Goal: Obtain resource: Download file/media

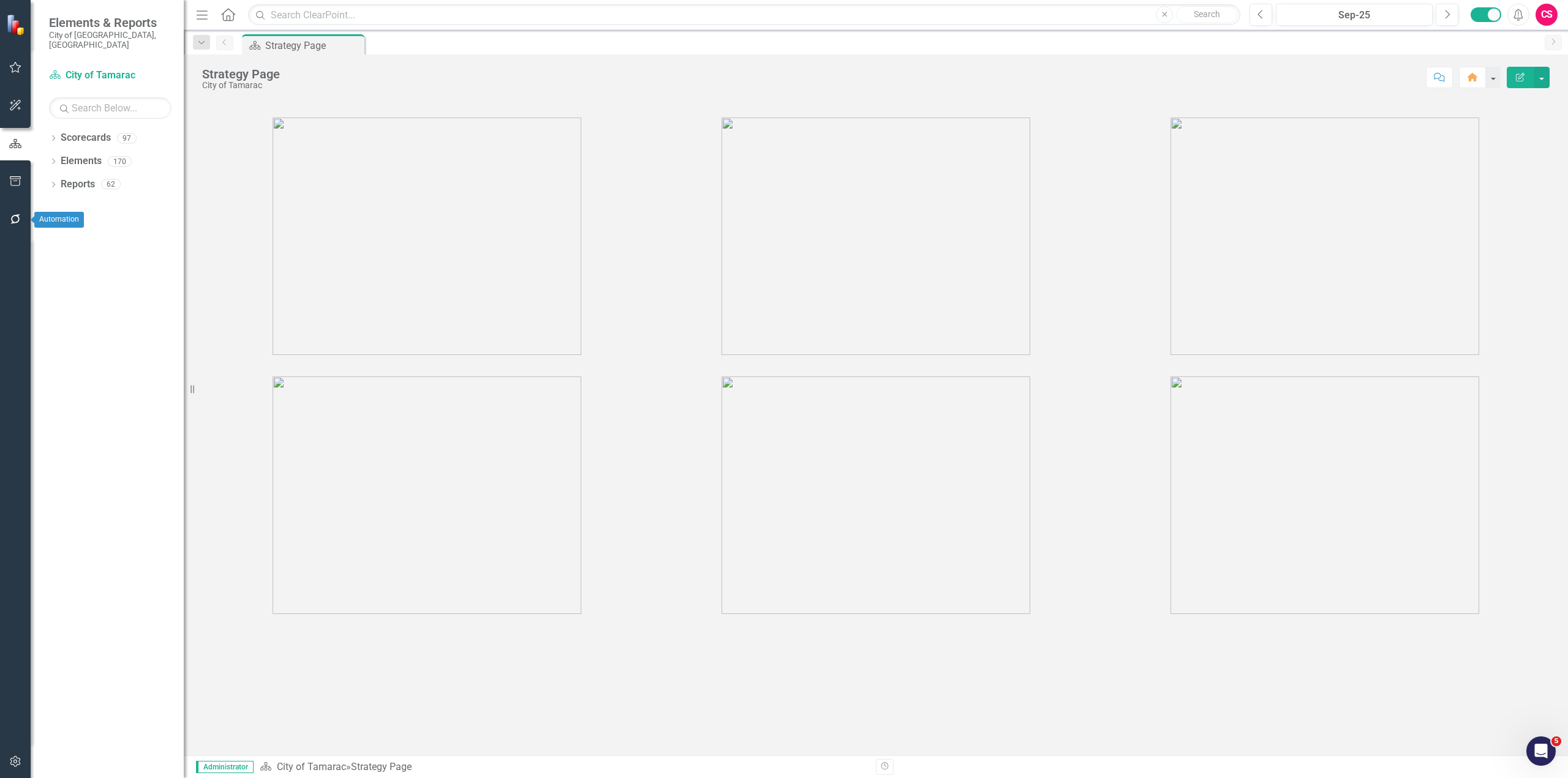
click at [19, 224] on icon "button" at bounding box center [15, 219] width 13 height 10
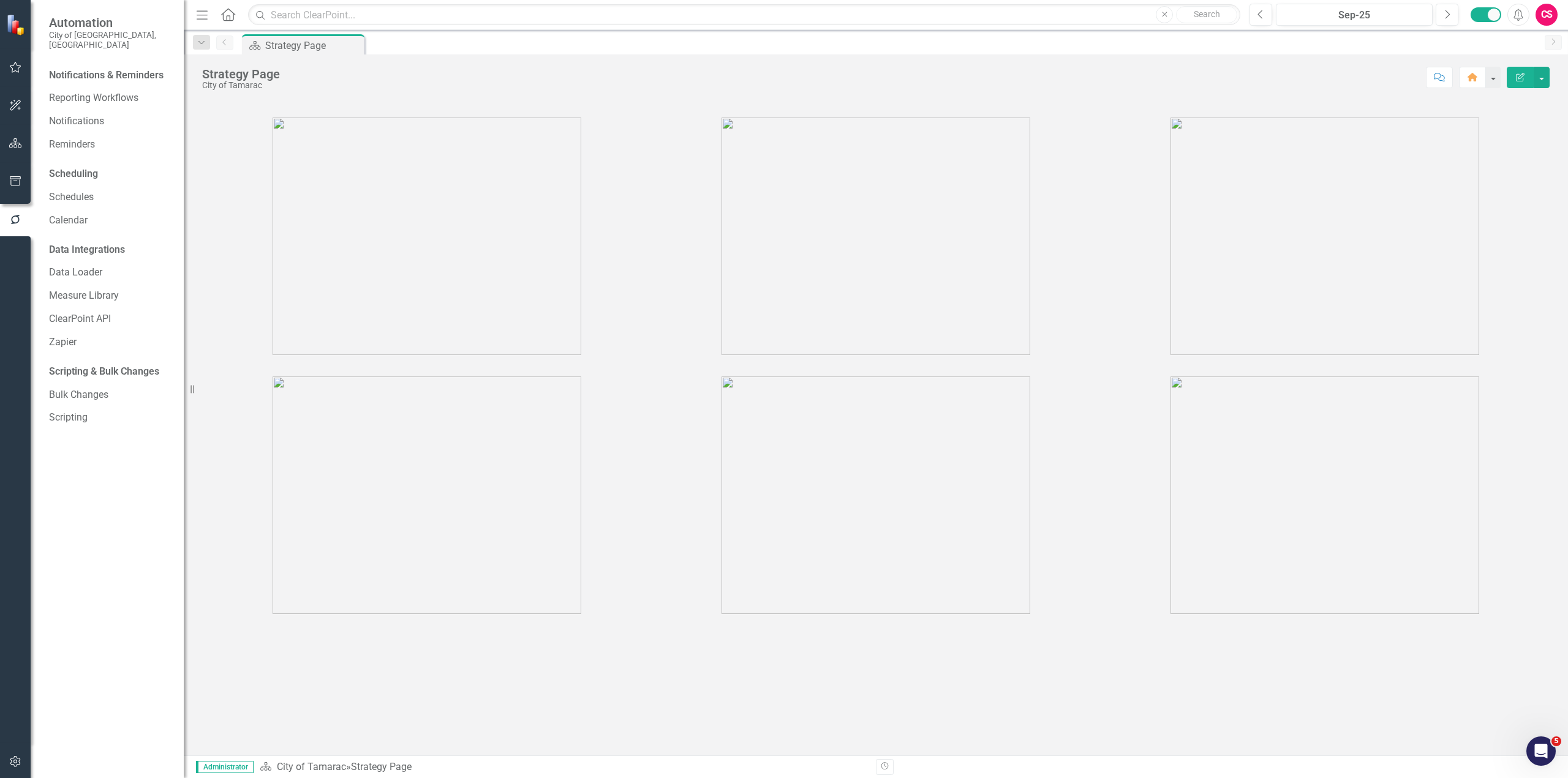
click at [15, 176] on icon "button" at bounding box center [15, 181] width 13 height 10
click at [95, 89] on link "Briefing Books" at bounding box center [110, 96] width 122 height 14
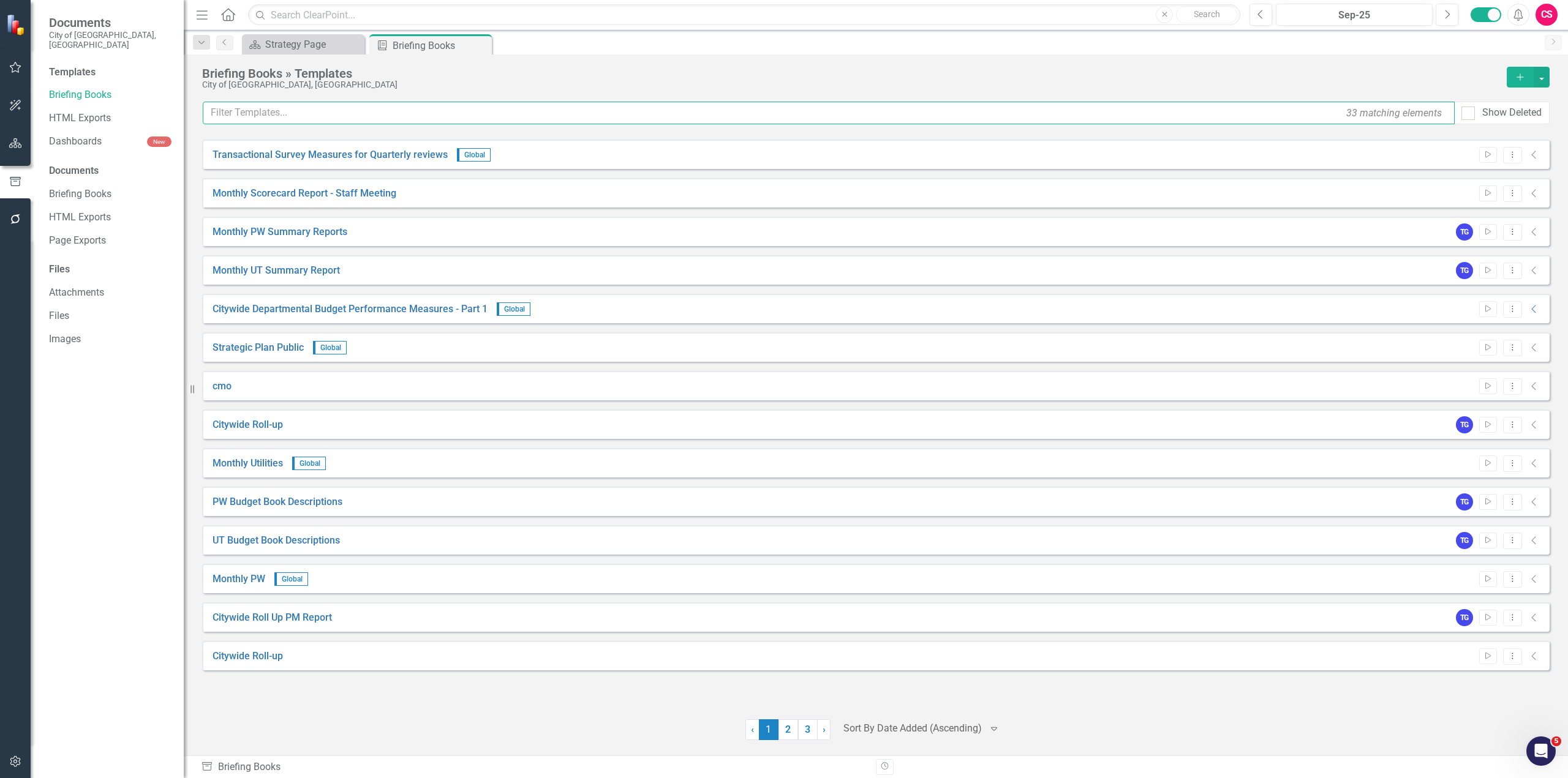
click at [353, 112] on input "text" at bounding box center [828, 113] width 1252 height 23
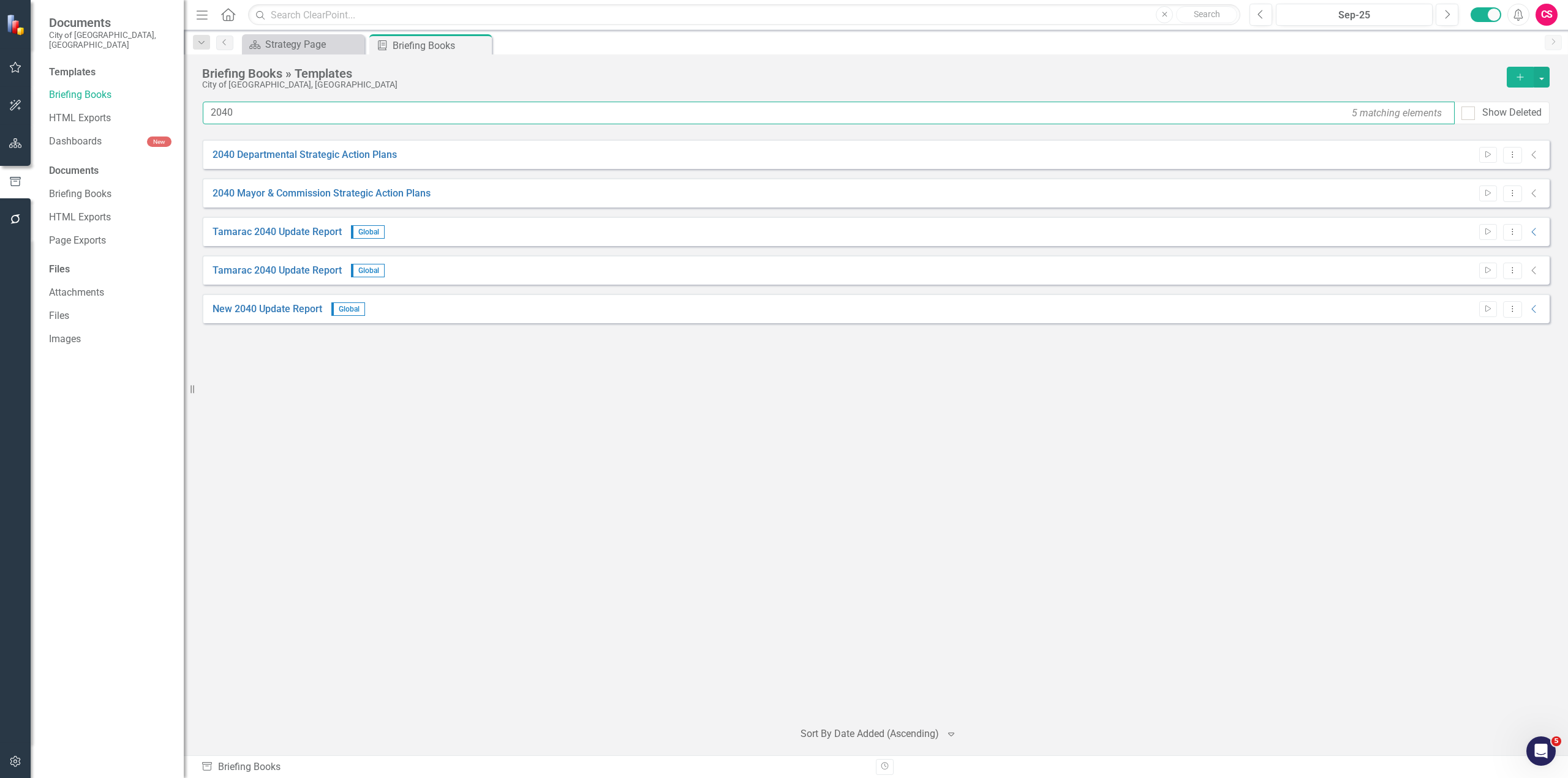
type input "2040"
click at [270, 309] on link "New 2040 Update Report" at bounding box center [267, 310] width 109 height 14
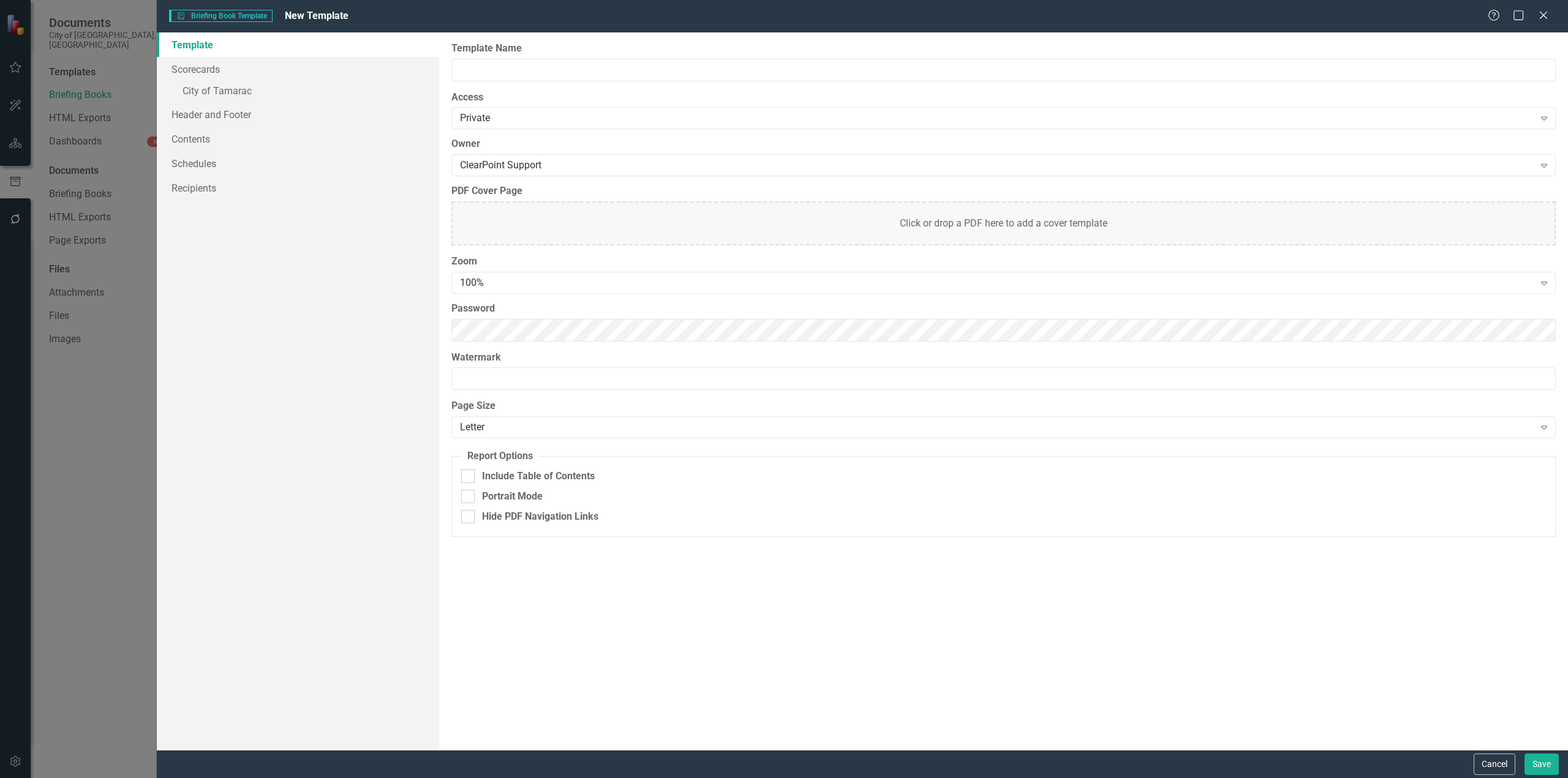
type input "New 2040 Update Report"
checkbox input "true"
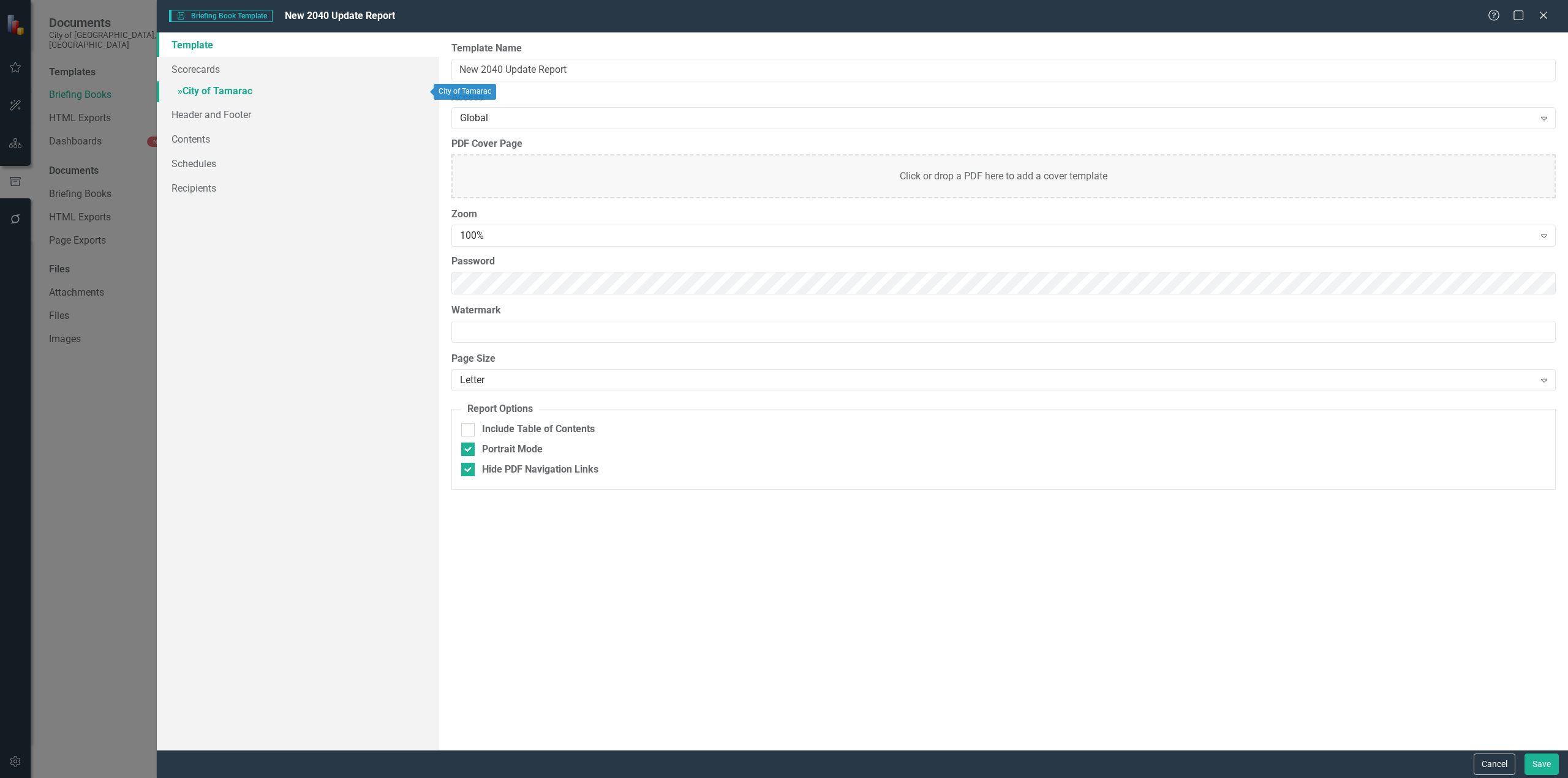
click at [226, 89] on link "» City of Tamarac" at bounding box center [298, 92] width 283 height 22
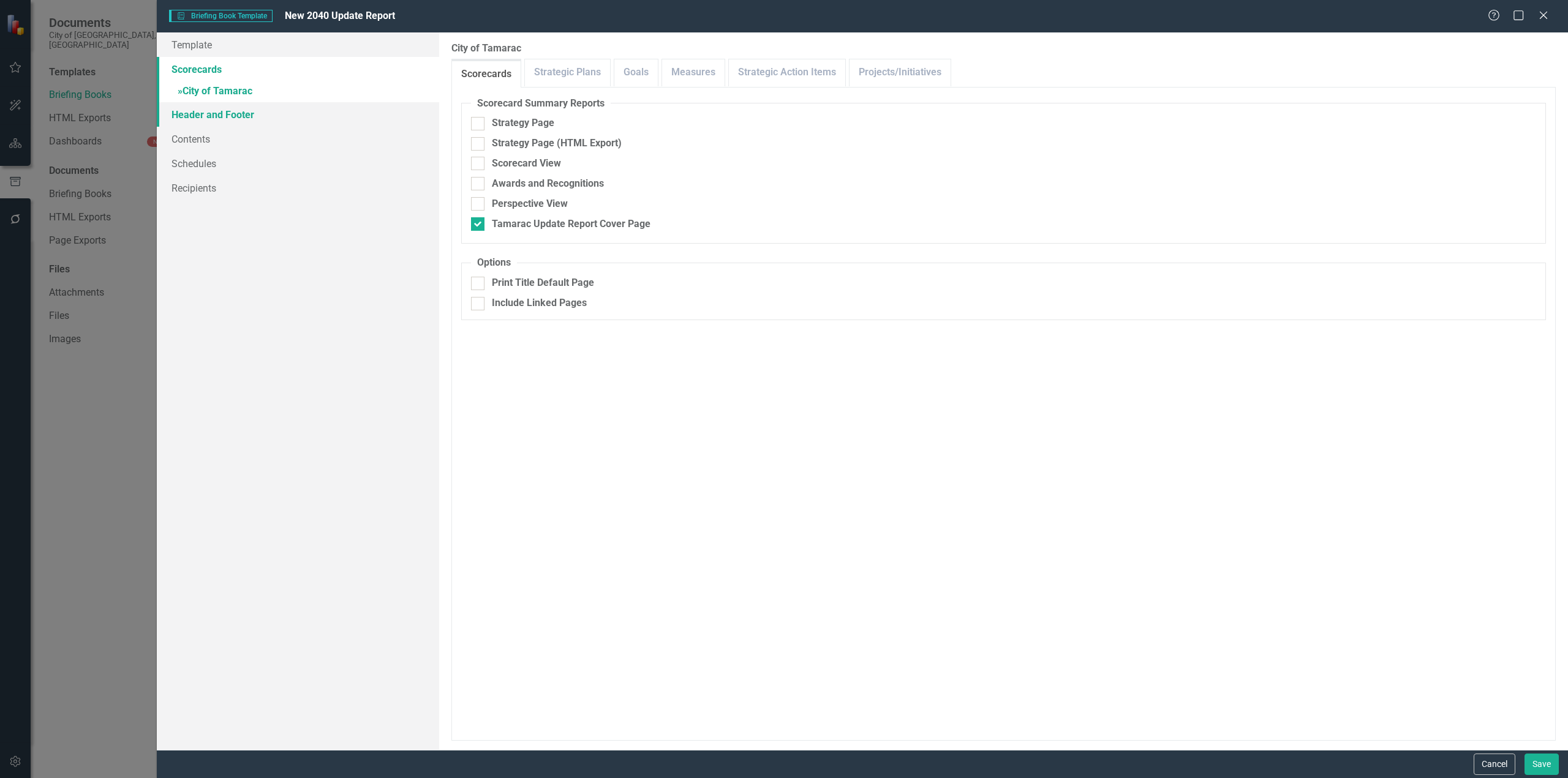
click at [221, 117] on link "Header and Footer" at bounding box center [298, 114] width 283 height 24
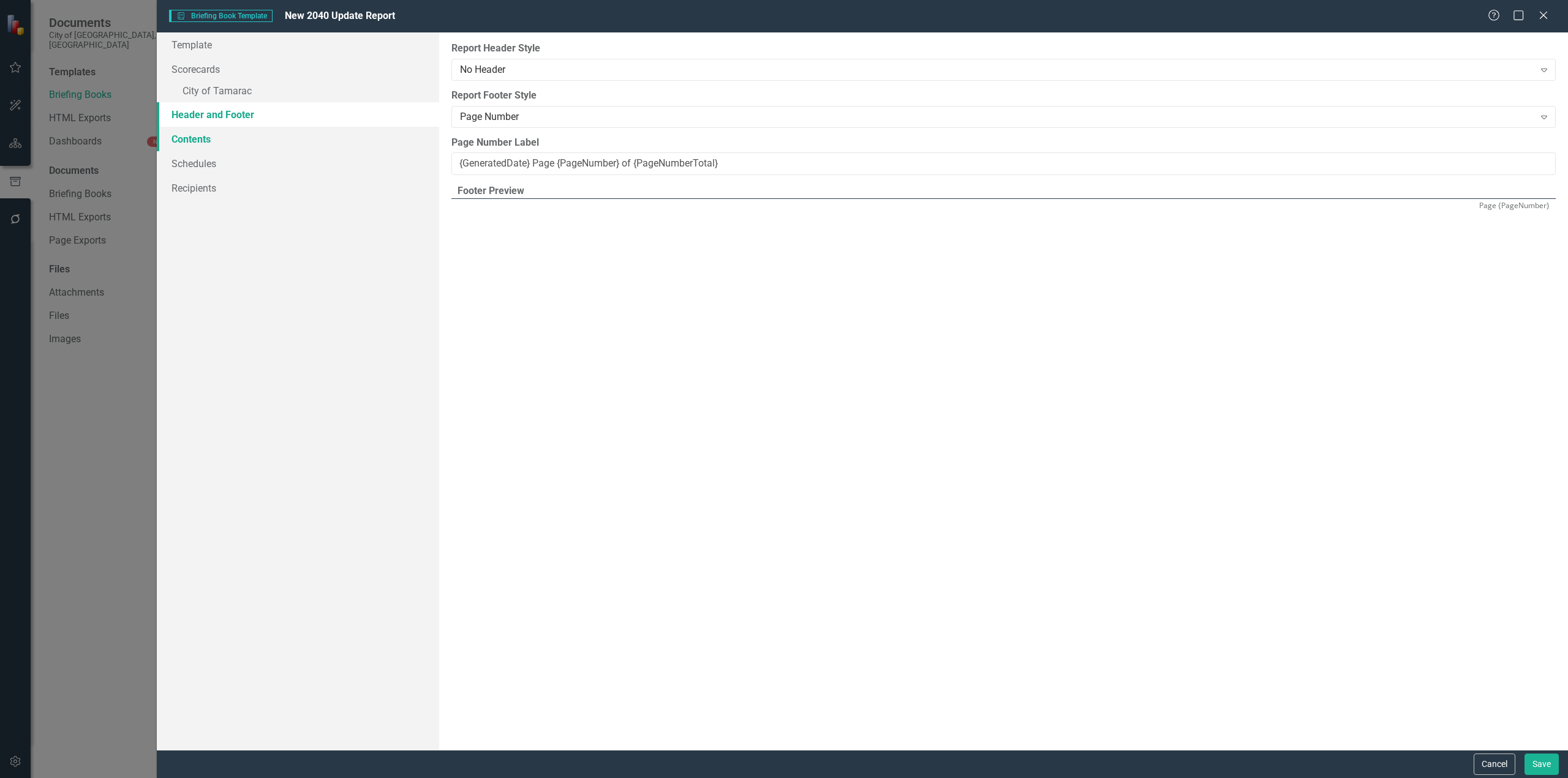
click at [210, 134] on link "Contents" at bounding box center [298, 139] width 283 height 24
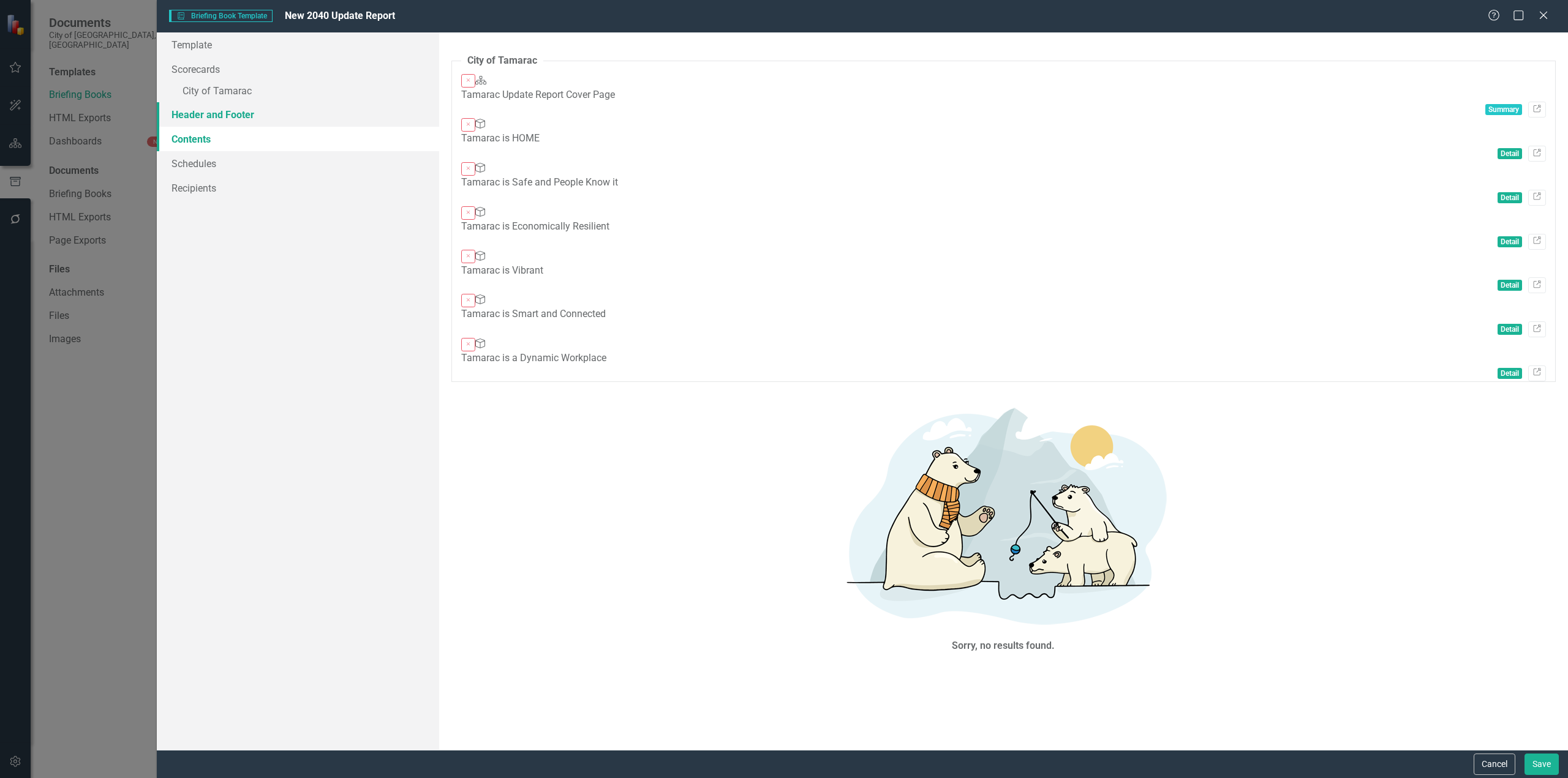
click at [213, 108] on link "Header and Footer" at bounding box center [298, 114] width 283 height 24
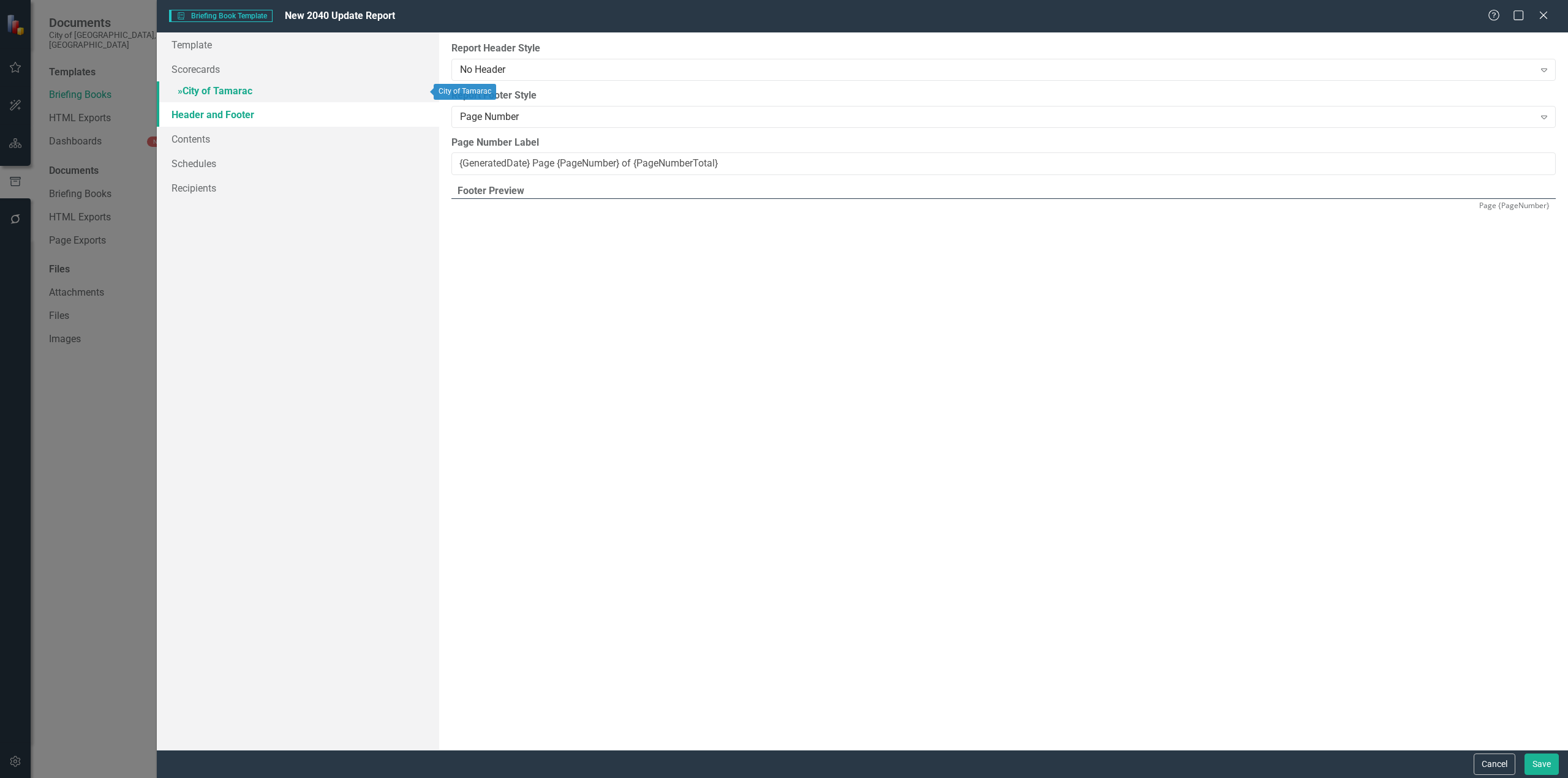
click at [217, 89] on link "» City of Tamarac" at bounding box center [298, 92] width 283 height 22
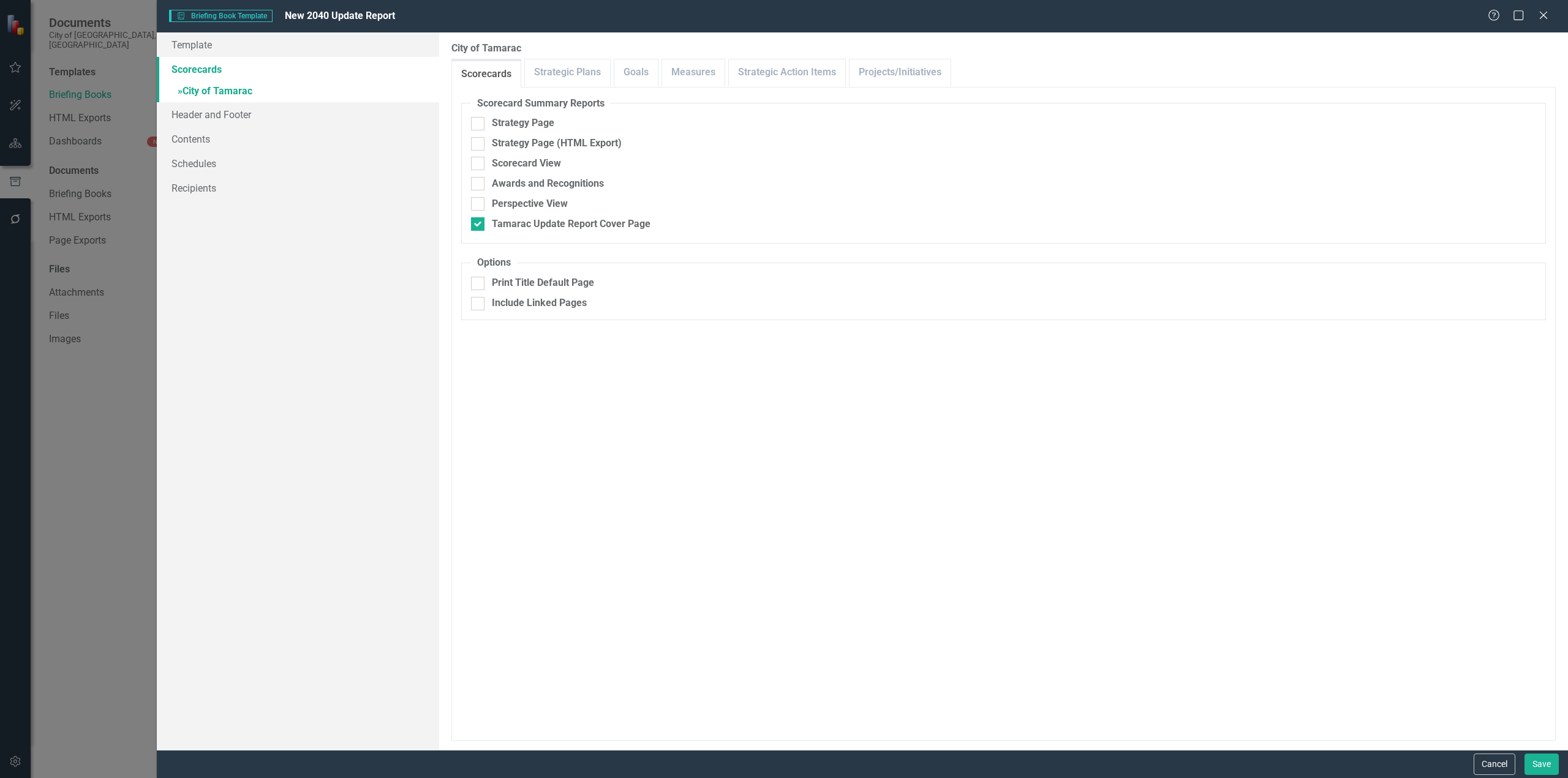
click at [214, 74] on link "Scorecards" at bounding box center [298, 69] width 283 height 24
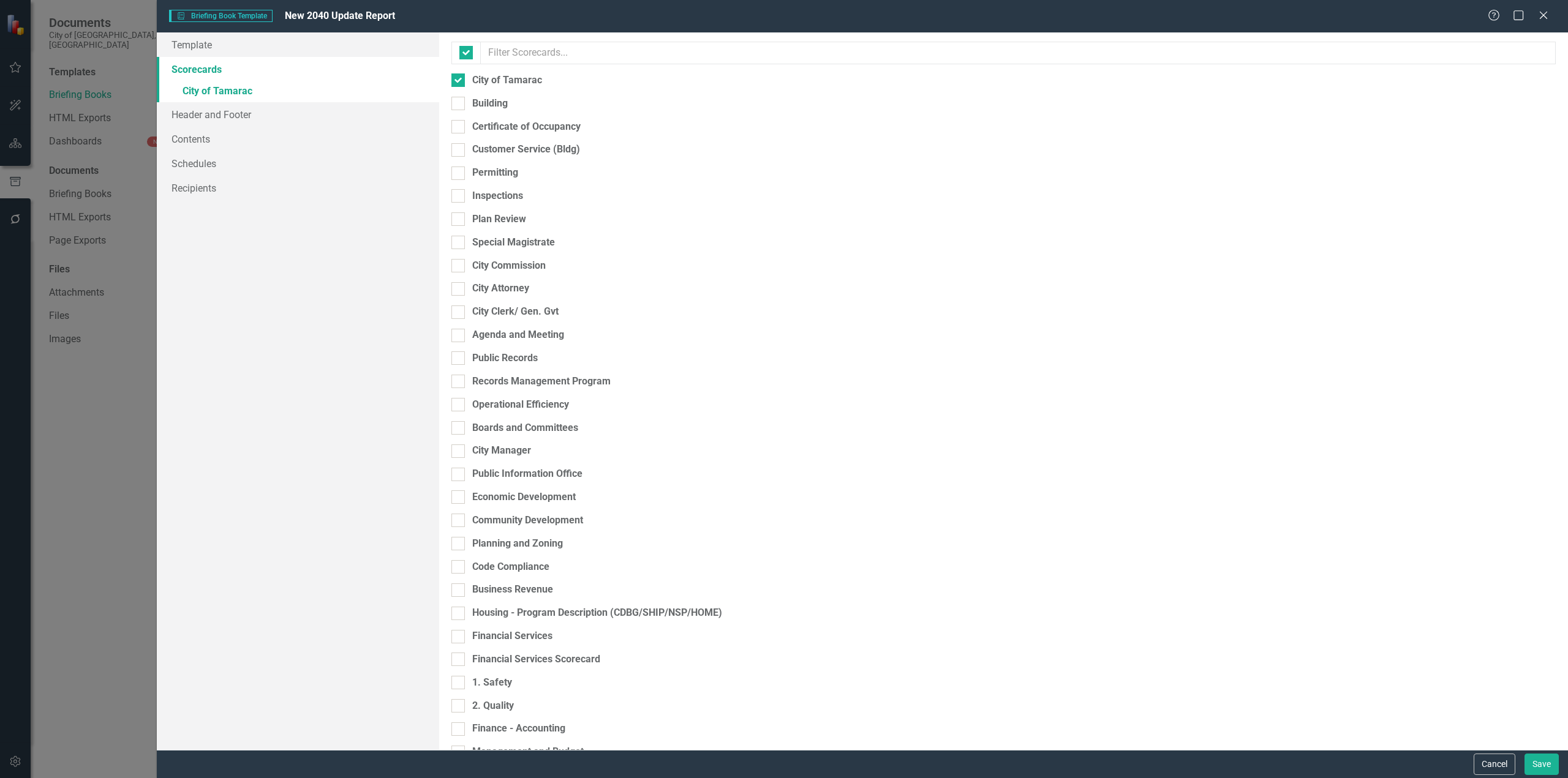
checkbox input "false"
click at [1495, 759] on button "Cancel" at bounding box center [1495, 764] width 42 height 22
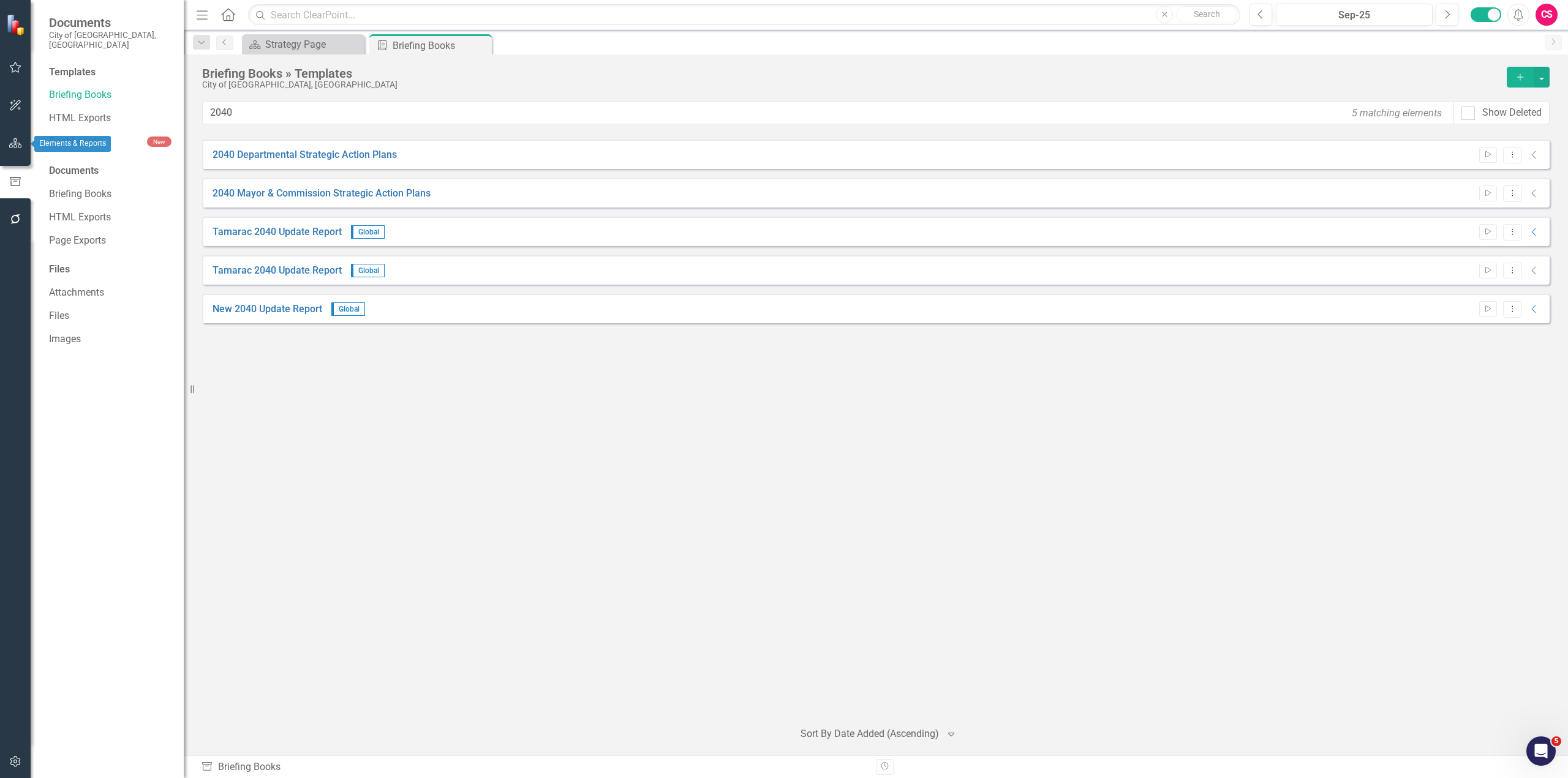
click at [14, 142] on icon "button" at bounding box center [15, 143] width 13 height 10
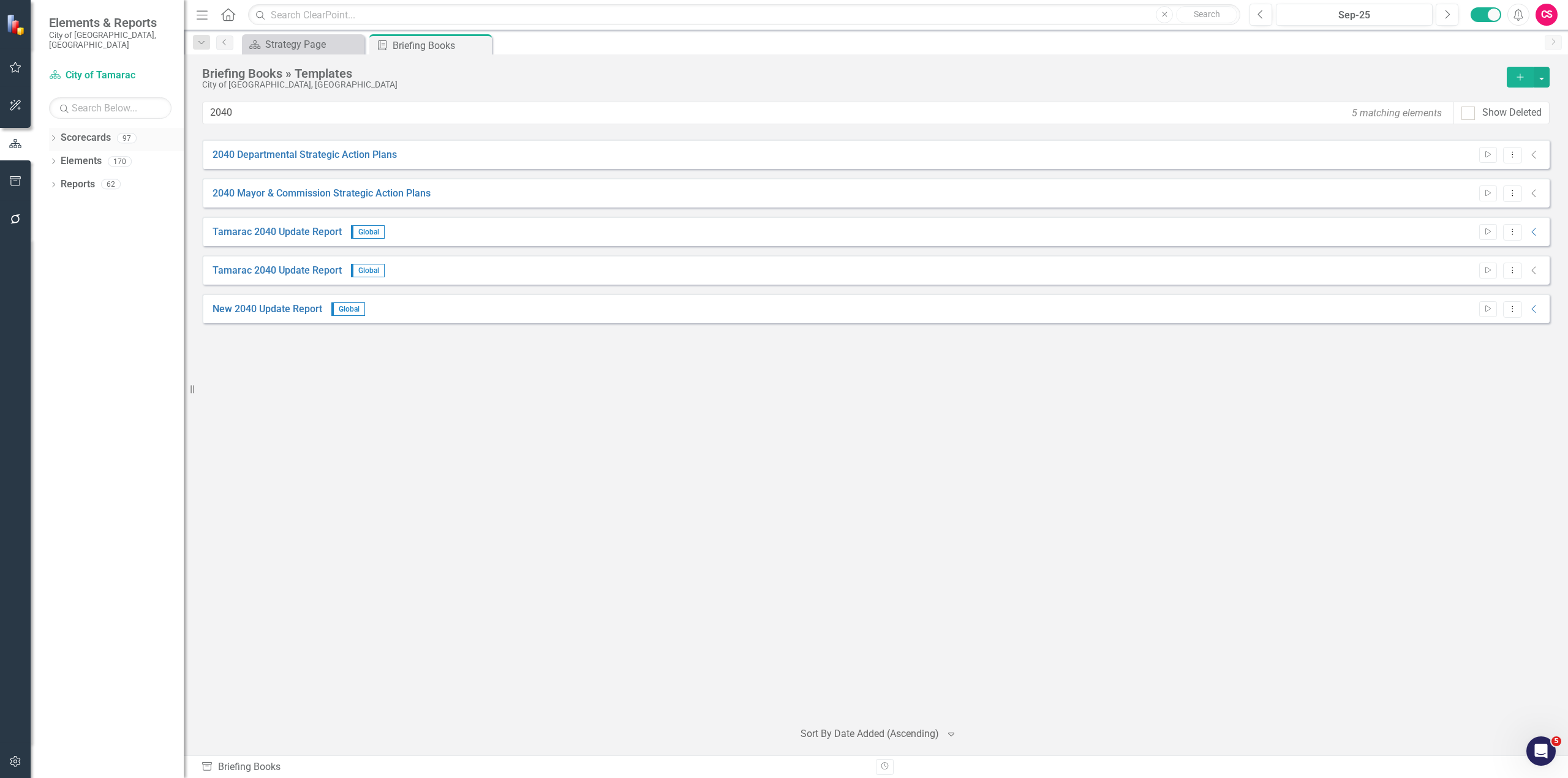
click at [50, 136] on icon "Dropdown" at bounding box center [53, 139] width 9 height 6
click at [46, 158] on icon "Dropdown" at bounding box center [41, 161] width 9 height 7
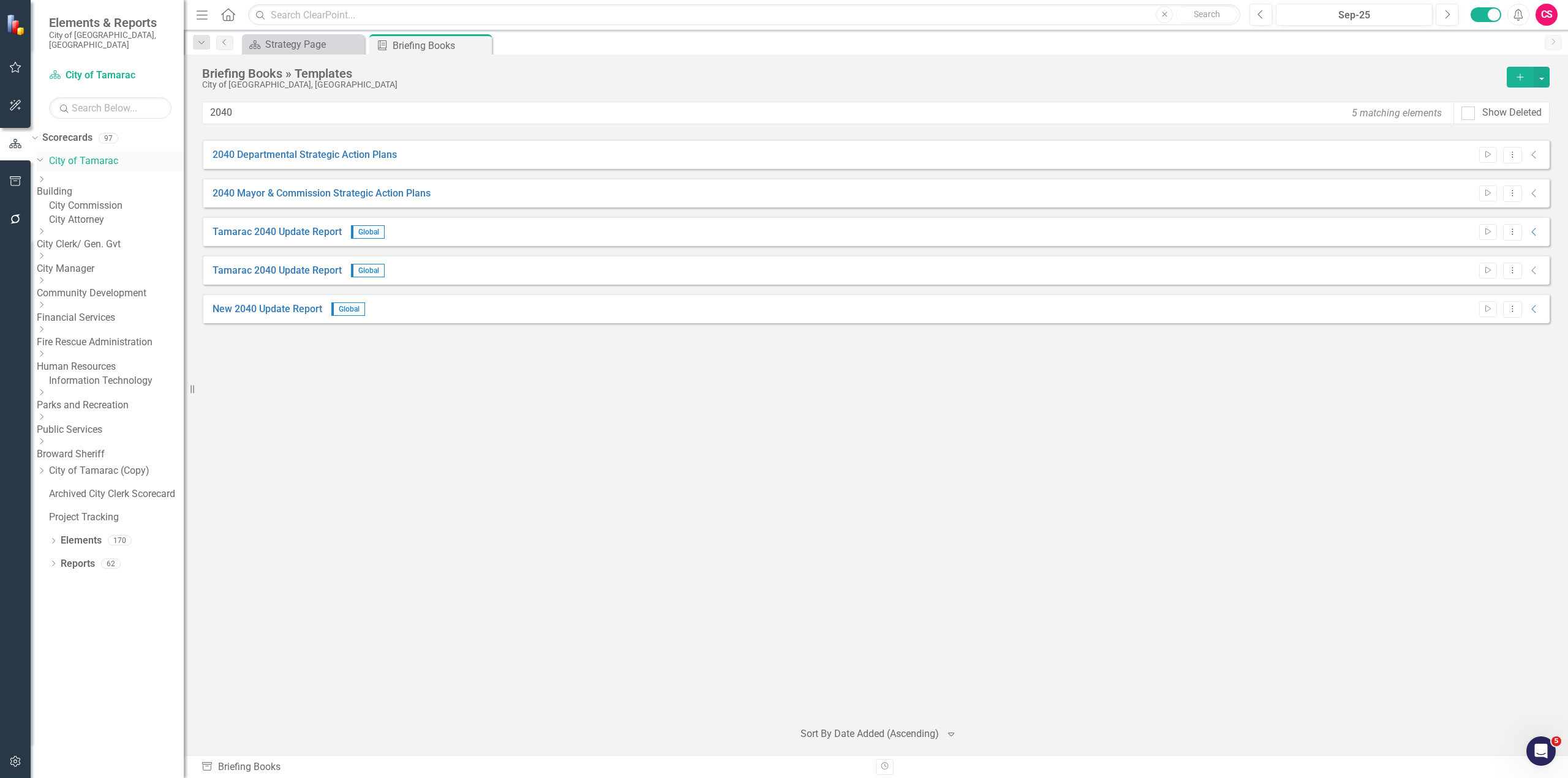
click at [96, 154] on link "City of Tamarac" at bounding box center [116, 162] width 134 height 14
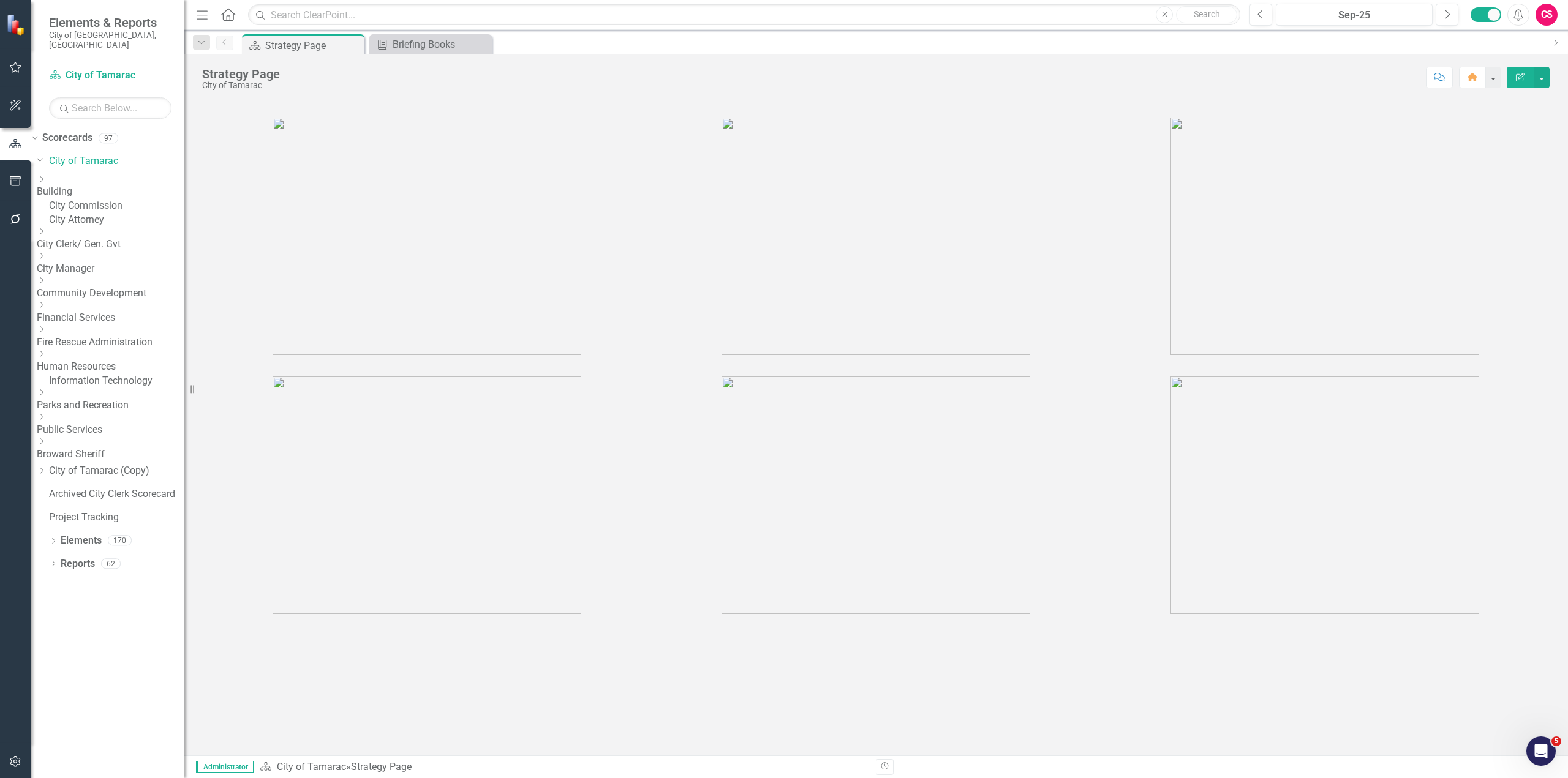
click at [431, 227] on img at bounding box center [427, 236] width 308 height 237
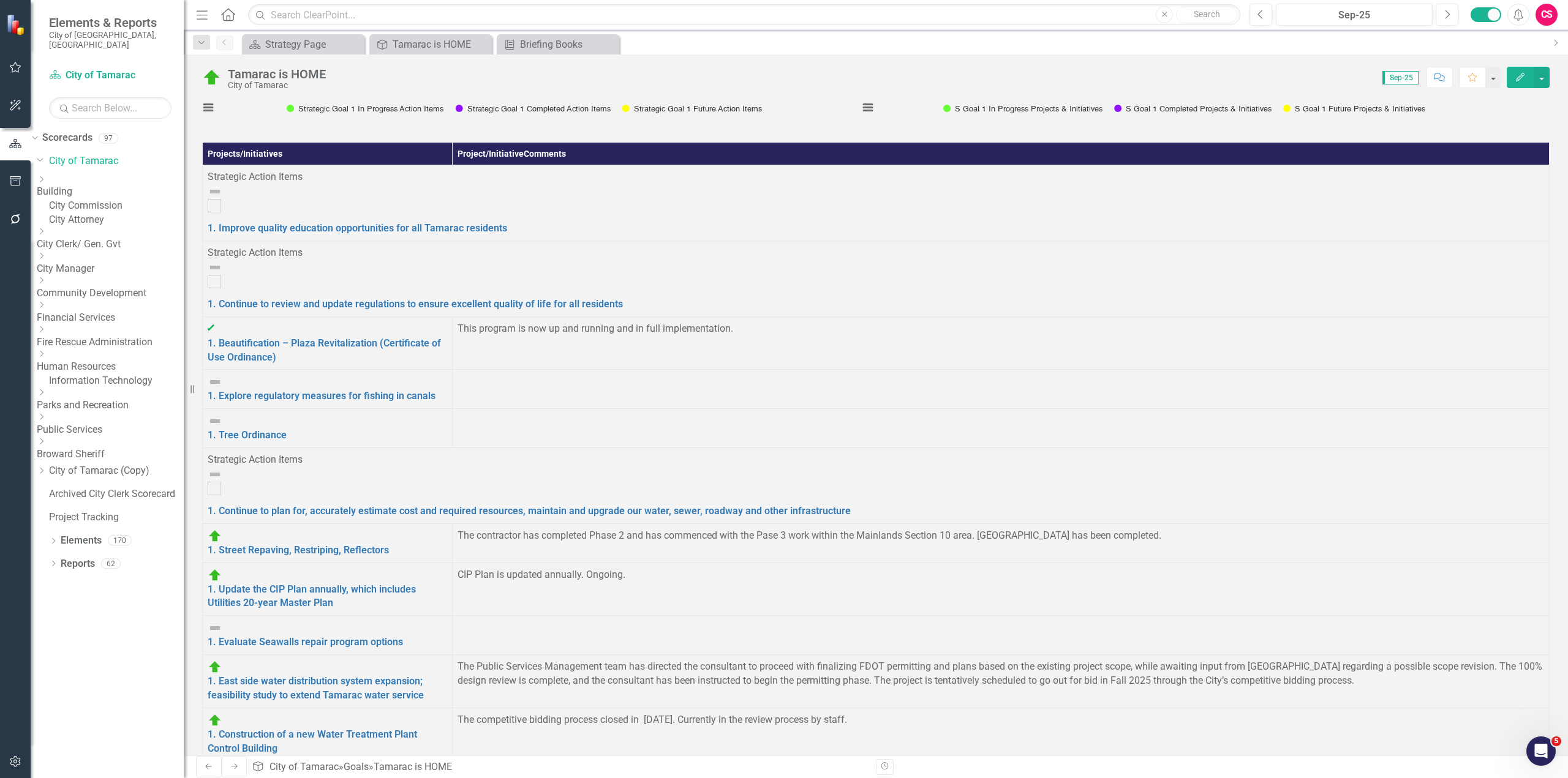
scroll to position [245, 0]
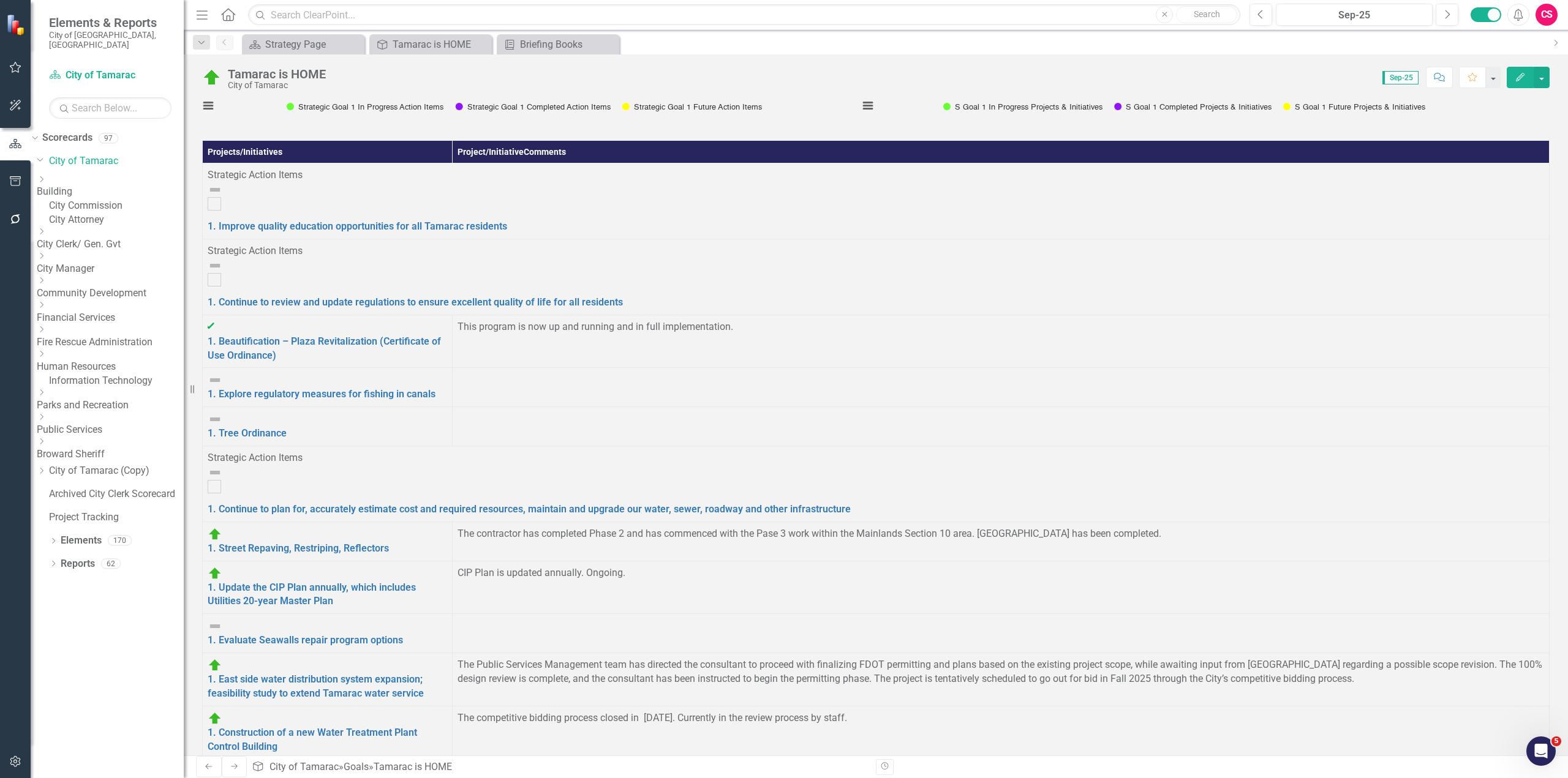
click at [988, 163] on th "Project/Initiative Comments" at bounding box center [1001, 152] width 1097 height 23
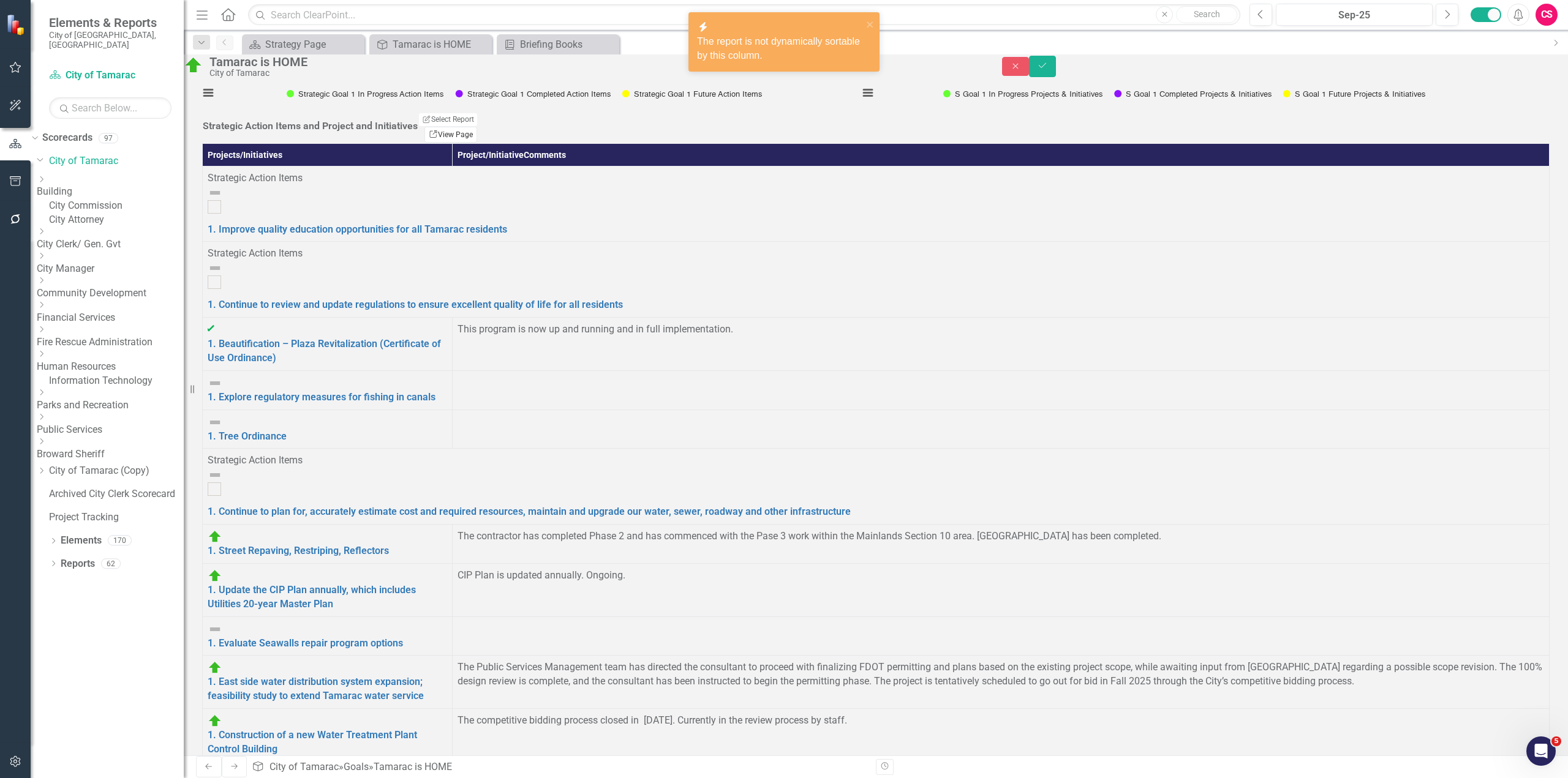
click at [477, 142] on link "Link View Page" at bounding box center [450, 135] width 52 height 16
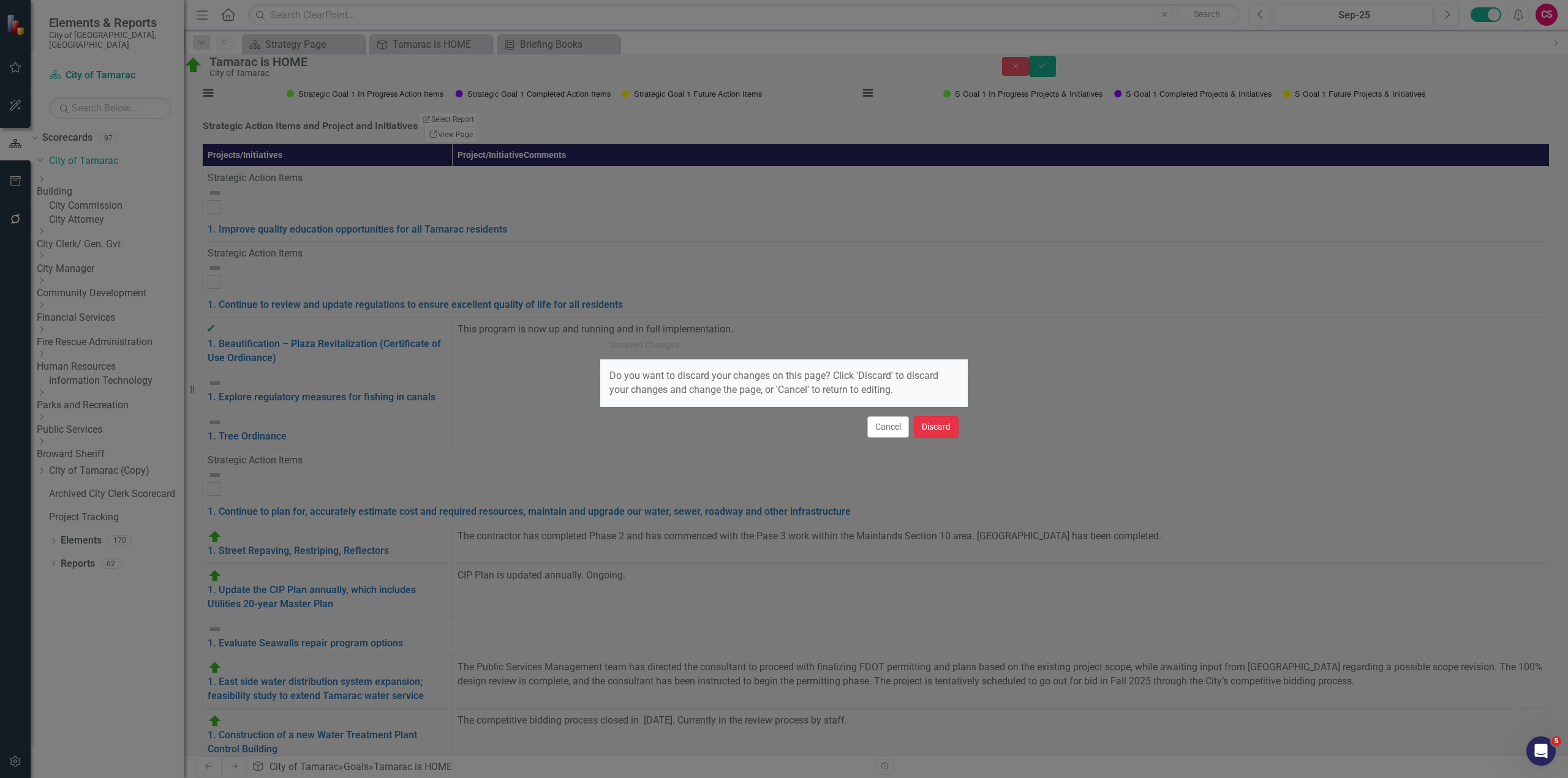
click at [941, 430] on button "Discard" at bounding box center [936, 426] width 45 height 22
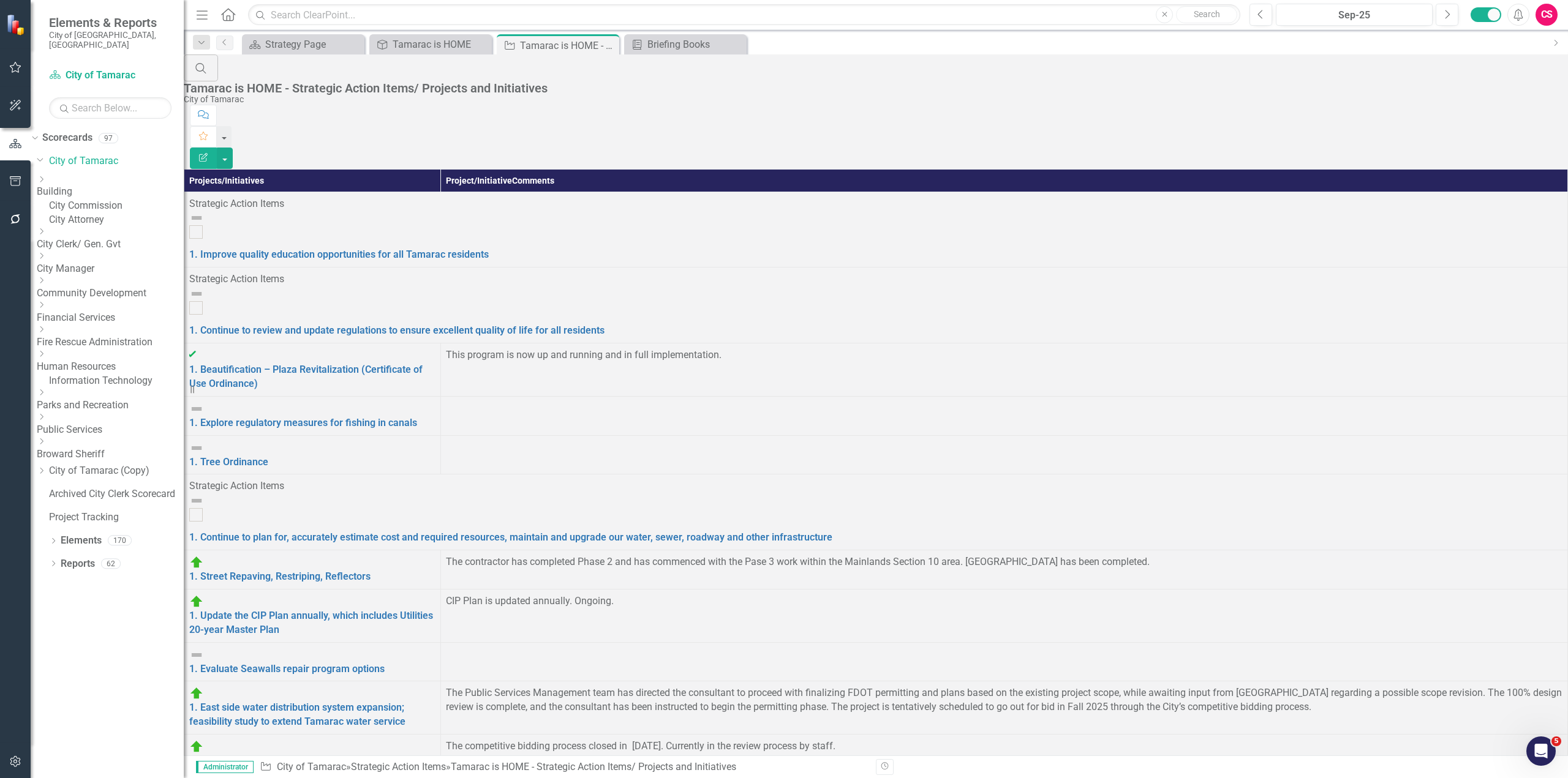
click at [208, 153] on icon "Edit Report" at bounding box center [204, 157] width 11 height 9
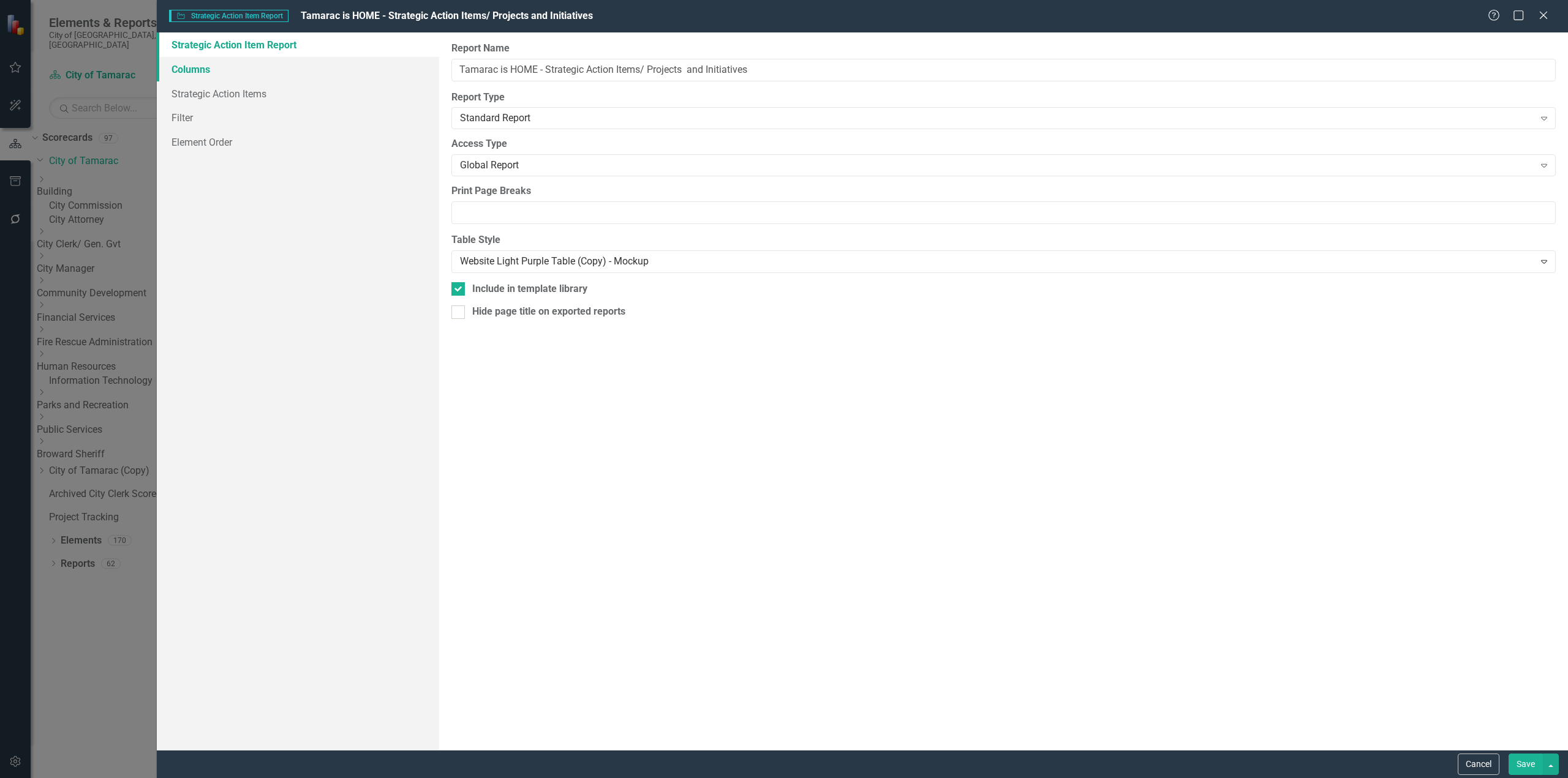
click at [217, 72] on link "Columns" at bounding box center [298, 69] width 283 height 24
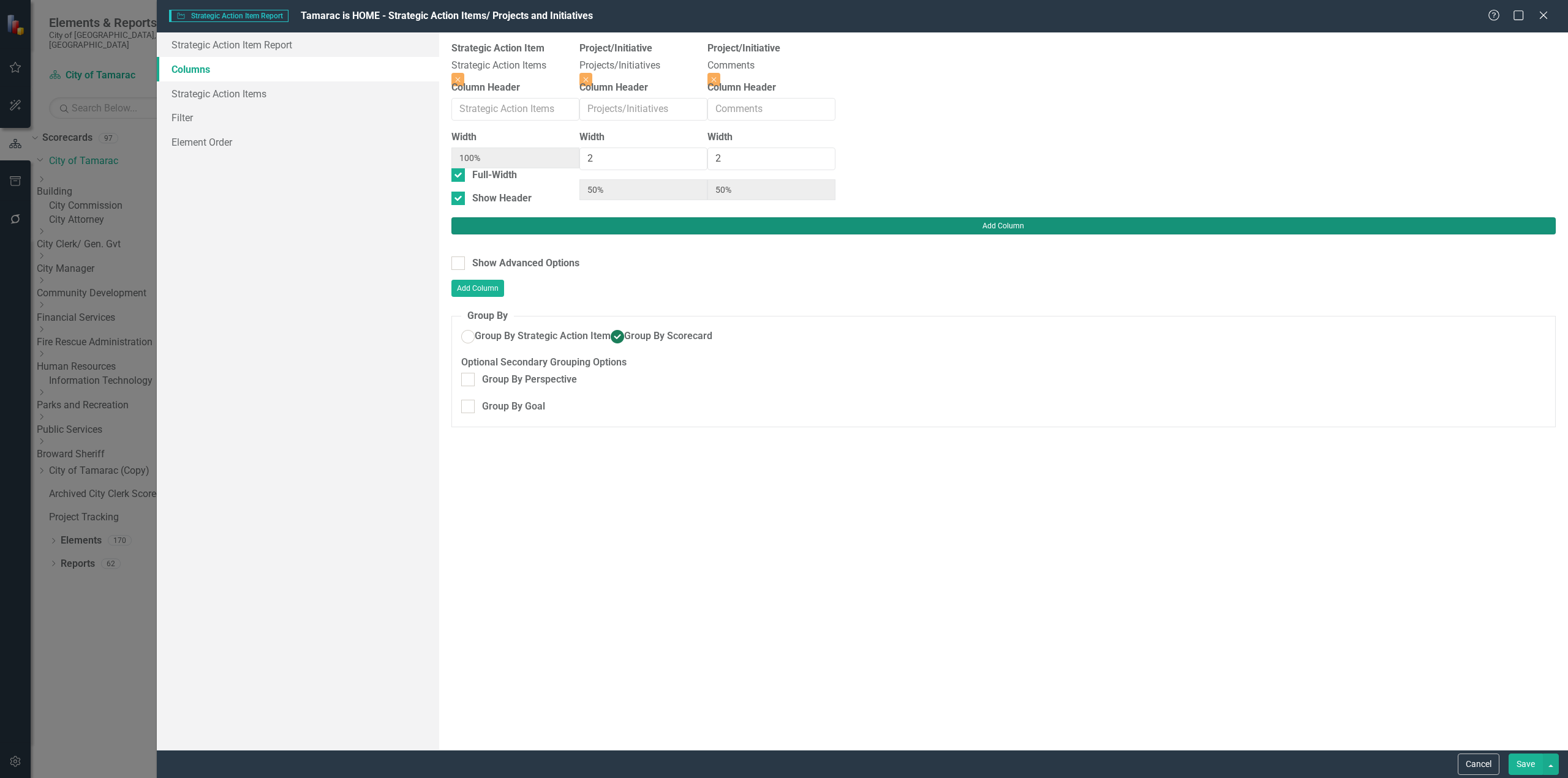
click at [1515, 217] on button "Add Column" at bounding box center [1004, 225] width 1104 height 17
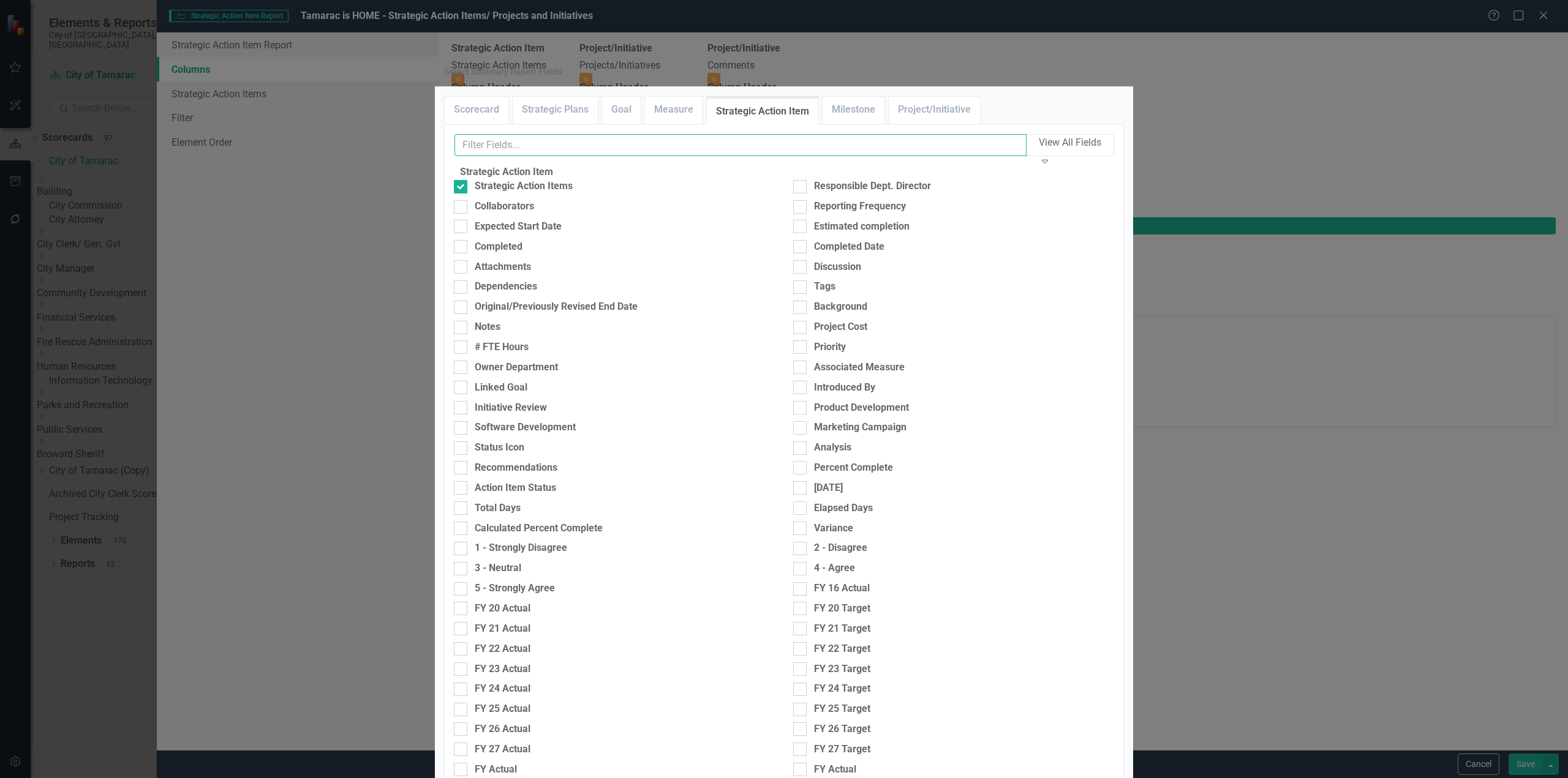
click at [673, 157] on input "text" at bounding box center [741, 146] width 572 height 23
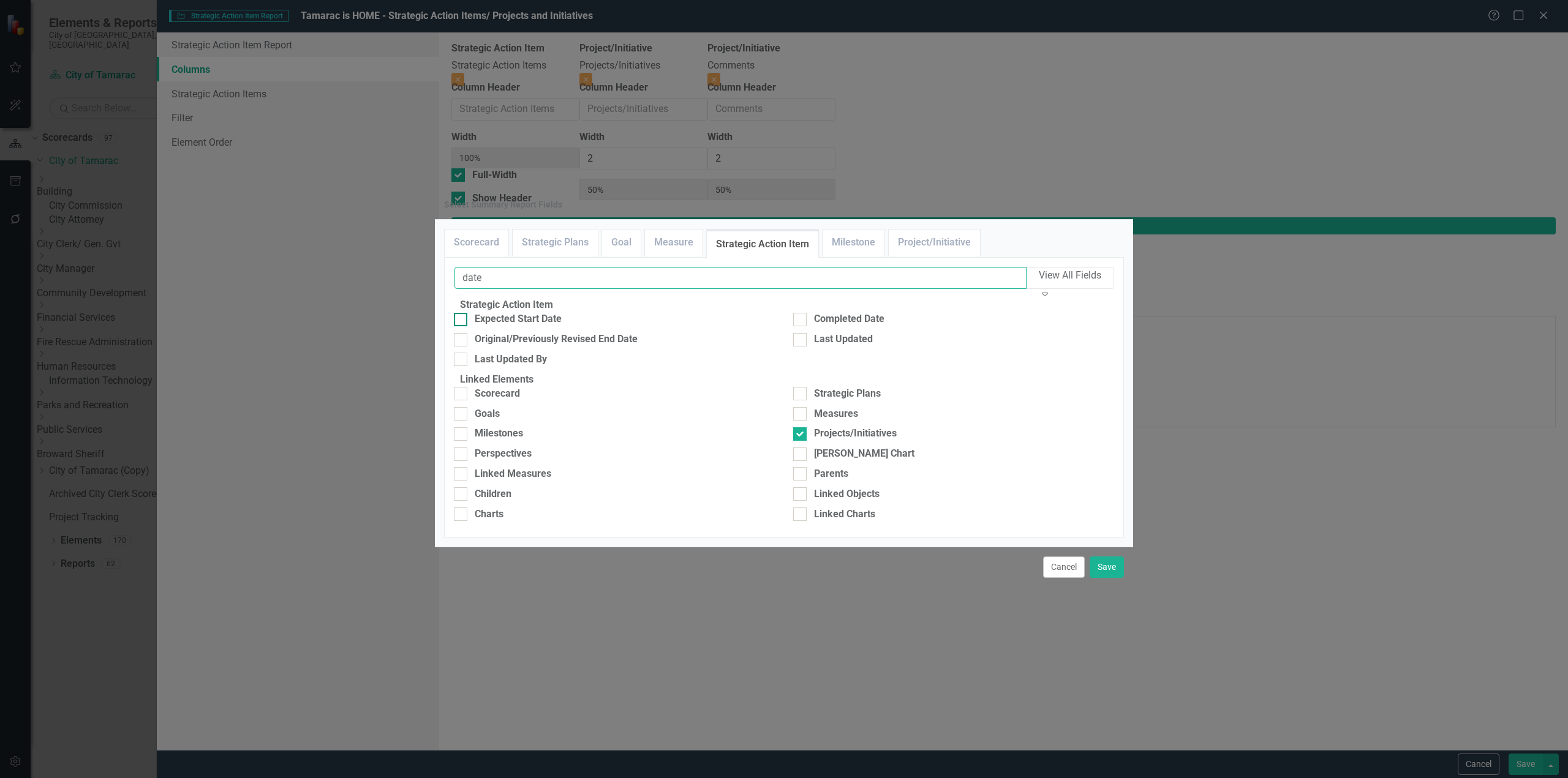
type input "date"
click at [462, 313] on input "Expected Start Date" at bounding box center [458, 317] width 8 height 8
checkbox input "true"
drag, startPoint x: 505, startPoint y: 187, endPoint x: 419, endPoint y: 189, distance: 86.0
click at [419, 189] on div "Select Summary Report Fields Scorecard Strategic Plans Goal Measure Strategic A…" at bounding box center [784, 389] width 1568 height 778
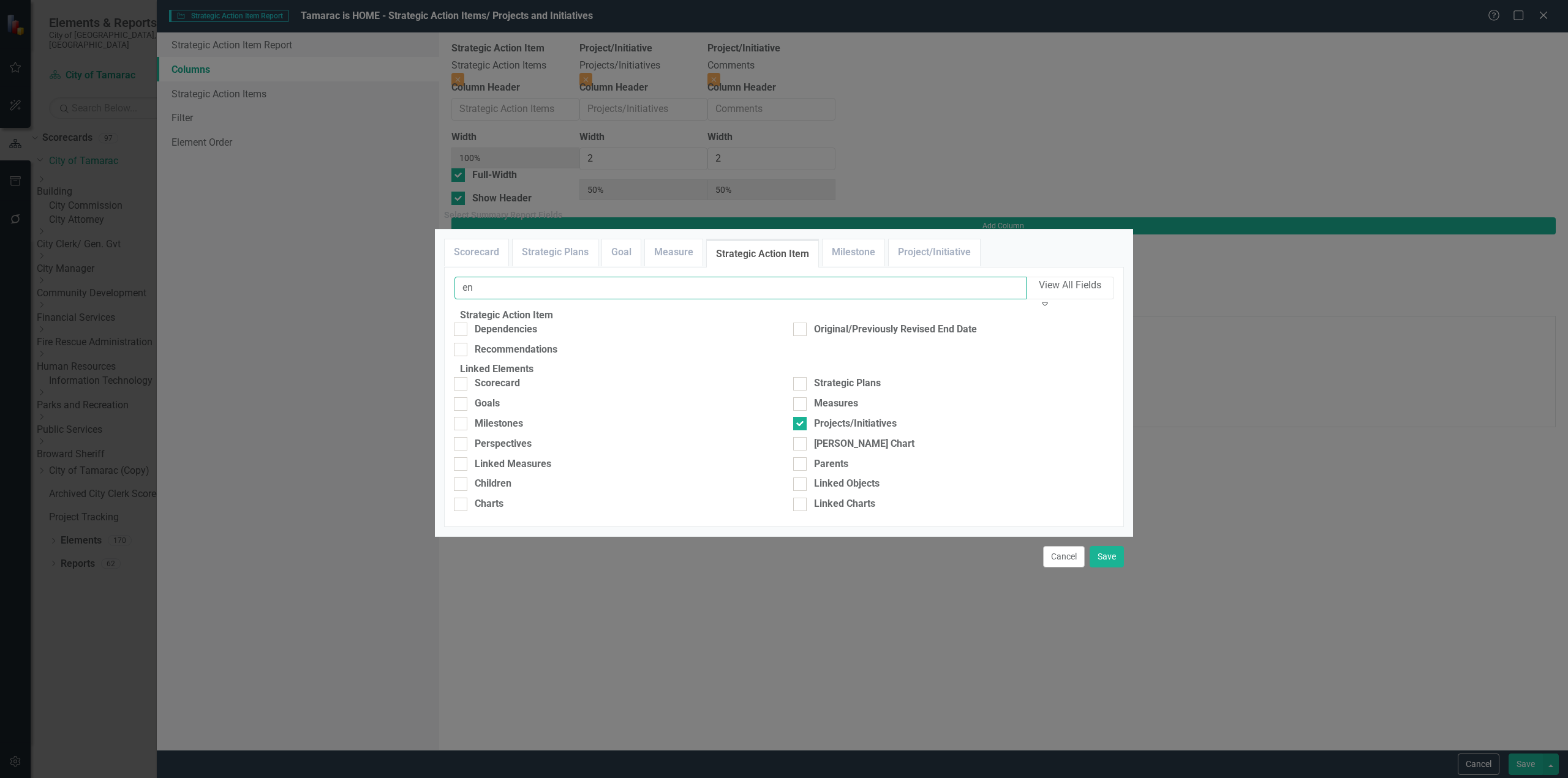
type input "e"
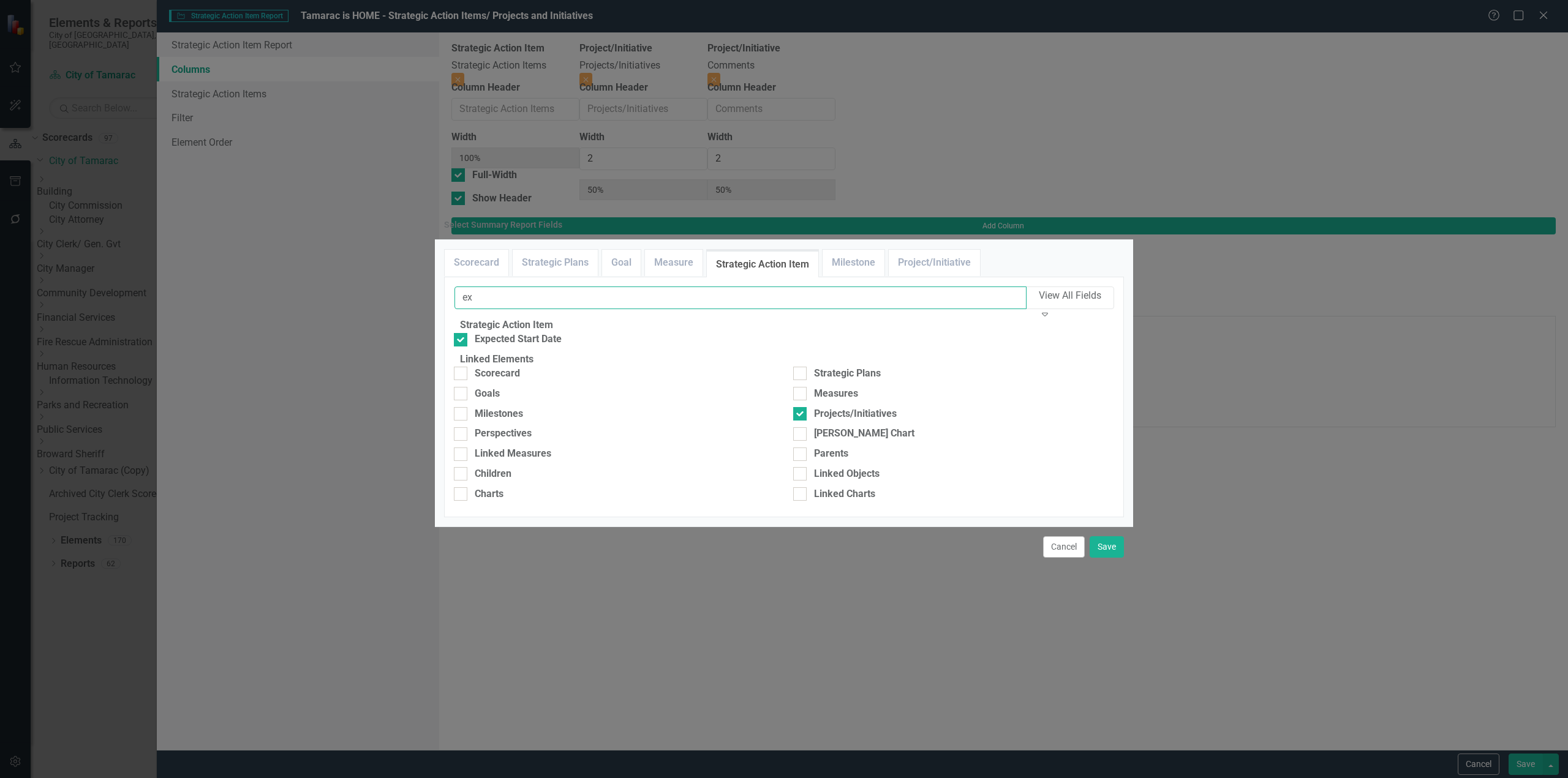
type input "e"
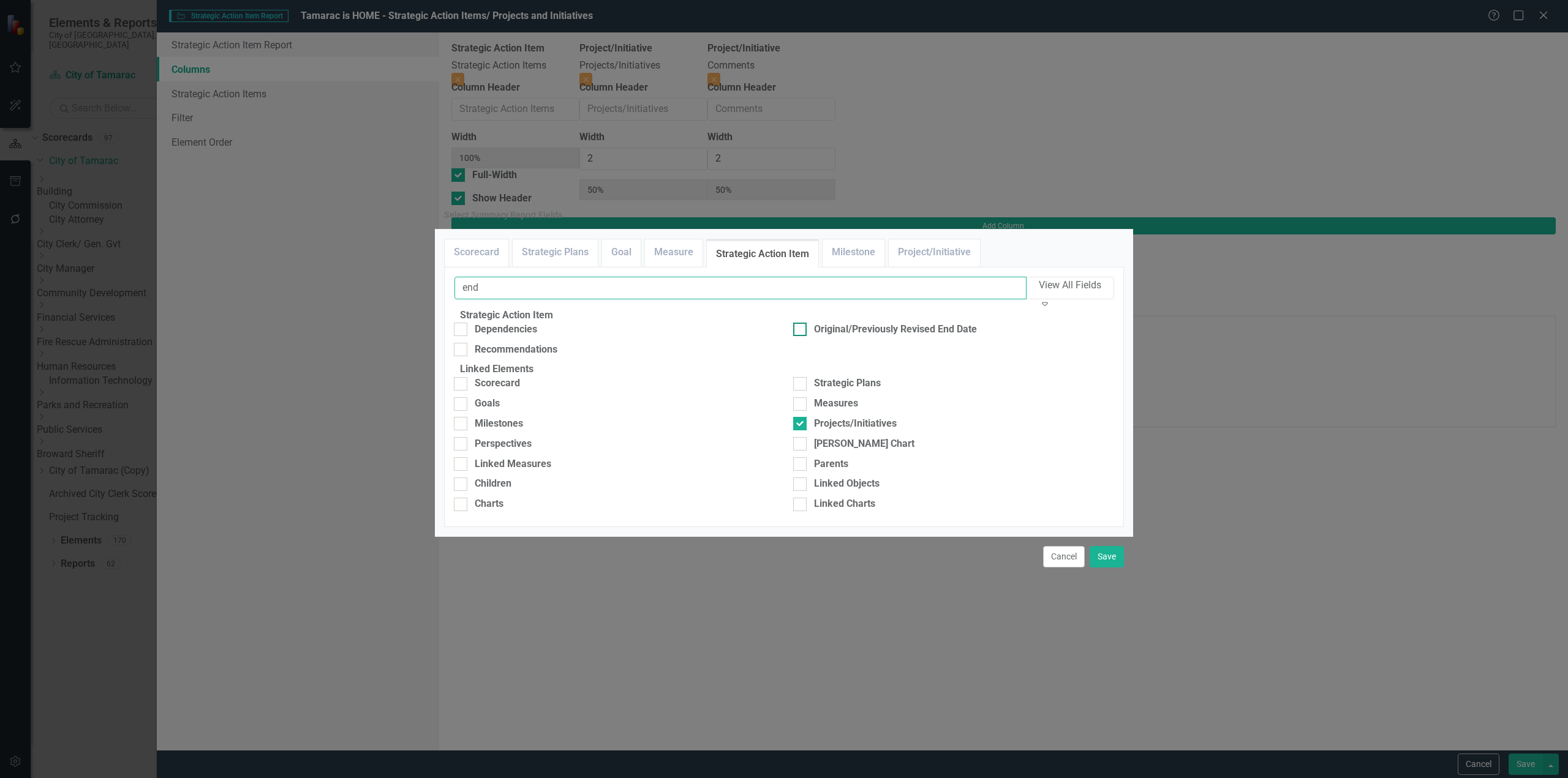
type input "end"
click at [801, 323] on div at bounding box center [799, 329] width 14 height 14
click at [801, 323] on input "Original/Previously Revised End Date" at bounding box center [797, 327] width 8 height 8
checkbox input "true"
drag, startPoint x: 539, startPoint y: 193, endPoint x: 424, endPoint y: 190, distance: 115.0
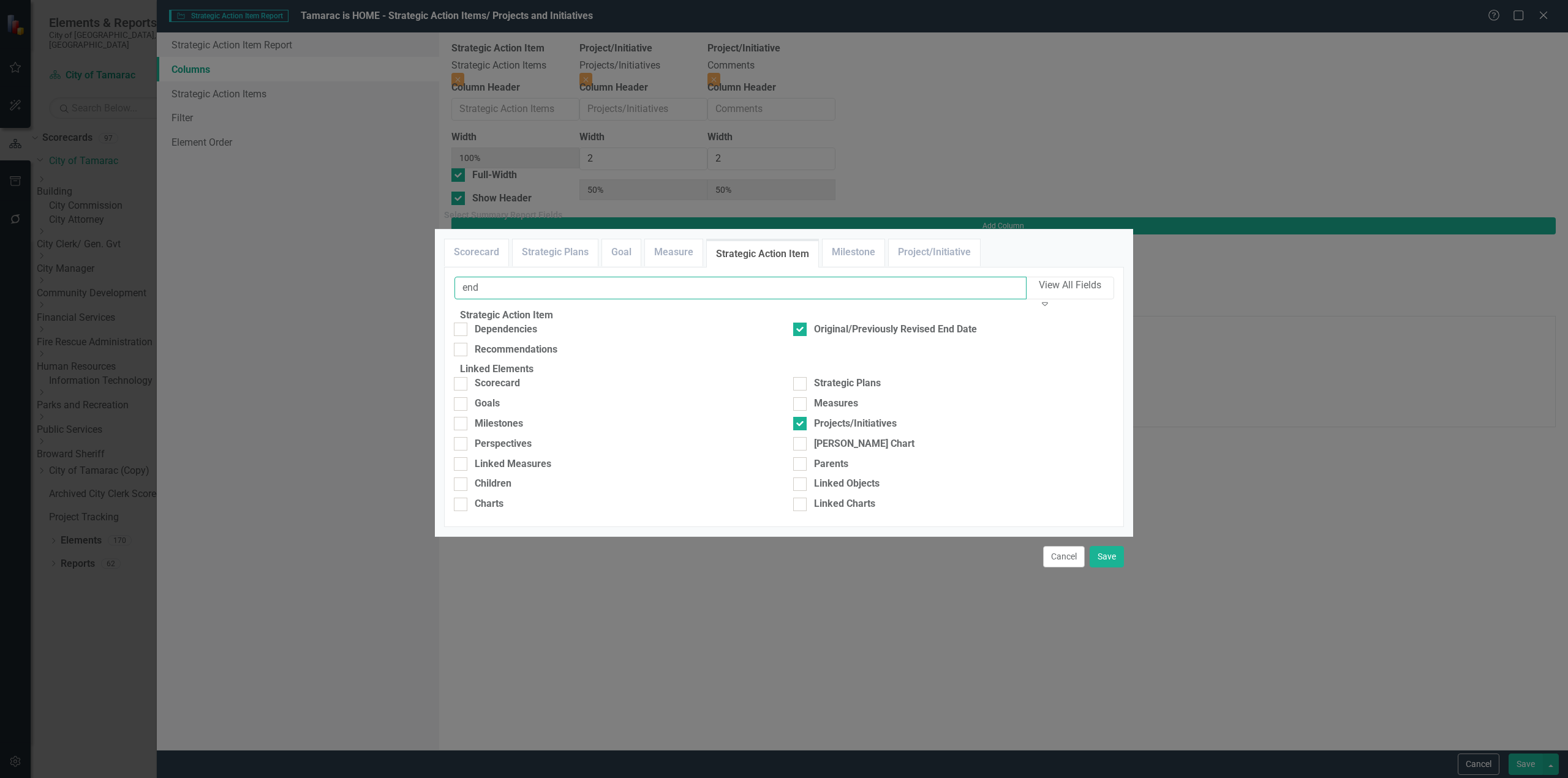
click at [424, 190] on div "Select Summary Report Fields Scorecard Strategic Plans Goal Measure Strategic A…" at bounding box center [784, 389] width 1568 height 778
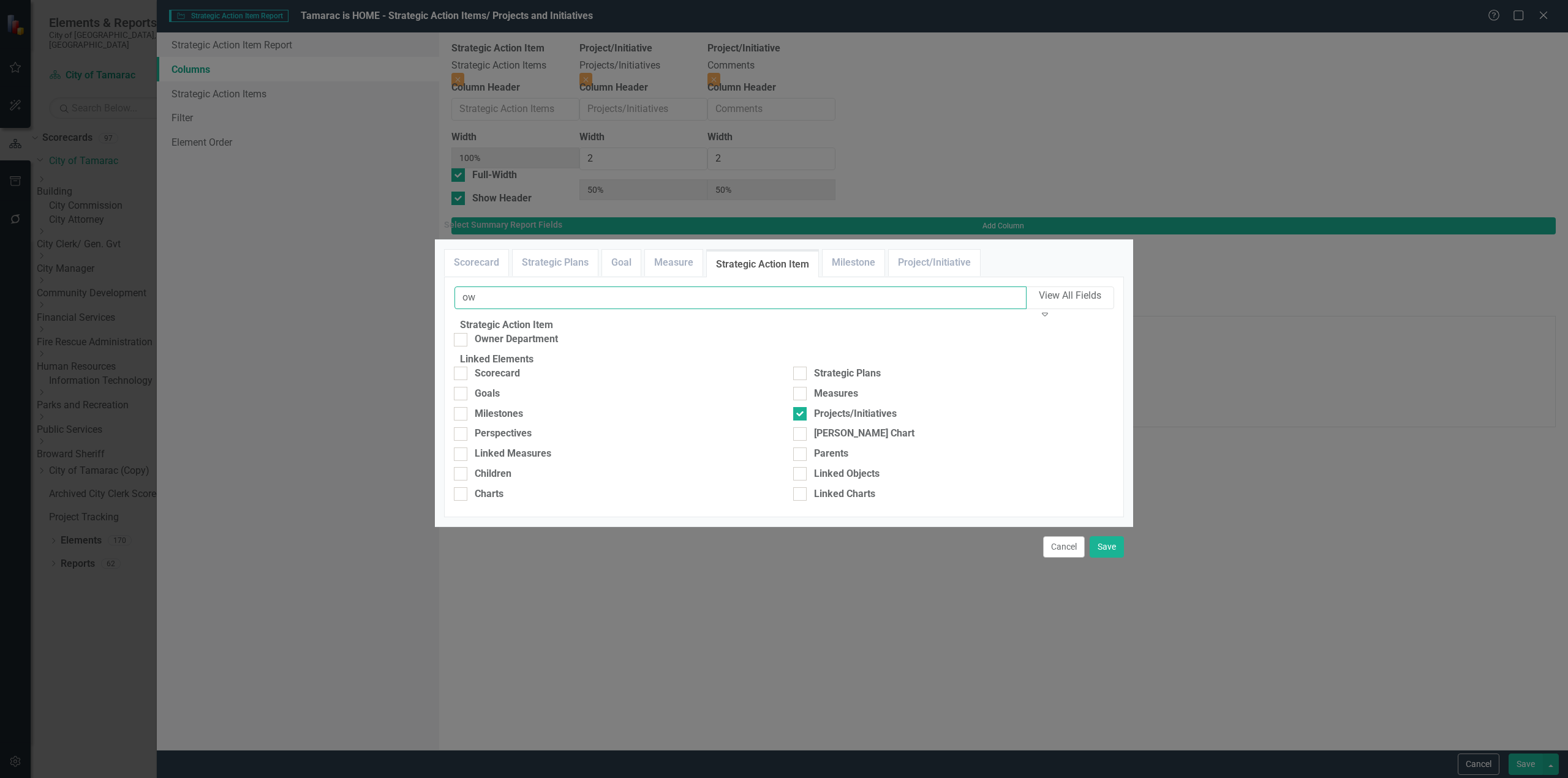
type input "o"
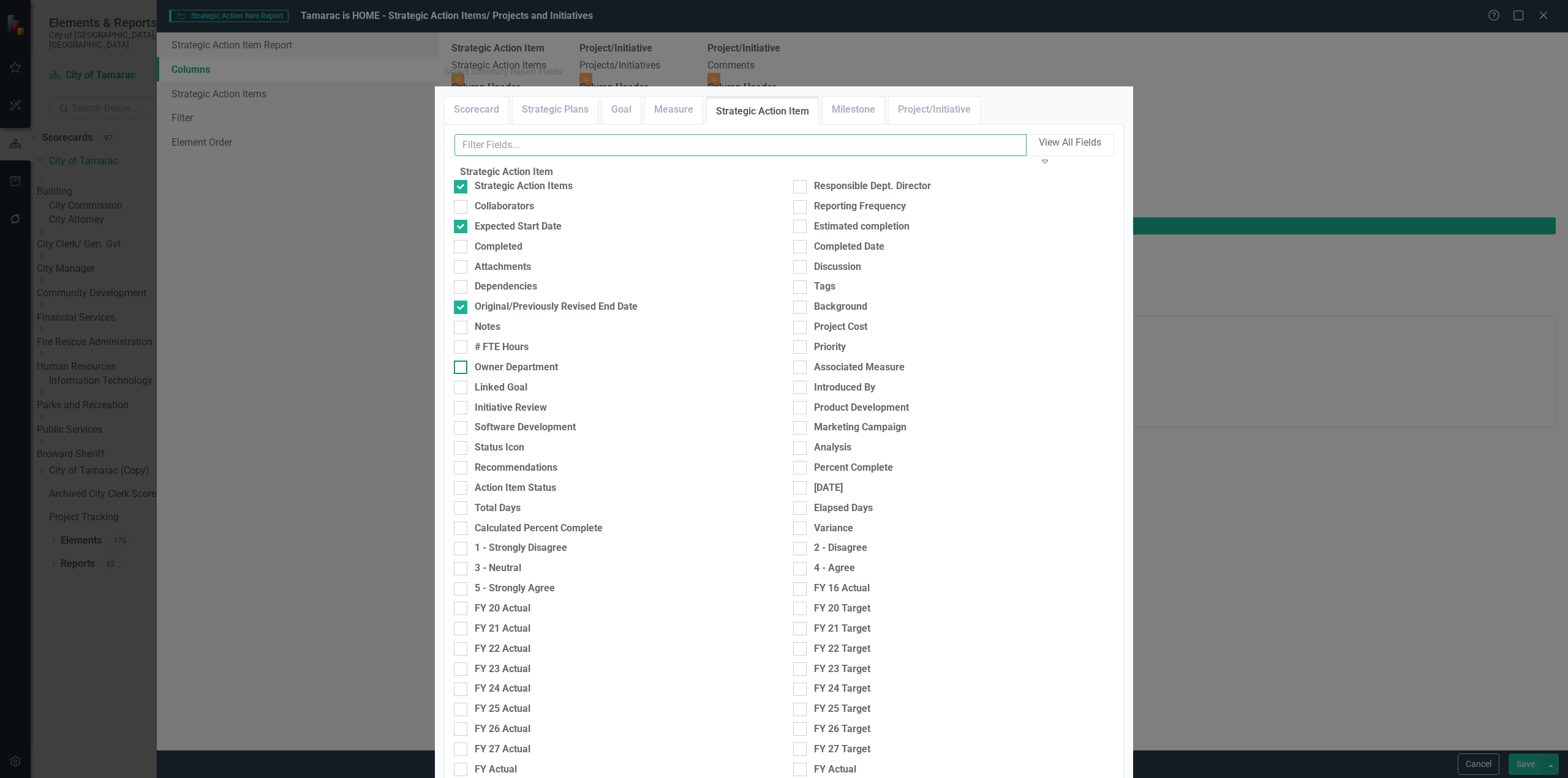
scroll to position [121, 0]
click at [533, 360] on div "Owner Department" at bounding box center [516, 368] width 83 height 14
click at [462, 360] on input "Owner Department" at bounding box center [458, 364] width 8 height 8
checkbox input "true"
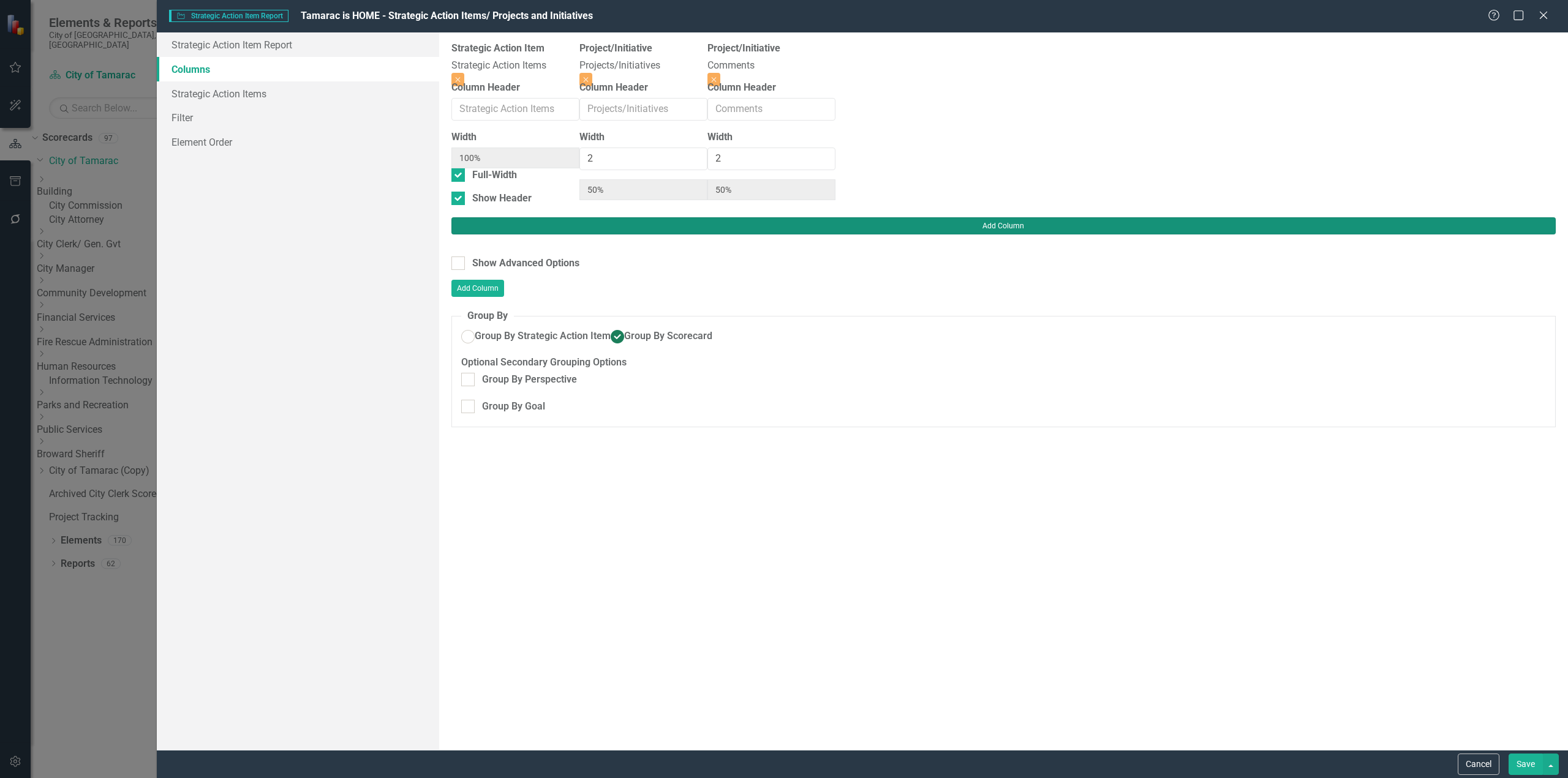
type input "29%"
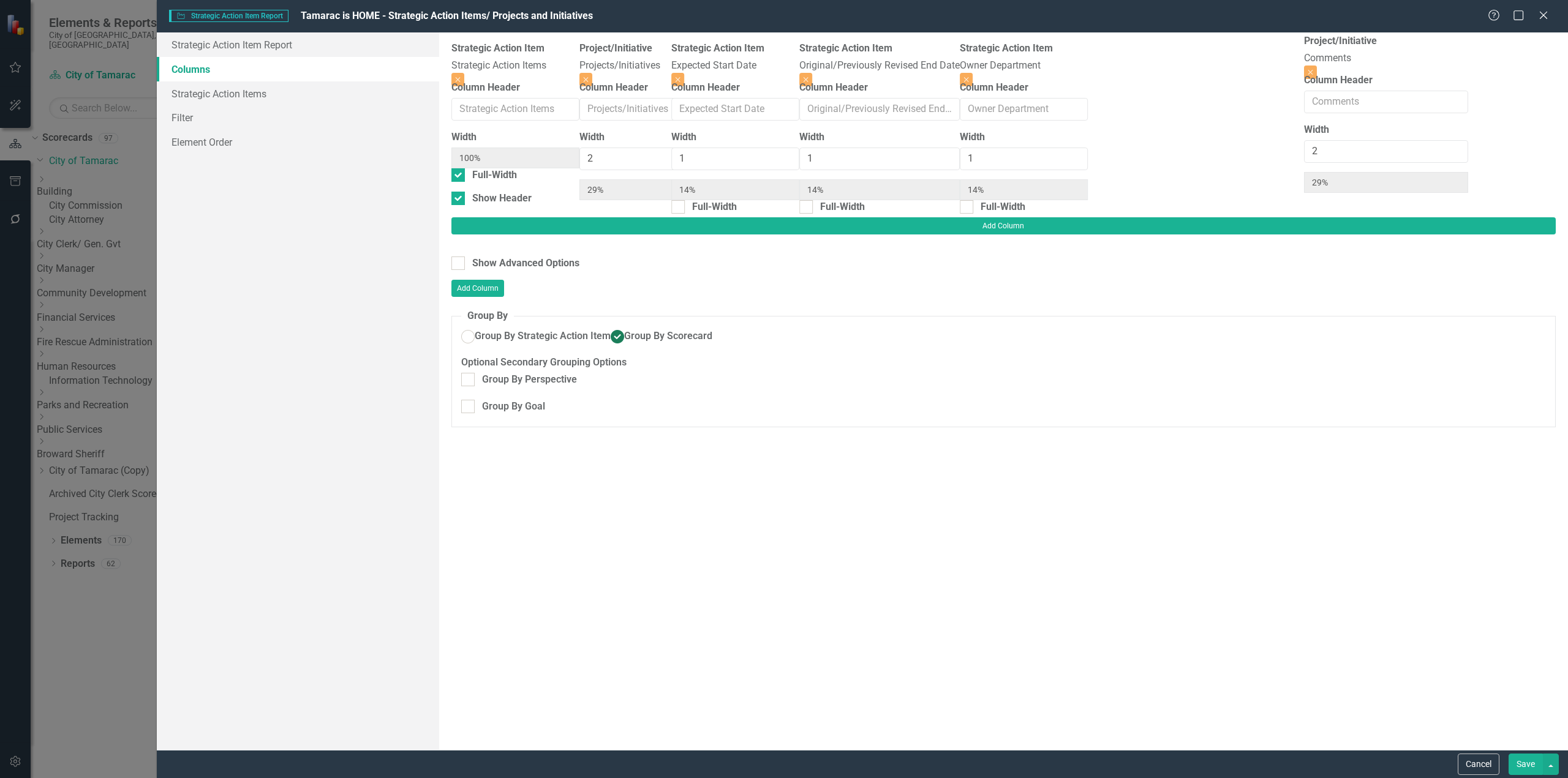
drag, startPoint x: 818, startPoint y: 64, endPoint x: 1338, endPoint y: 56, distance: 520.1
click at [1252, 56] on div "Strategic Action Item Strategic Action Items Close Column Header Width 100% Ful…" at bounding box center [852, 130] width 800 height 175
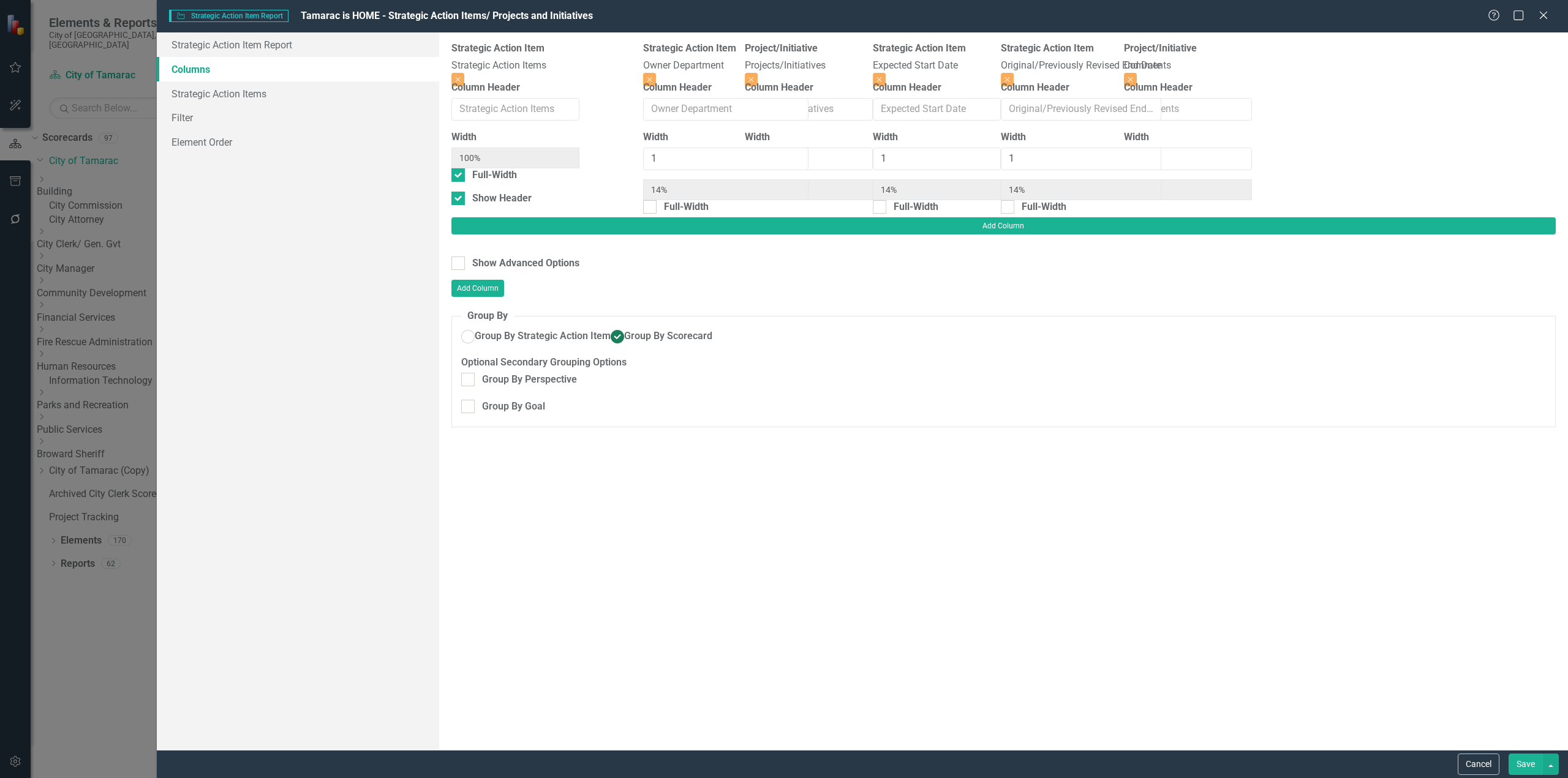
drag, startPoint x: 1209, startPoint y: 66, endPoint x: 711, endPoint y: 65, distance: 498.0
click at [711, 65] on div "Strategic Action Item Strategic Action Items Close Column Header Width 100% Ful…" at bounding box center [852, 130] width 800 height 175
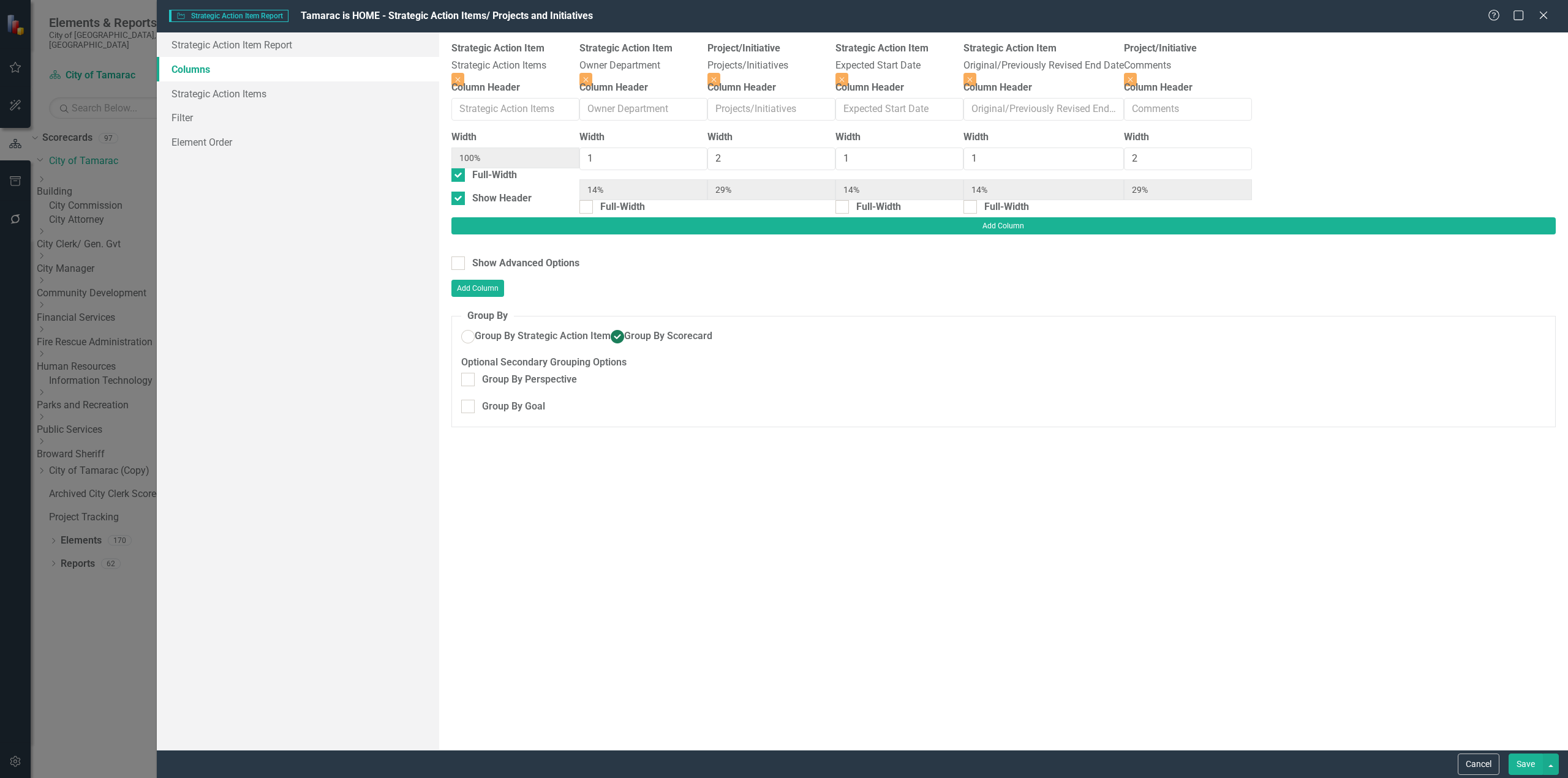
click at [1527, 767] on button "Save" at bounding box center [1525, 764] width 35 height 22
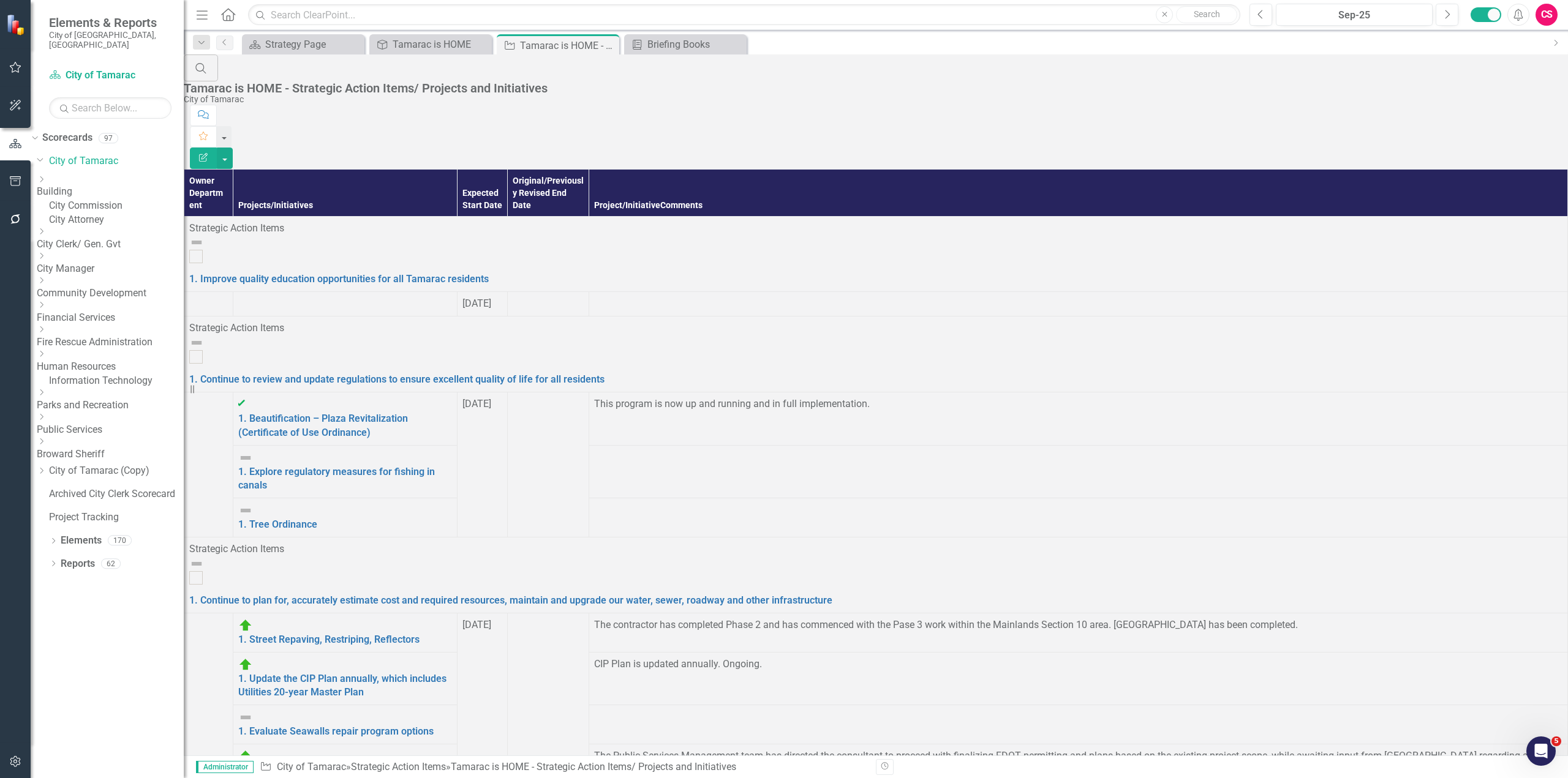
click at [457, 292] on td at bounding box center [345, 304] width 224 height 24
click at [408, 413] on link "1. Beautification – Plaza Revitalization (Certificate of Use Ordinance)" at bounding box center [323, 426] width 170 height 26
click at [217, 147] on button "Edit Report" at bounding box center [203, 158] width 27 height 22
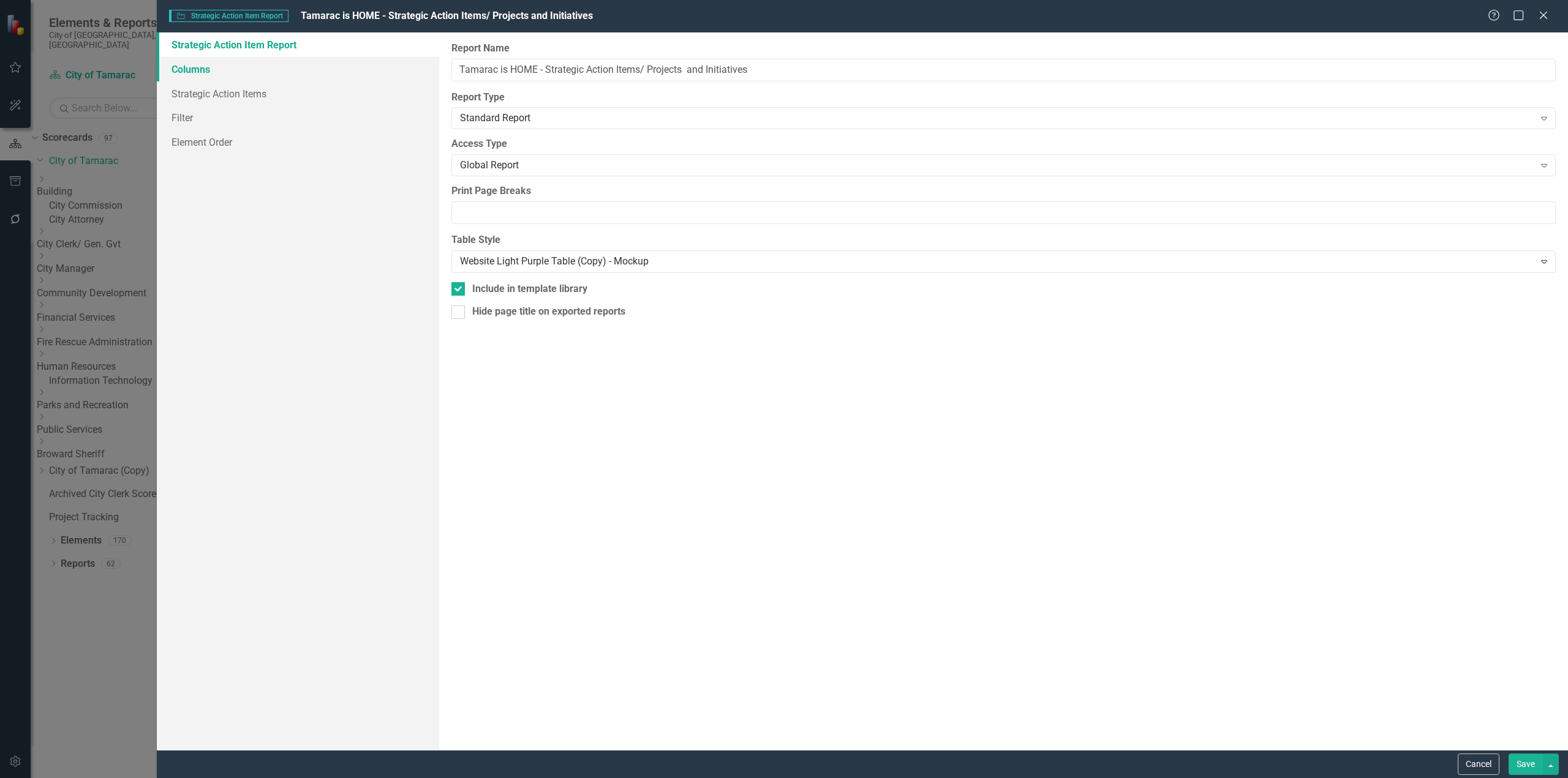
click at [231, 71] on link "Columns" at bounding box center [298, 69] width 283 height 24
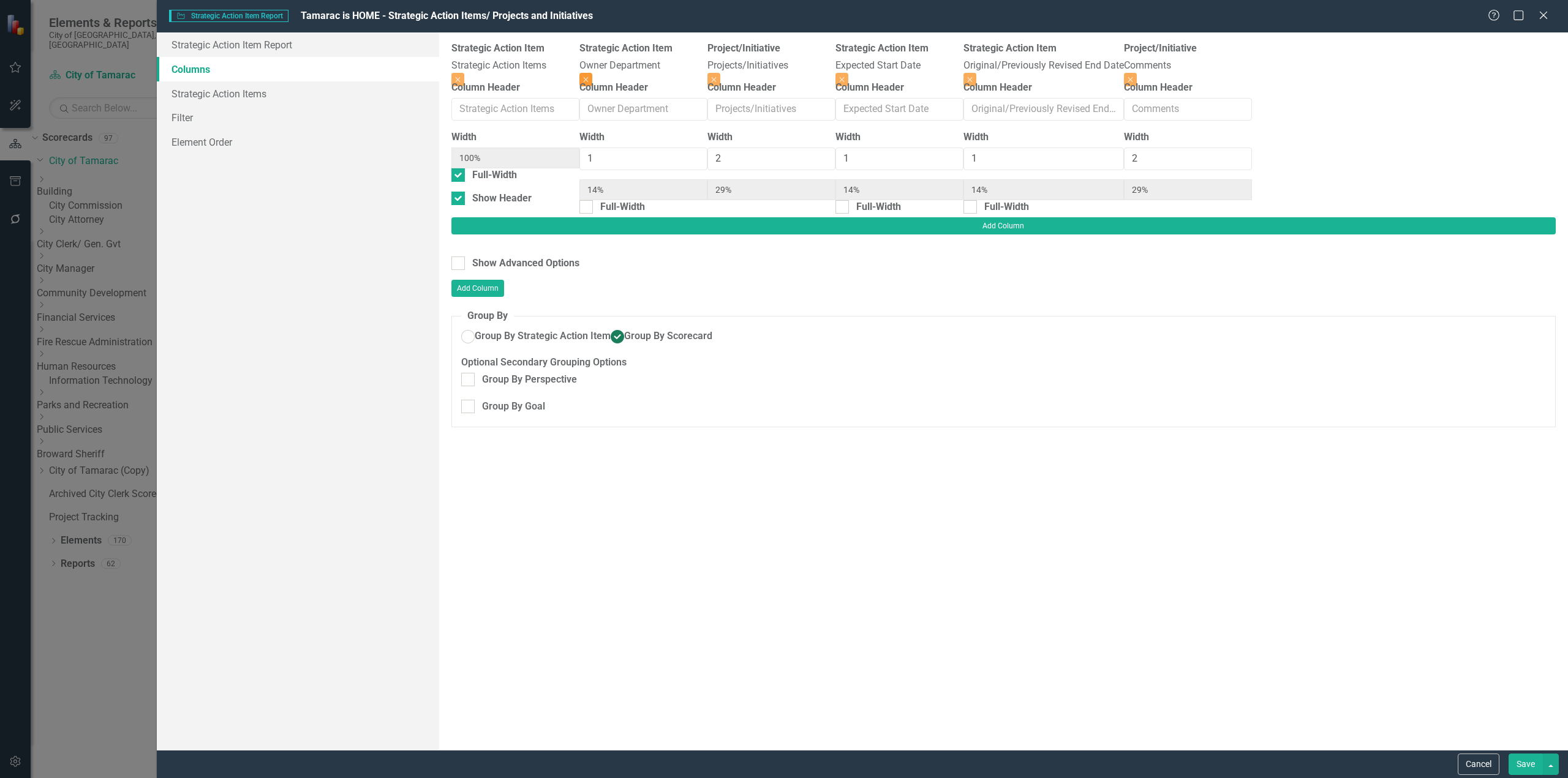
click at [592, 73] on button "Close" at bounding box center [586, 80] width 13 height 14
type input "33%"
type input "17%"
type input "33%"
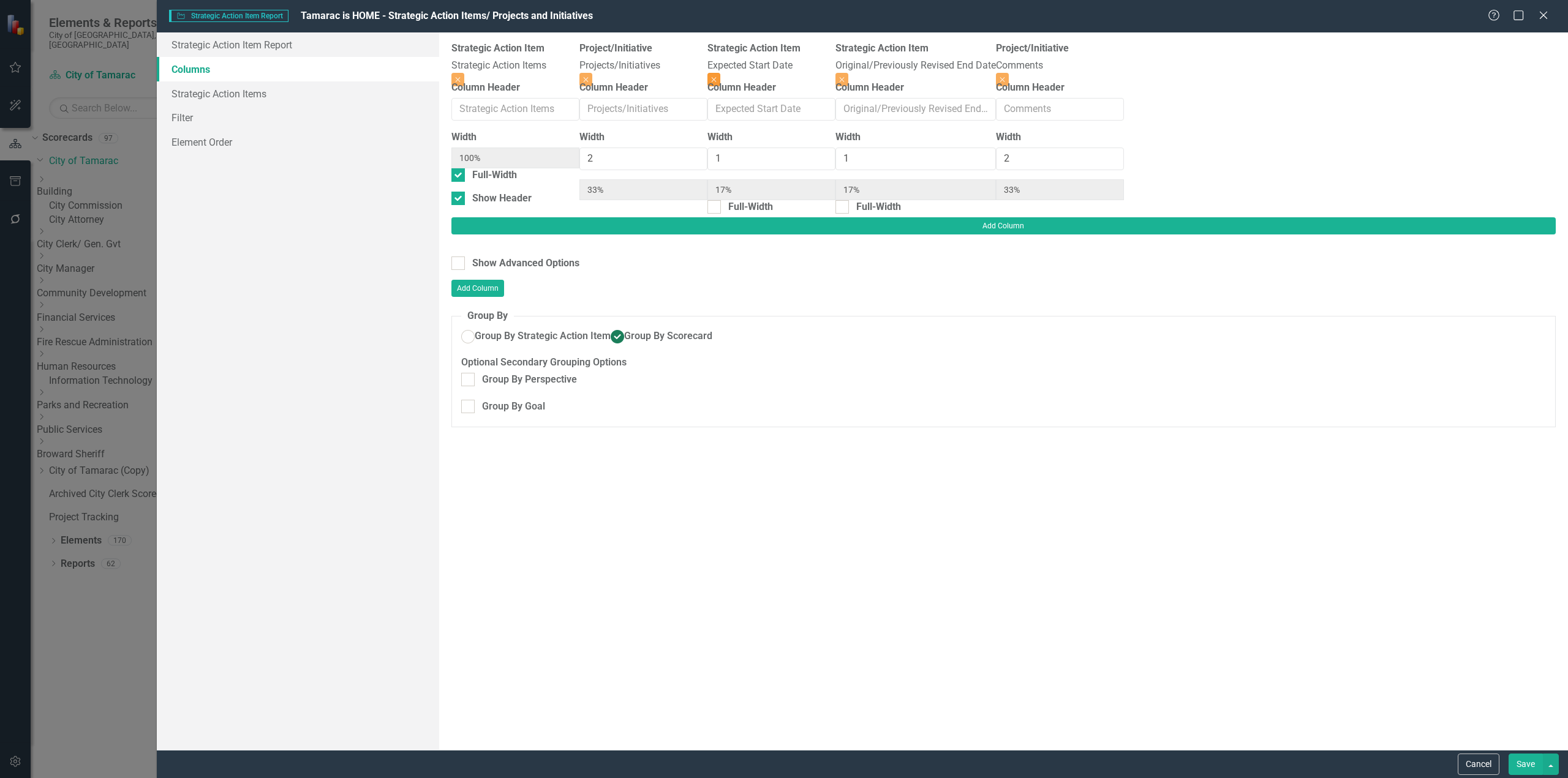
click at [720, 73] on button "Close" at bounding box center [714, 80] width 13 height 14
type input "40%"
type input "20%"
type input "40%"
click at [720, 73] on button "Close" at bounding box center [714, 80] width 13 height 14
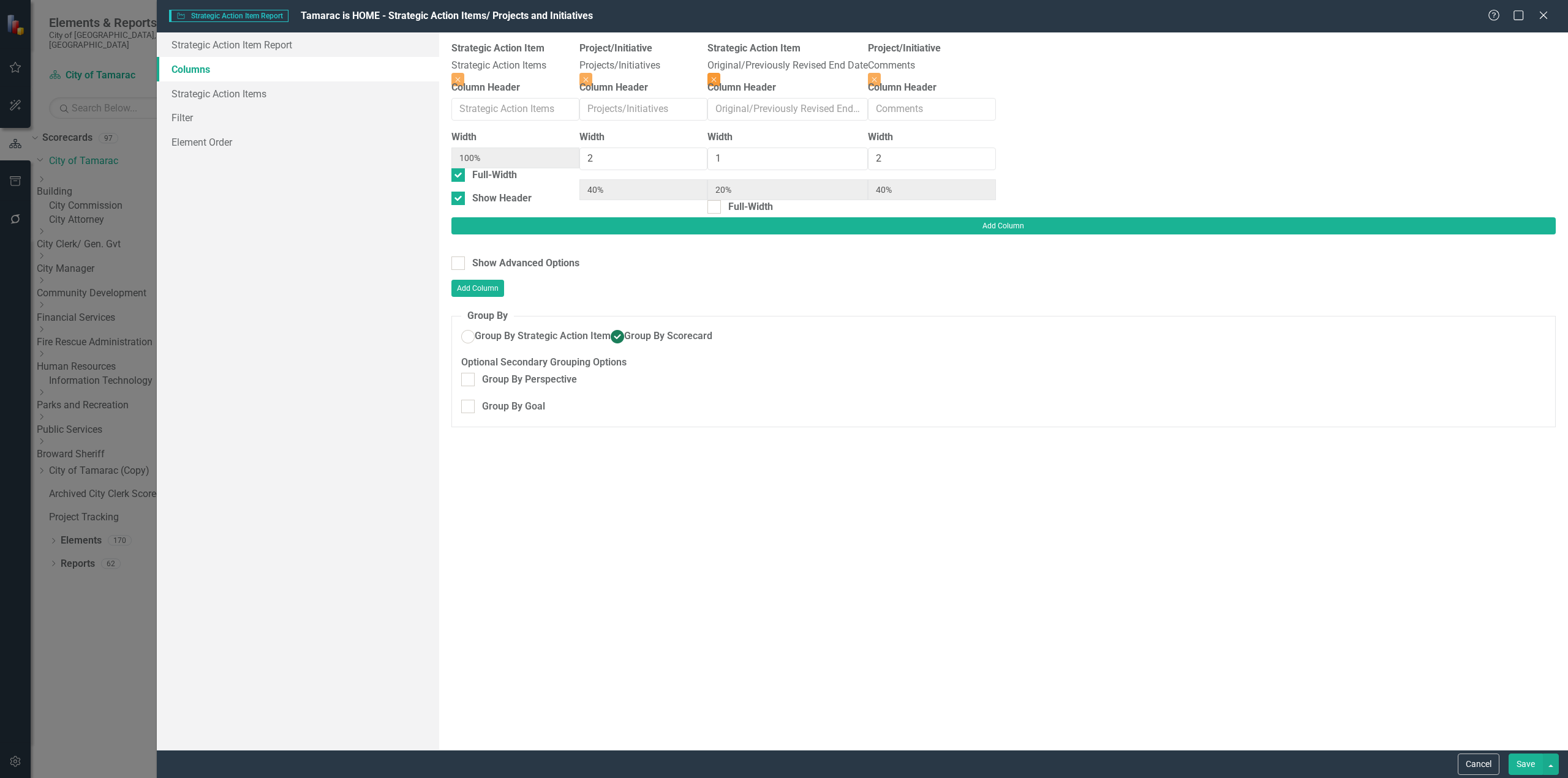
type input "50%"
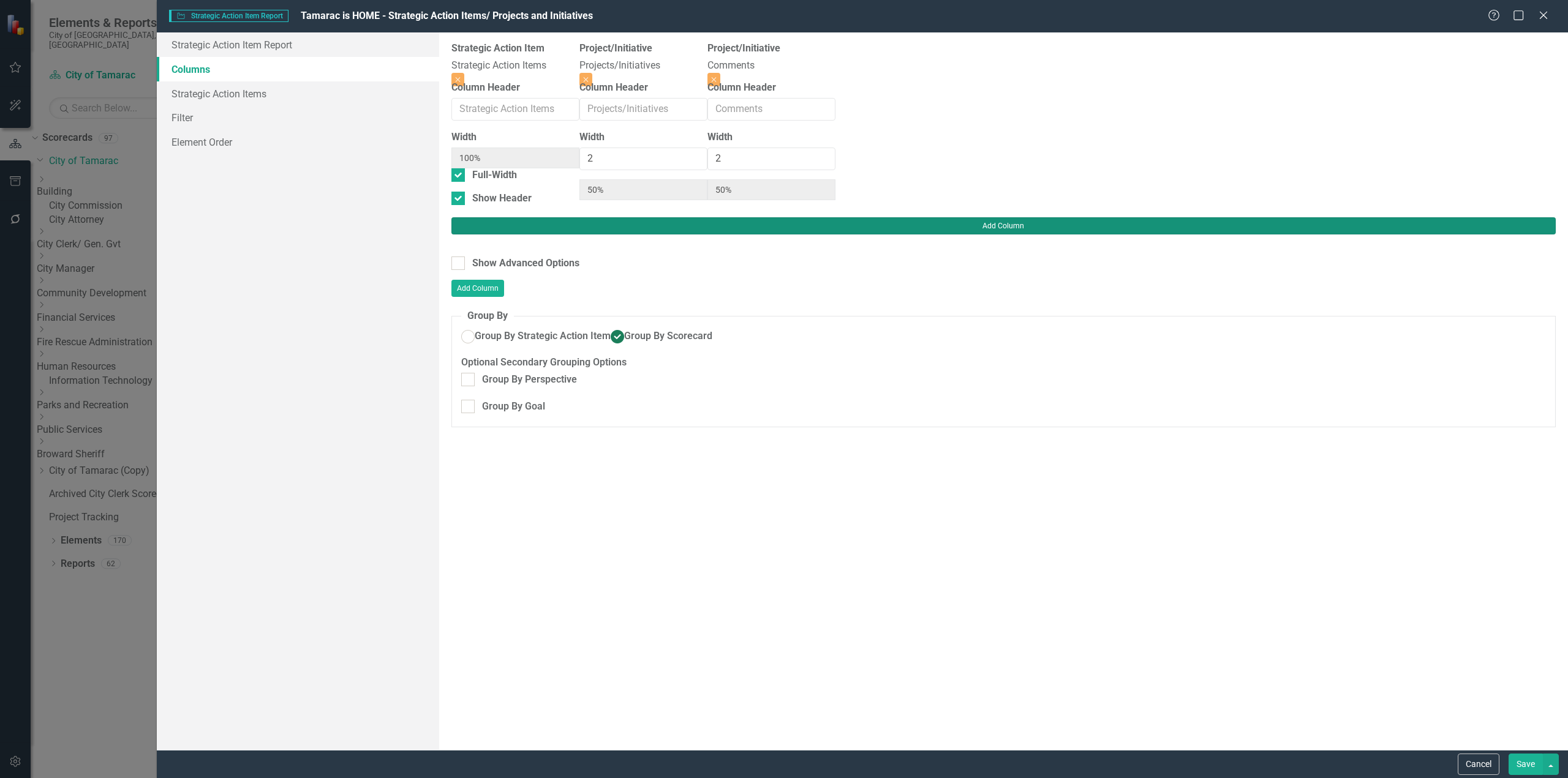
click at [1519, 217] on button "Add Column" at bounding box center [1004, 225] width 1104 height 17
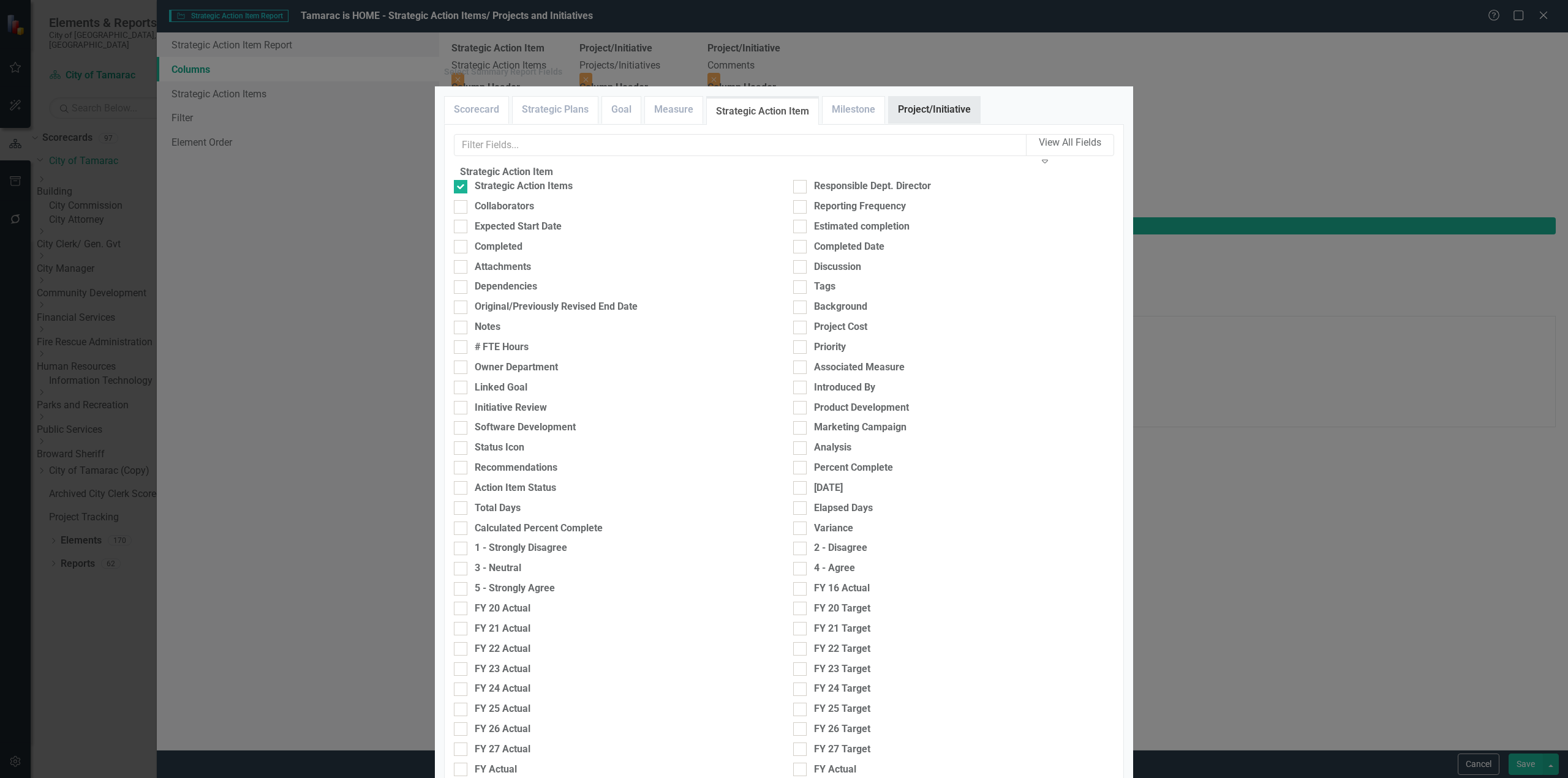
click at [934, 123] on link "Project/Initiative" at bounding box center [934, 109] width 91 height 27
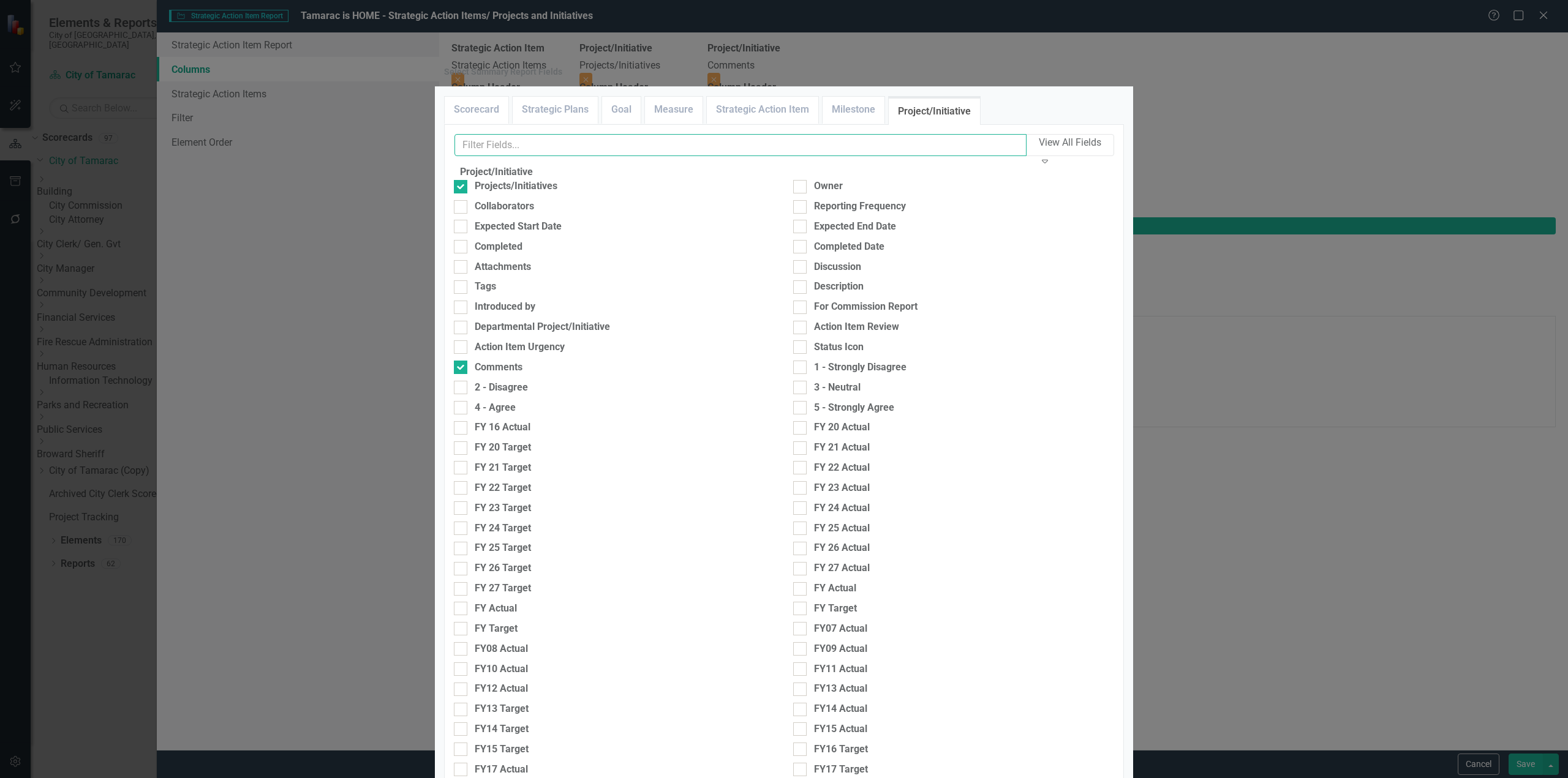
click at [637, 157] on input "text" at bounding box center [741, 146] width 572 height 23
click at [798, 193] on div at bounding box center [799, 187] width 14 height 14
click at [798, 188] on input "Owner" at bounding box center [797, 184] width 8 height 8
checkbox input "true"
click at [511, 234] on div "Expected Start Date" at bounding box center [518, 227] width 87 height 14
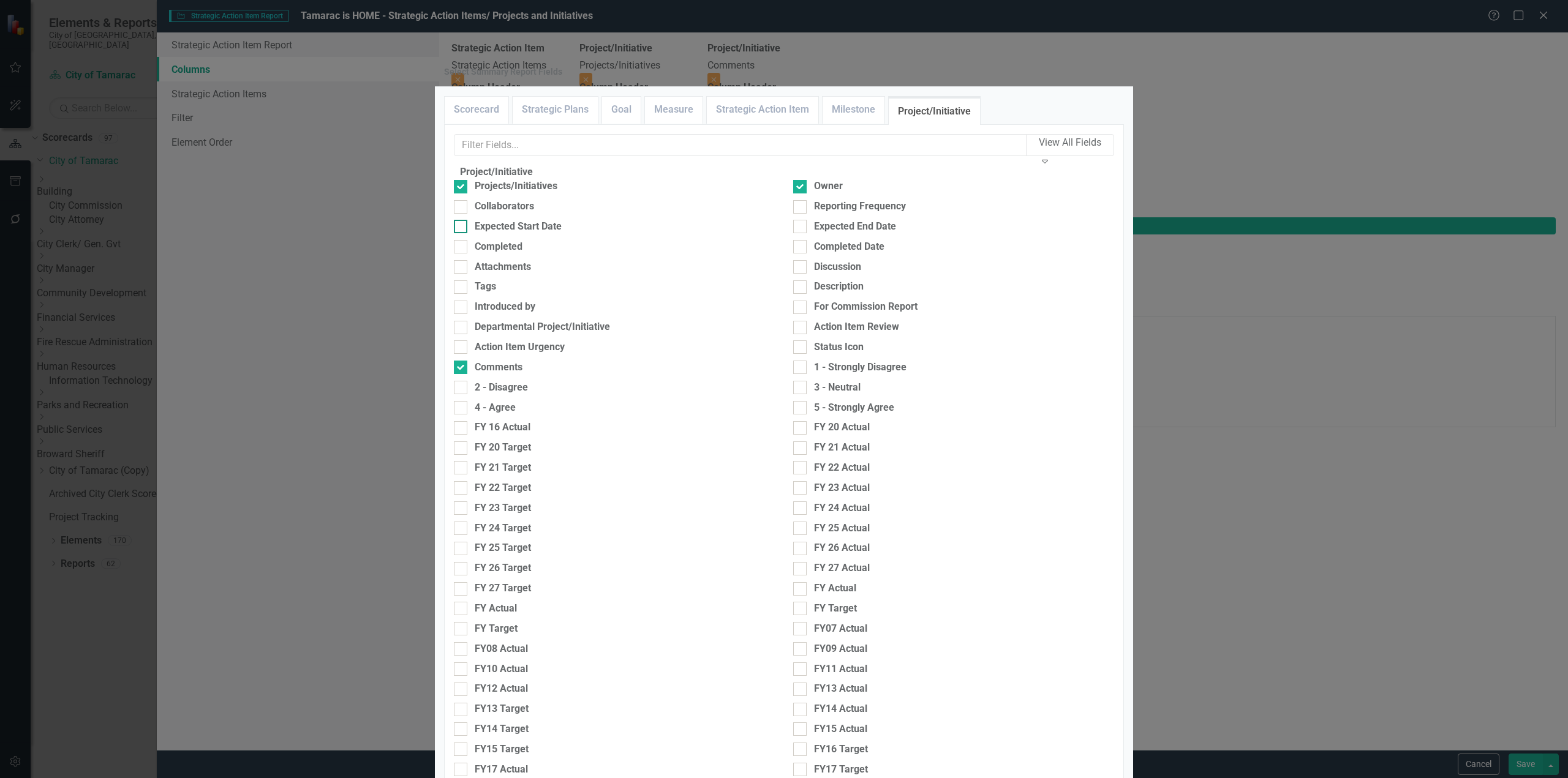
click at [462, 228] on input "Expected Start Date" at bounding box center [458, 224] width 8 height 8
checkbox input "true"
click at [821, 234] on div "Expected End Date" at bounding box center [855, 227] width 82 height 14
click at [801, 228] on input "Expected End Date" at bounding box center [797, 224] width 8 height 8
checkbox input "true"
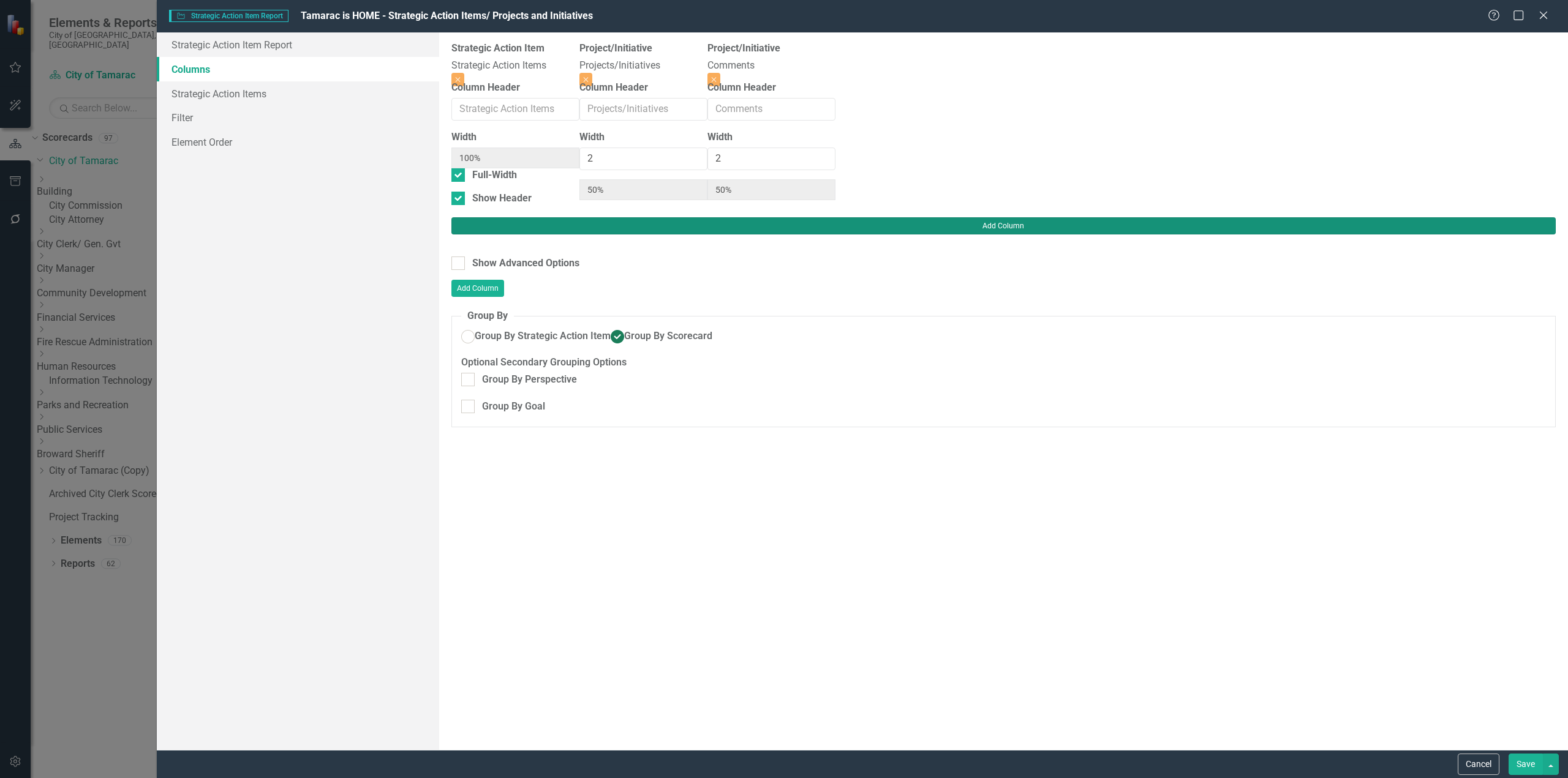
type input "29%"
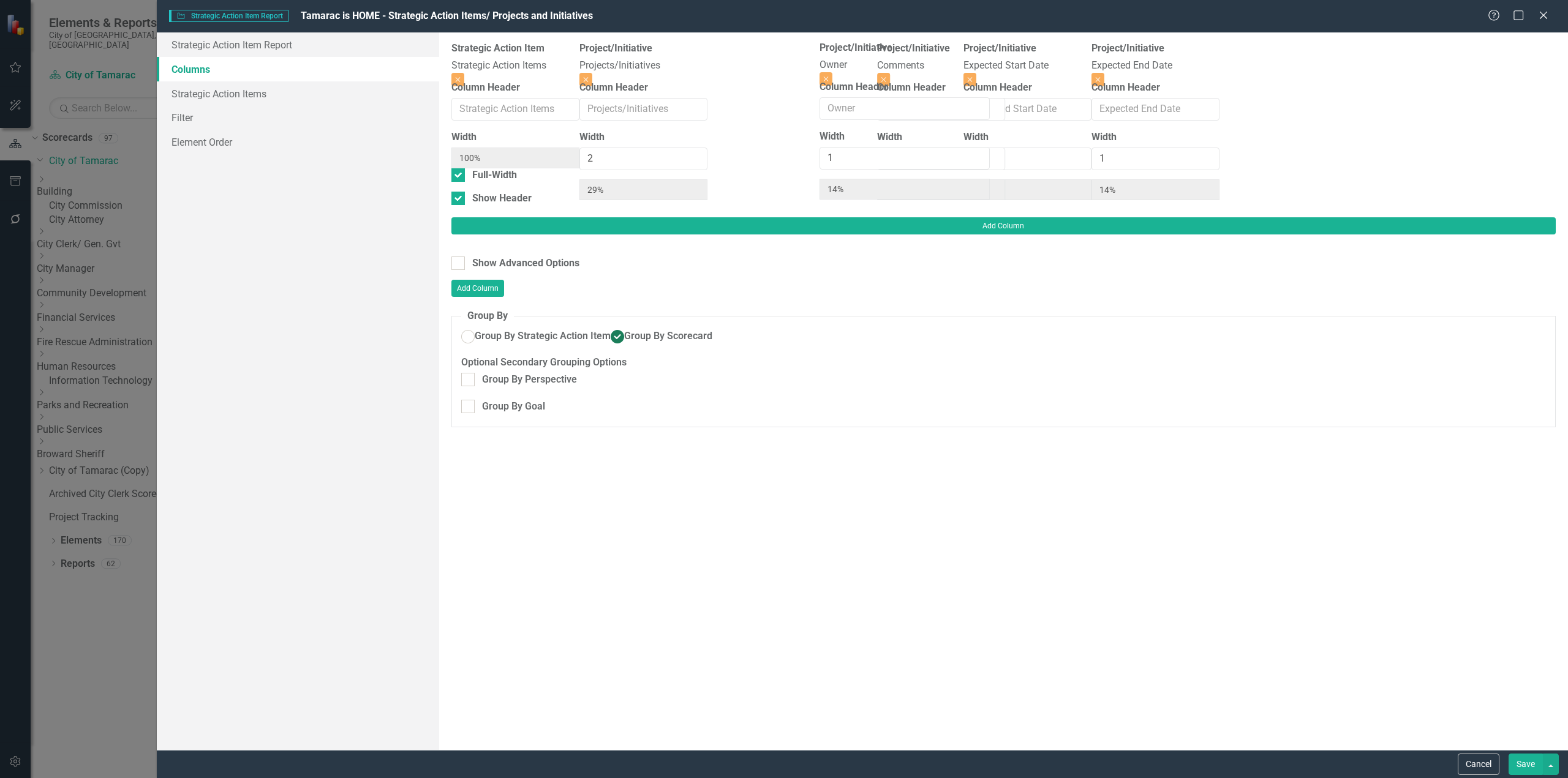
drag, startPoint x: 1034, startPoint y: 70, endPoint x: 893, endPoint y: 68, distance: 141.0
click at [893, 68] on div "Strategic Action Item Strategic Action Items Close Column Header Width 100% Ful…" at bounding box center [836, 130] width 768 height 175
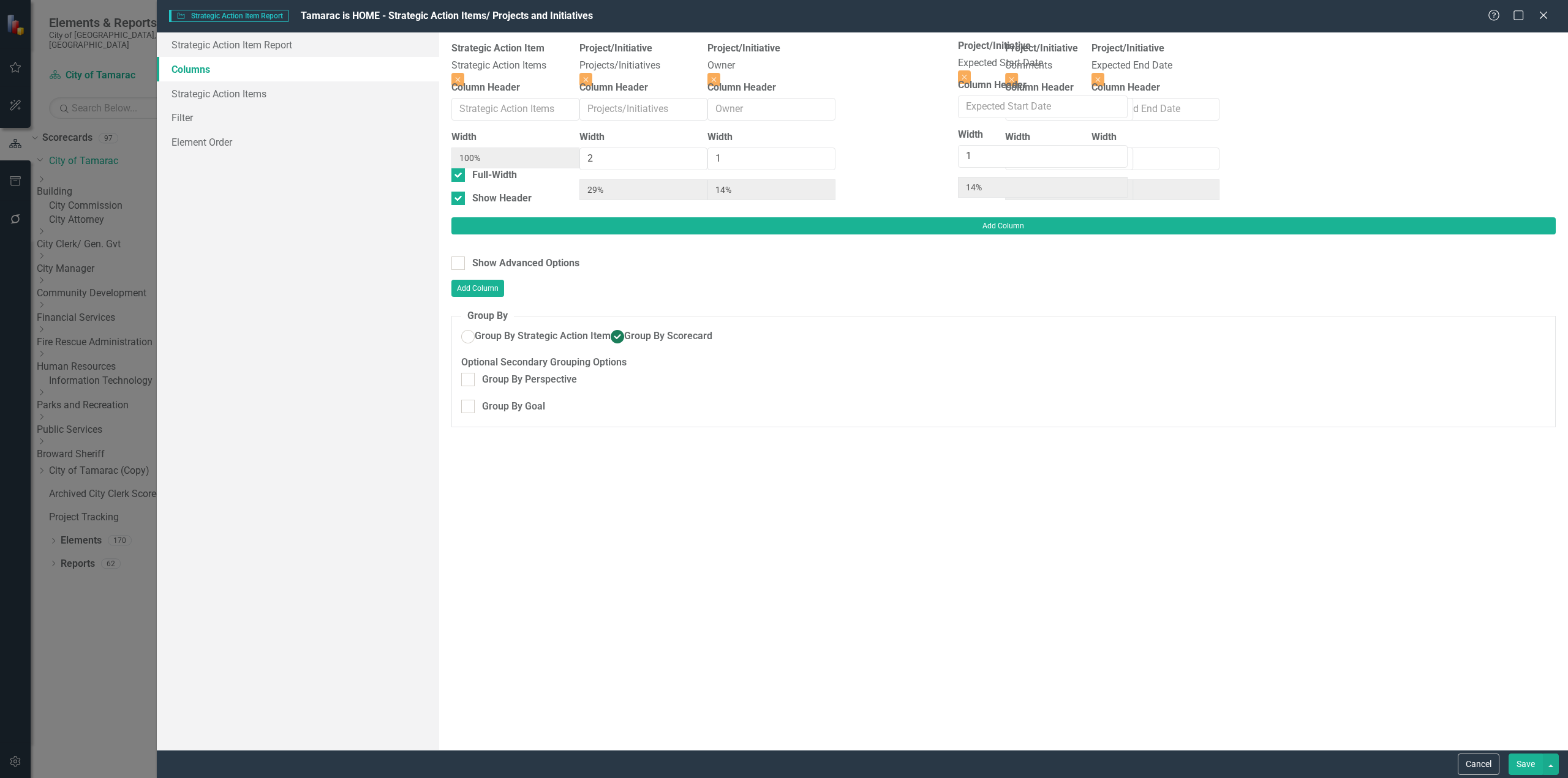
drag, startPoint x: 1199, startPoint y: 67, endPoint x: 1025, endPoint y: 64, distance: 174.0
click at [1025, 64] on div "Strategic Action Item Strategic Action Items Close Column Header Width 100% Ful…" at bounding box center [836, 130] width 768 height 175
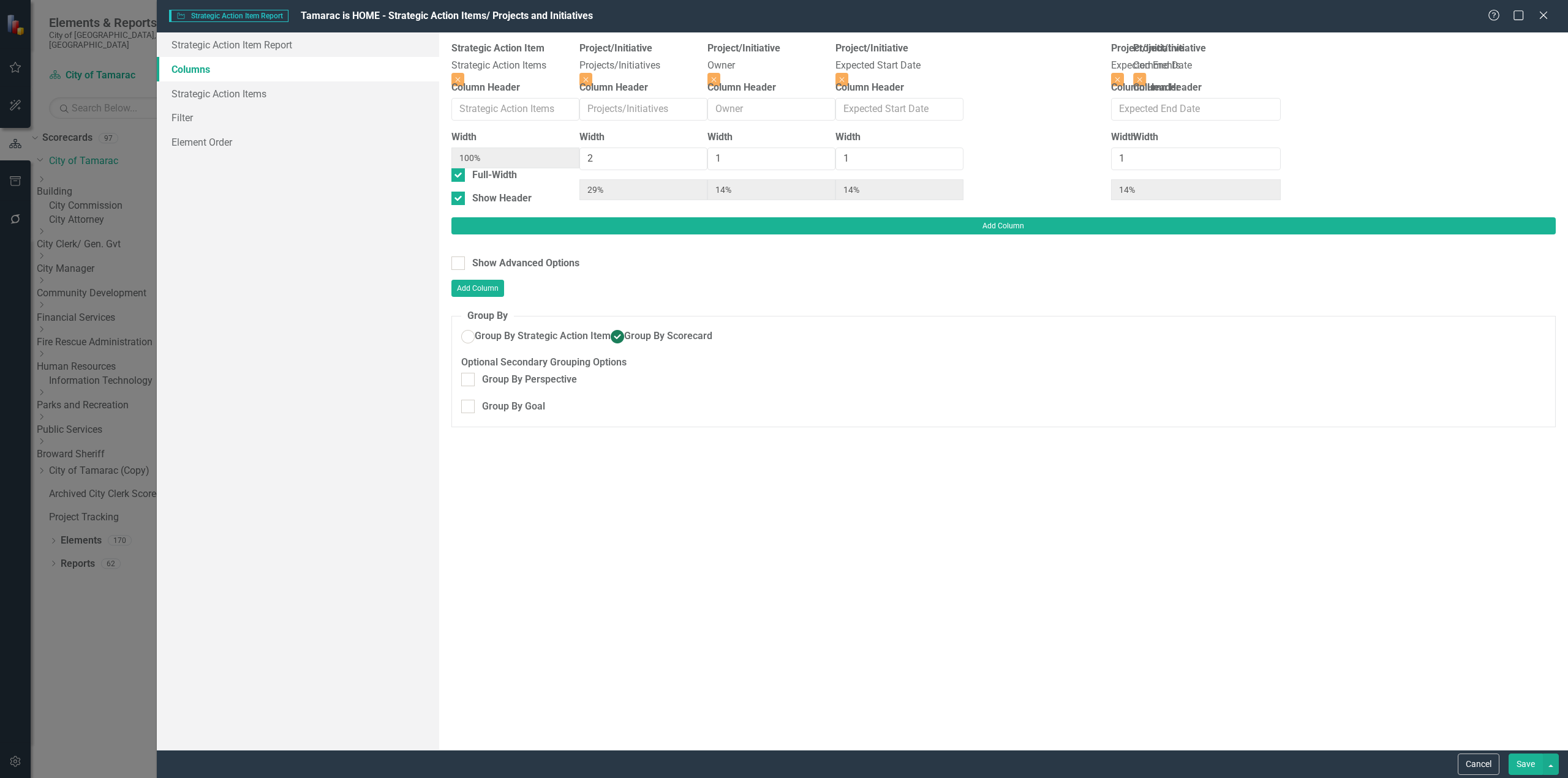
drag, startPoint x: 1376, startPoint y: 68, endPoint x: 1187, endPoint y: 67, distance: 189.0
click at [1187, 67] on div "Strategic Action Item Strategic Action Items Close Column Header Width 100% Ful…" at bounding box center [836, 130] width 768 height 175
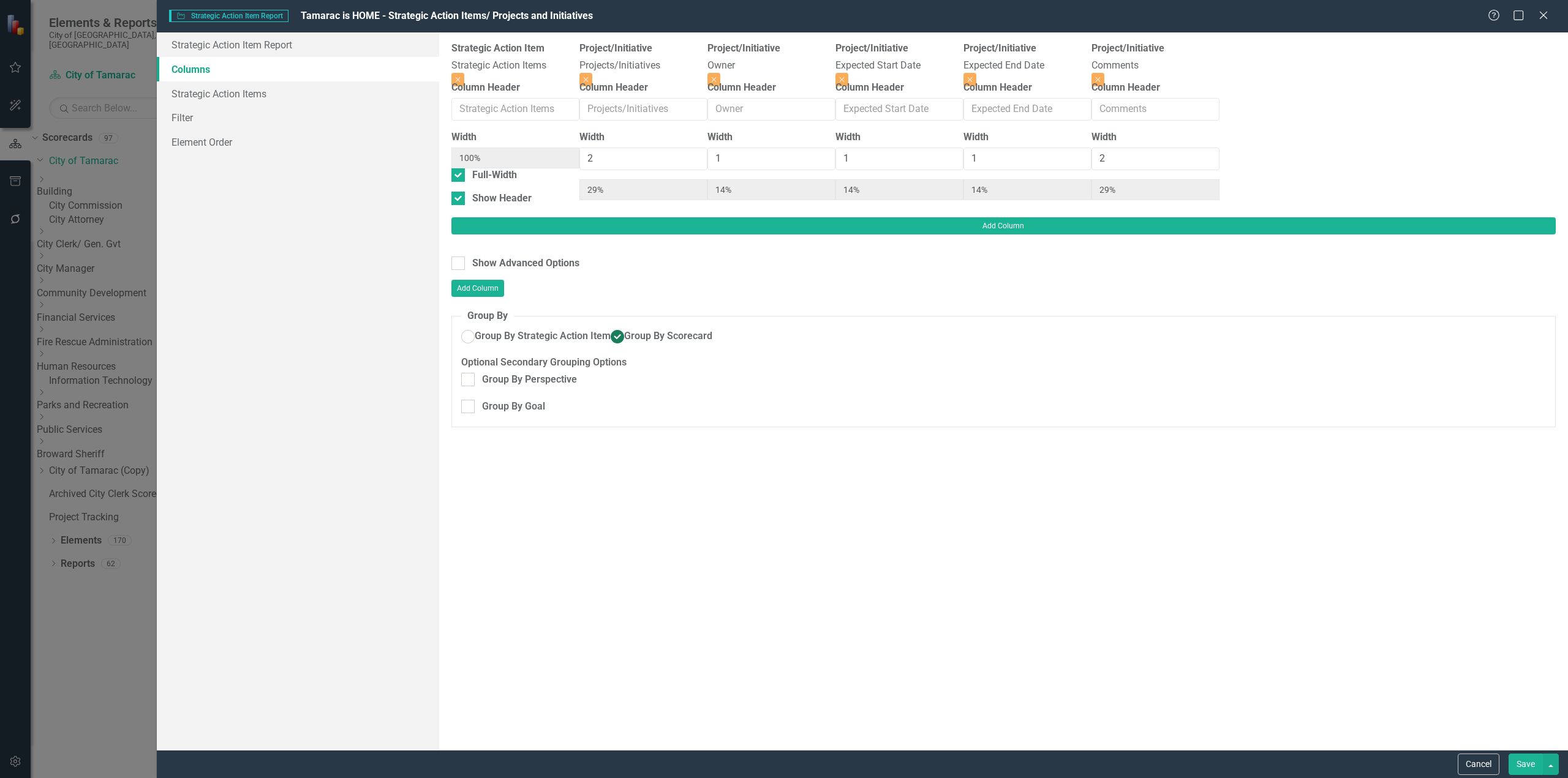
click at [1523, 761] on button "Save" at bounding box center [1525, 764] width 35 height 22
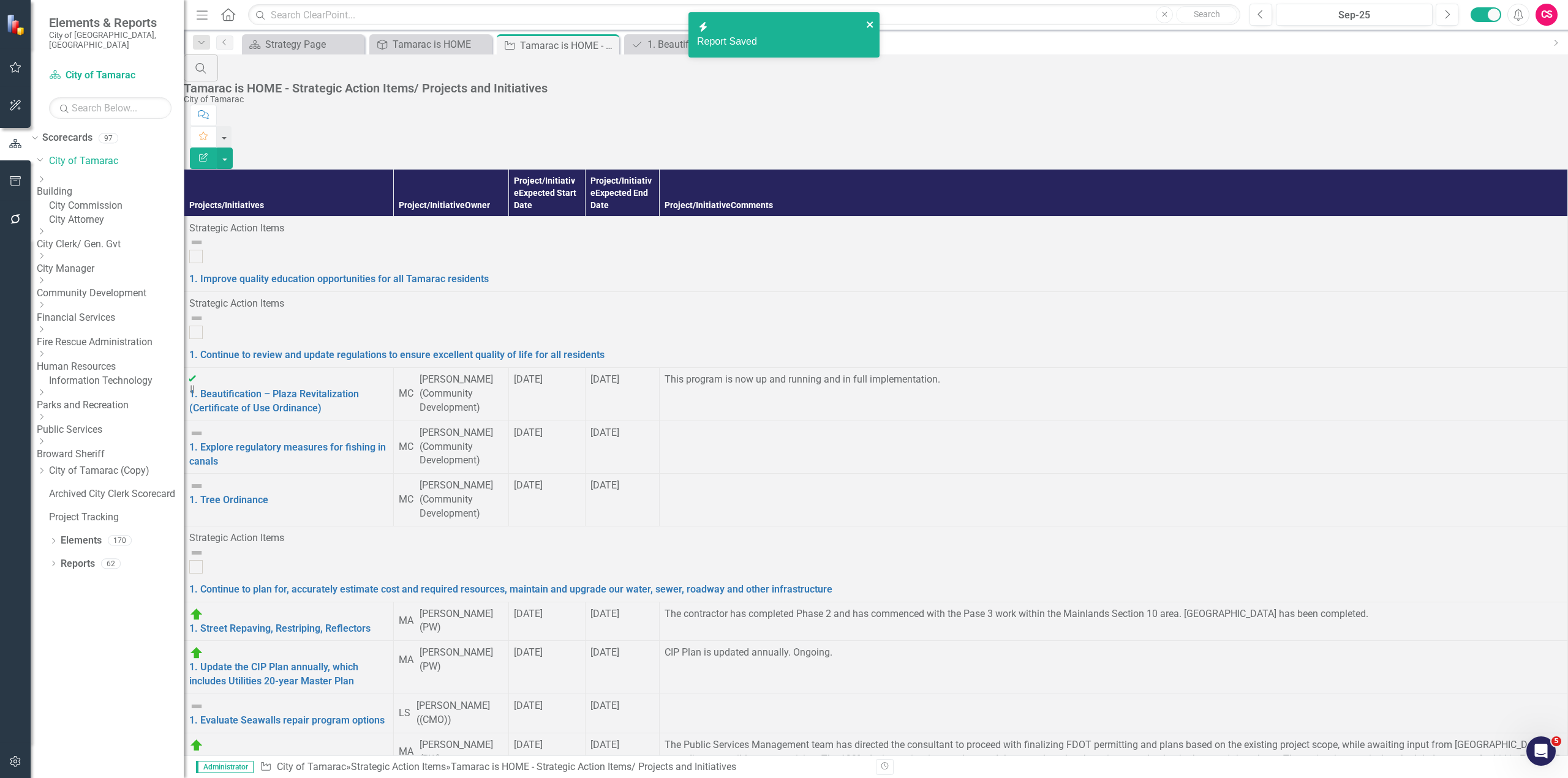
click at [867, 28] on icon "close" at bounding box center [870, 24] width 9 height 10
click at [429, 45] on div "Tamarac is HOME" at bounding box center [433, 44] width 80 height 15
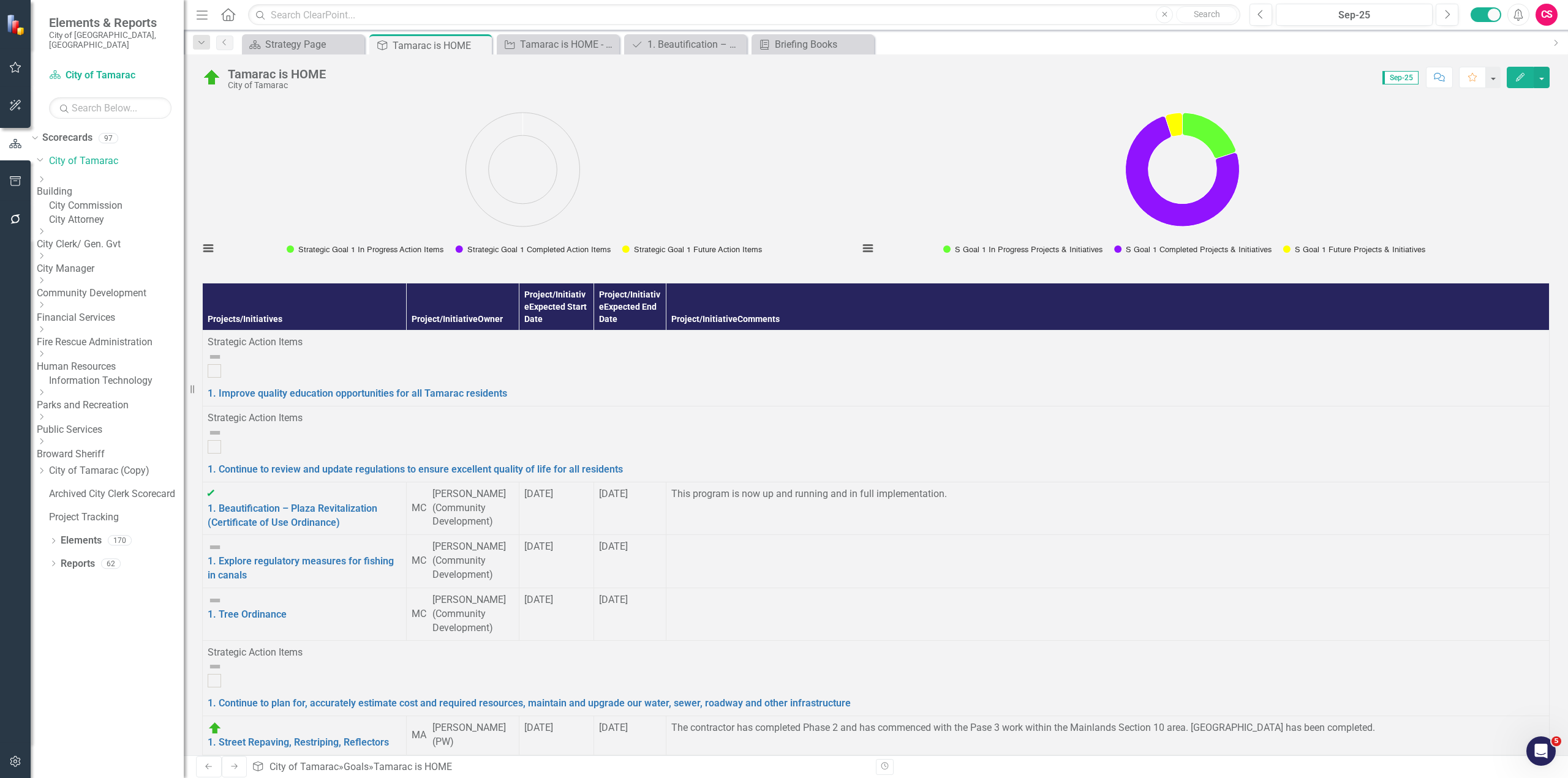
scroll to position [101, 0]
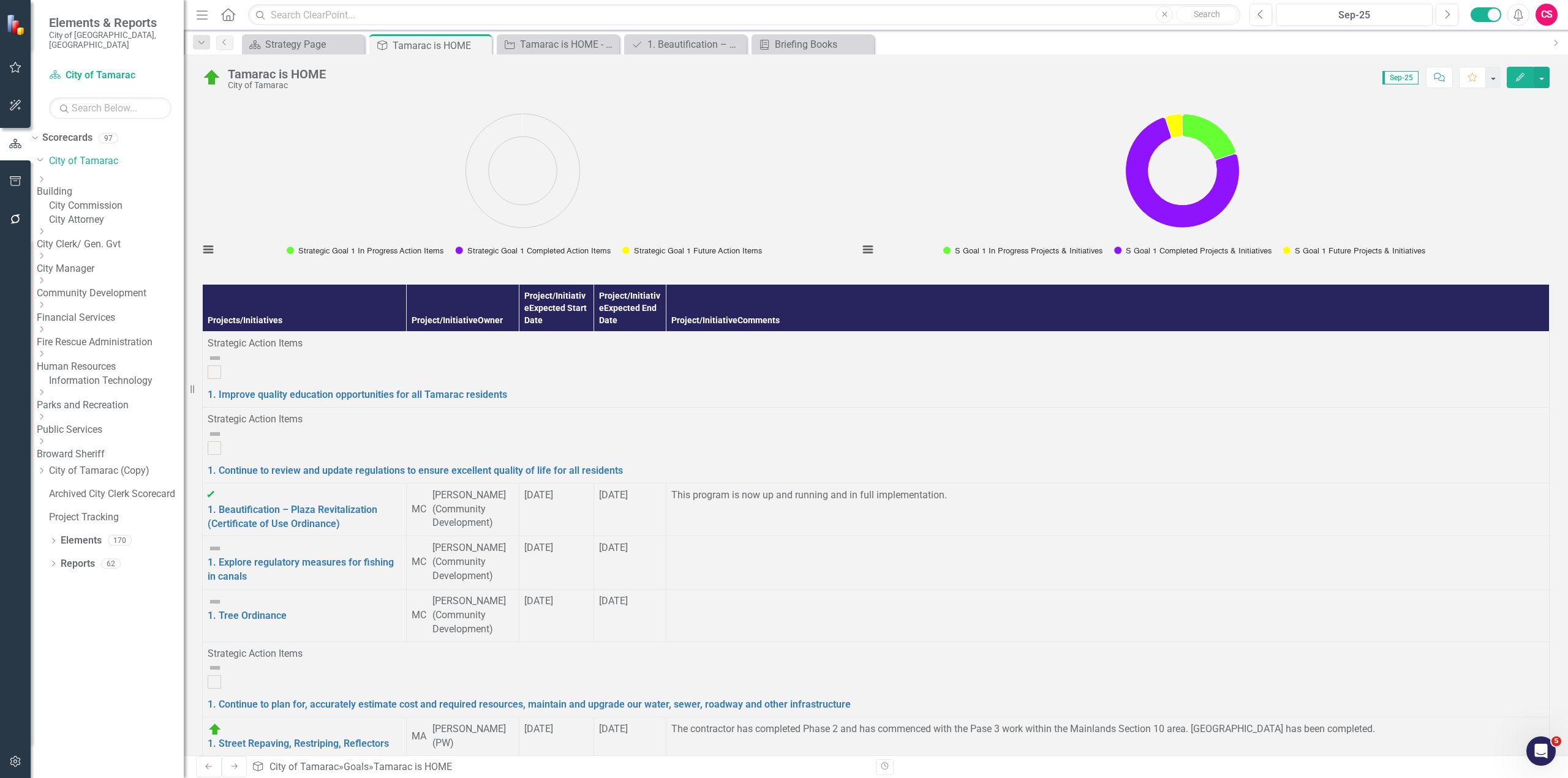
click at [1442, 331] on th "Project/Initiative Comments" at bounding box center [1107, 308] width 883 height 47
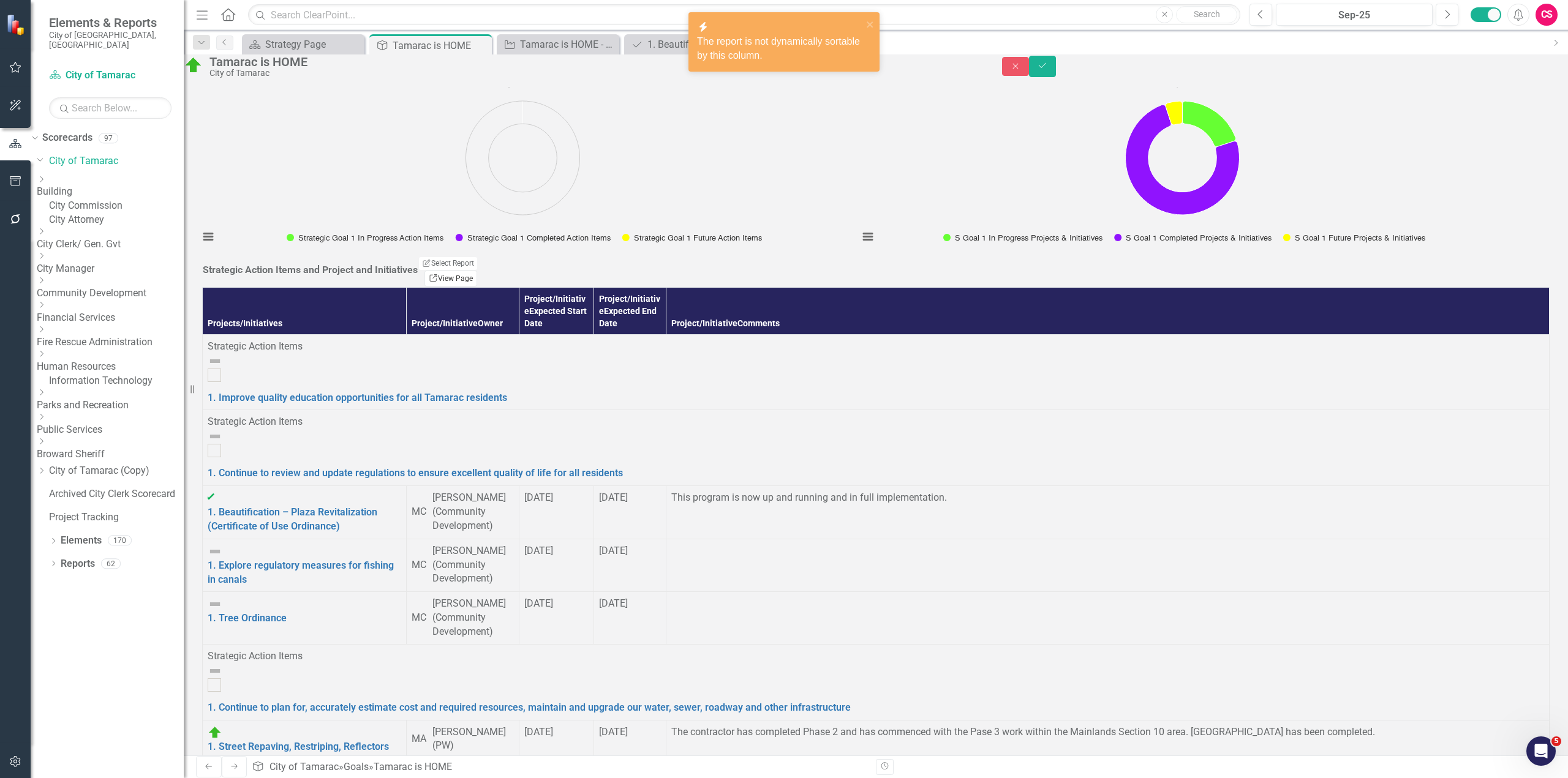
click at [477, 286] on link "Link View Page" at bounding box center [450, 278] width 52 height 16
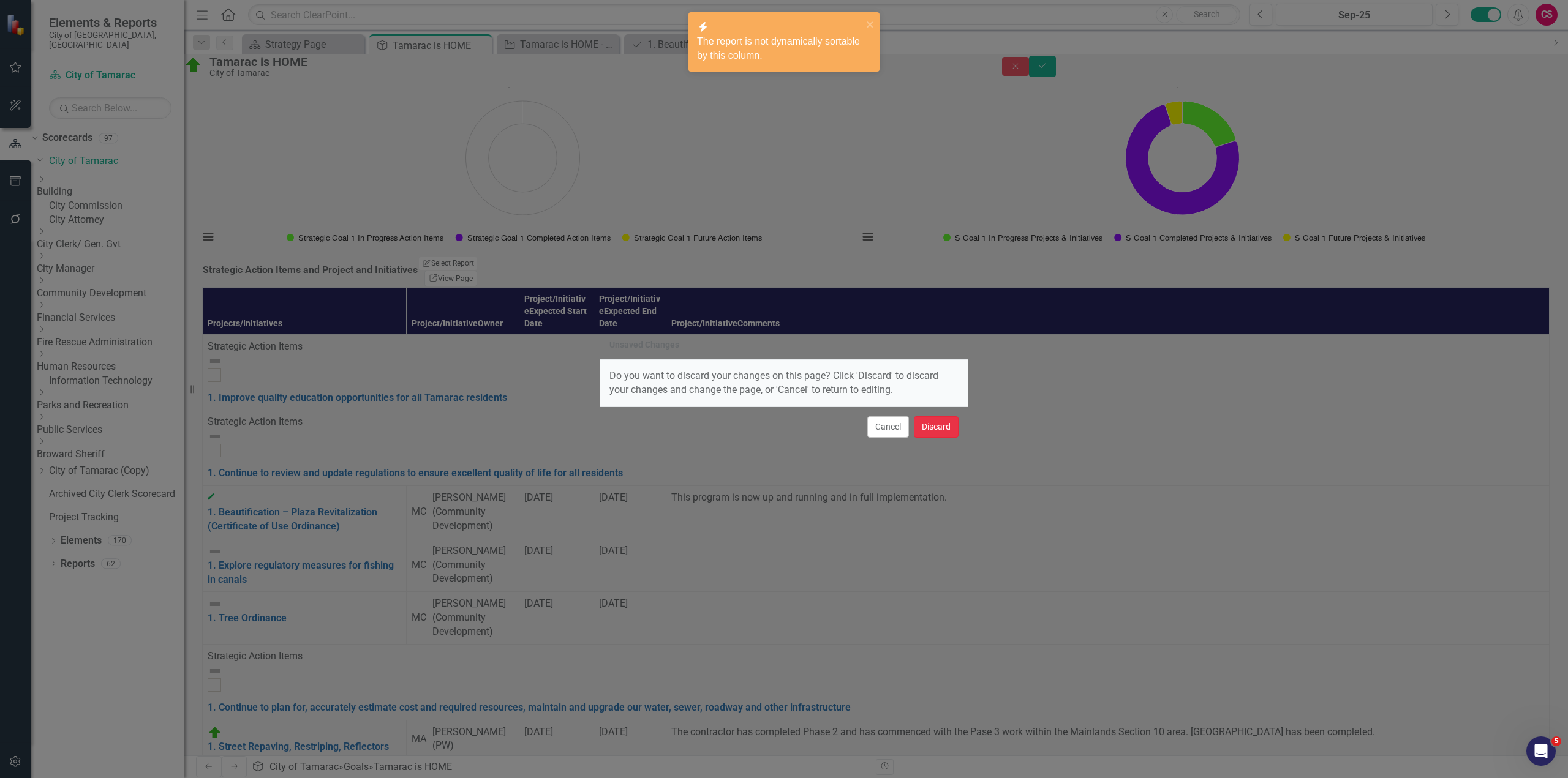
click at [934, 428] on button "Discard" at bounding box center [936, 426] width 45 height 22
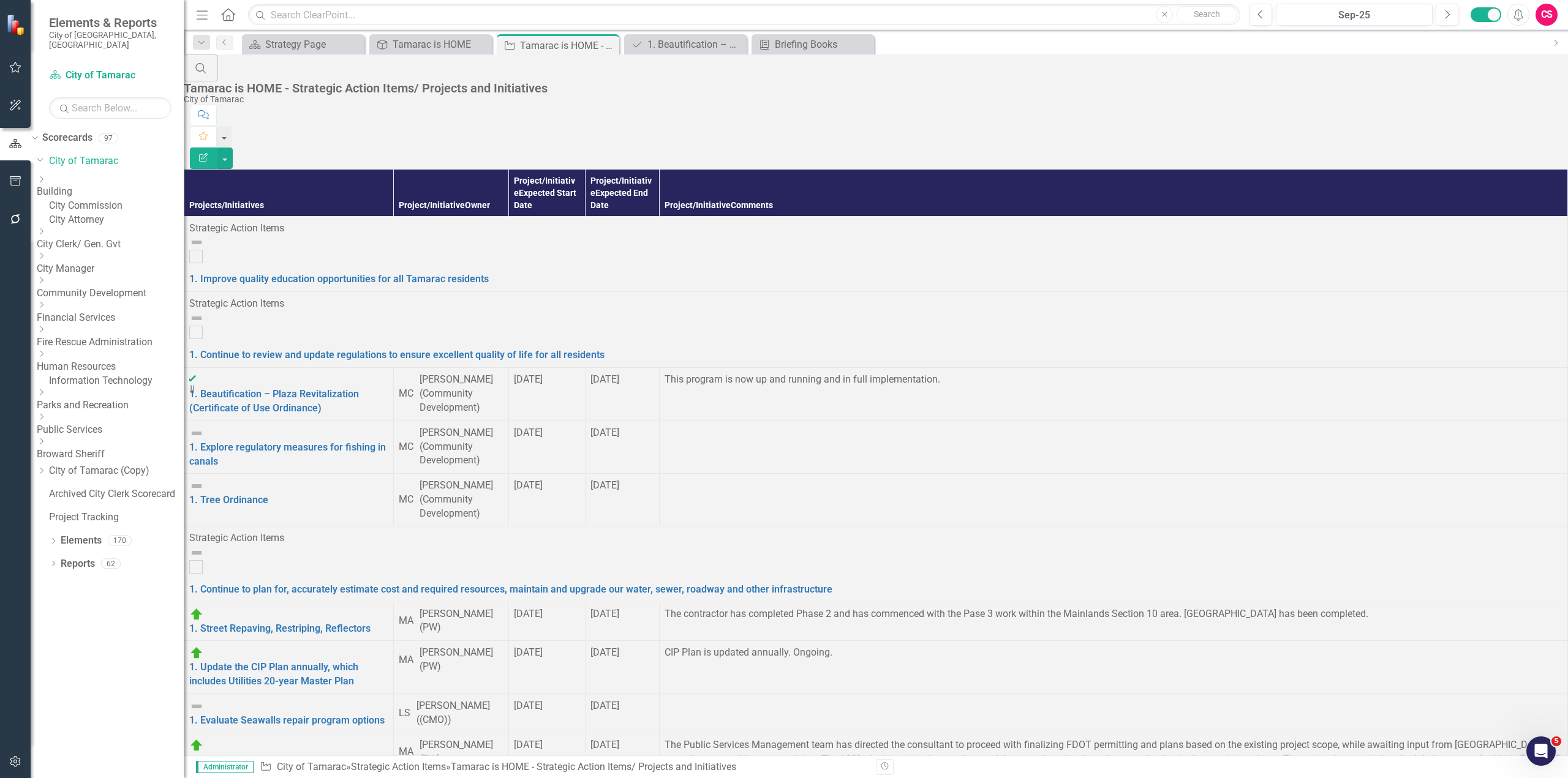
click at [217, 147] on button "Edit Report" at bounding box center [203, 158] width 27 height 22
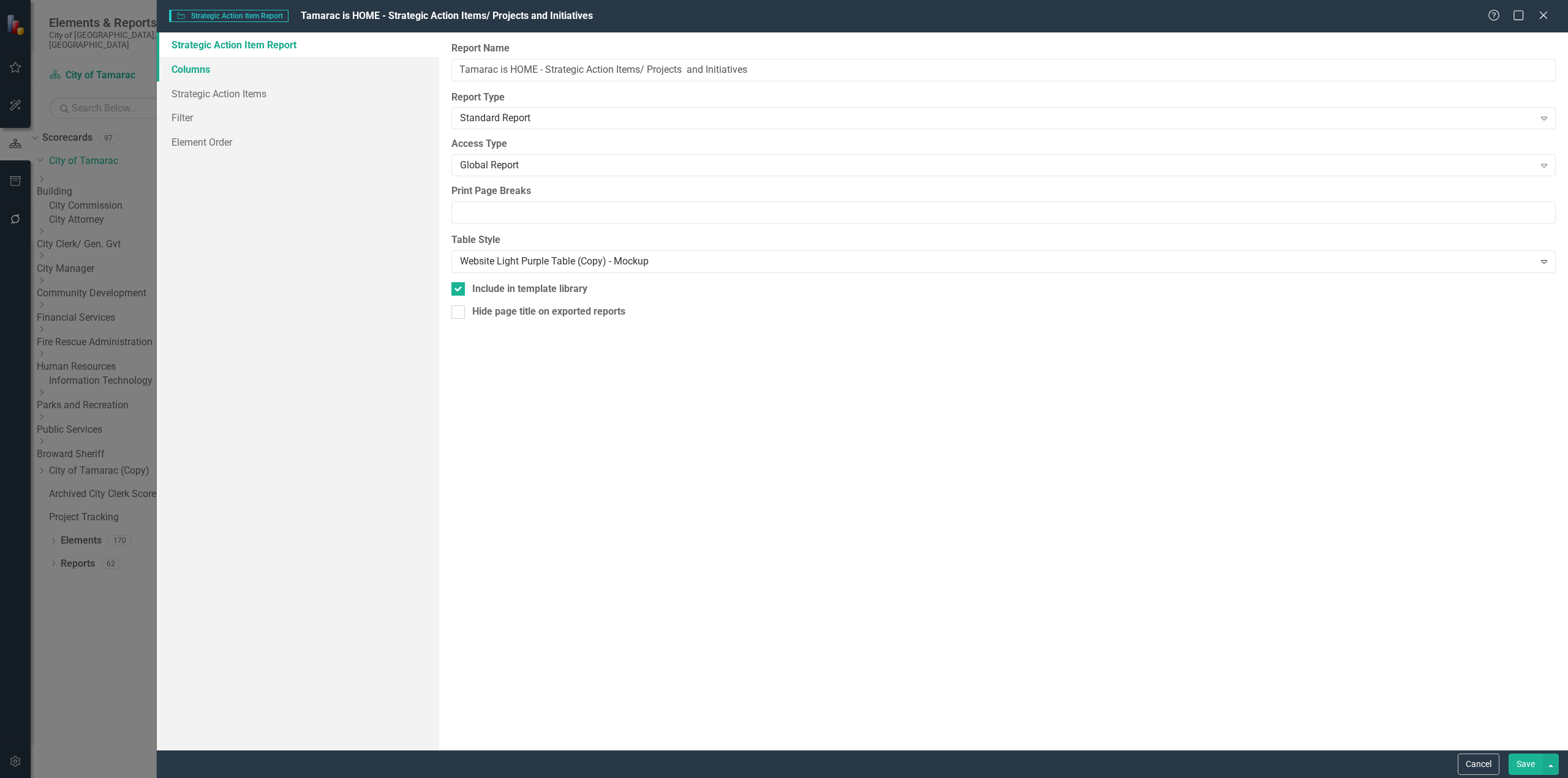
click at [227, 72] on link "Columns" at bounding box center [298, 69] width 283 height 24
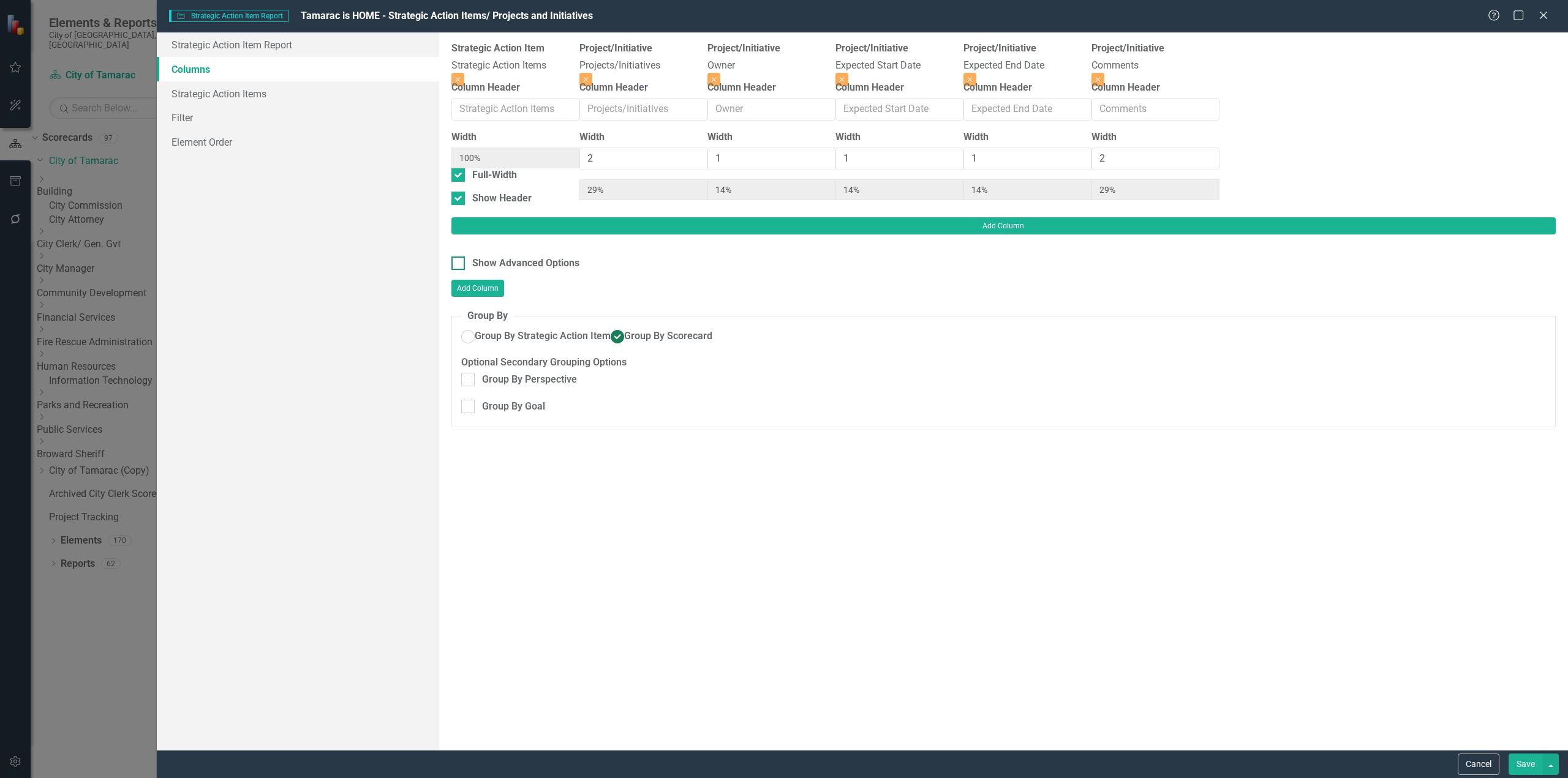
click at [458, 257] on input "Show Advanced Options" at bounding box center [456, 261] width 8 height 8
checkbox input "true"
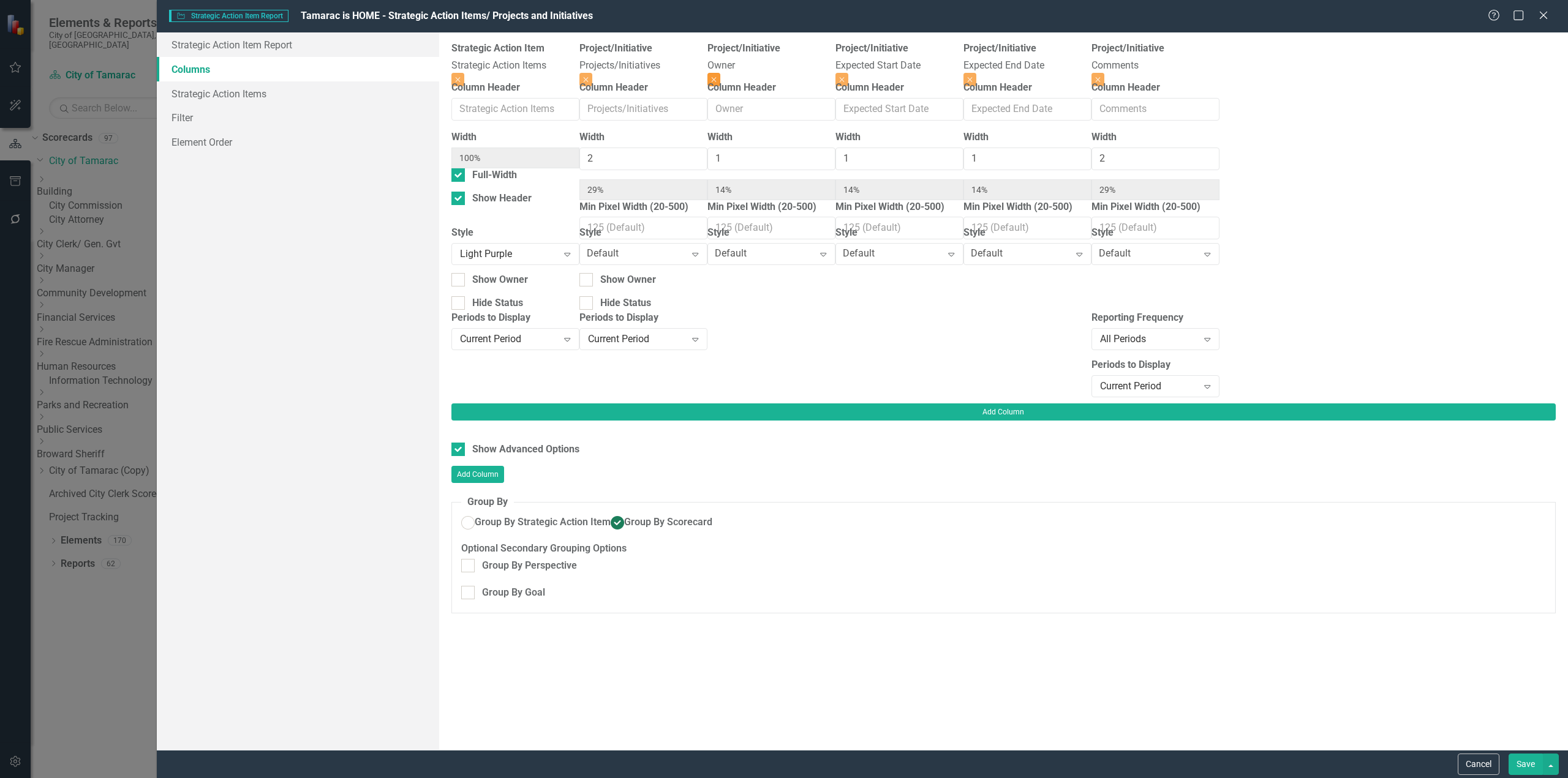
click at [716, 77] on icon "button" at bounding box center [714, 80] width 5 height 5
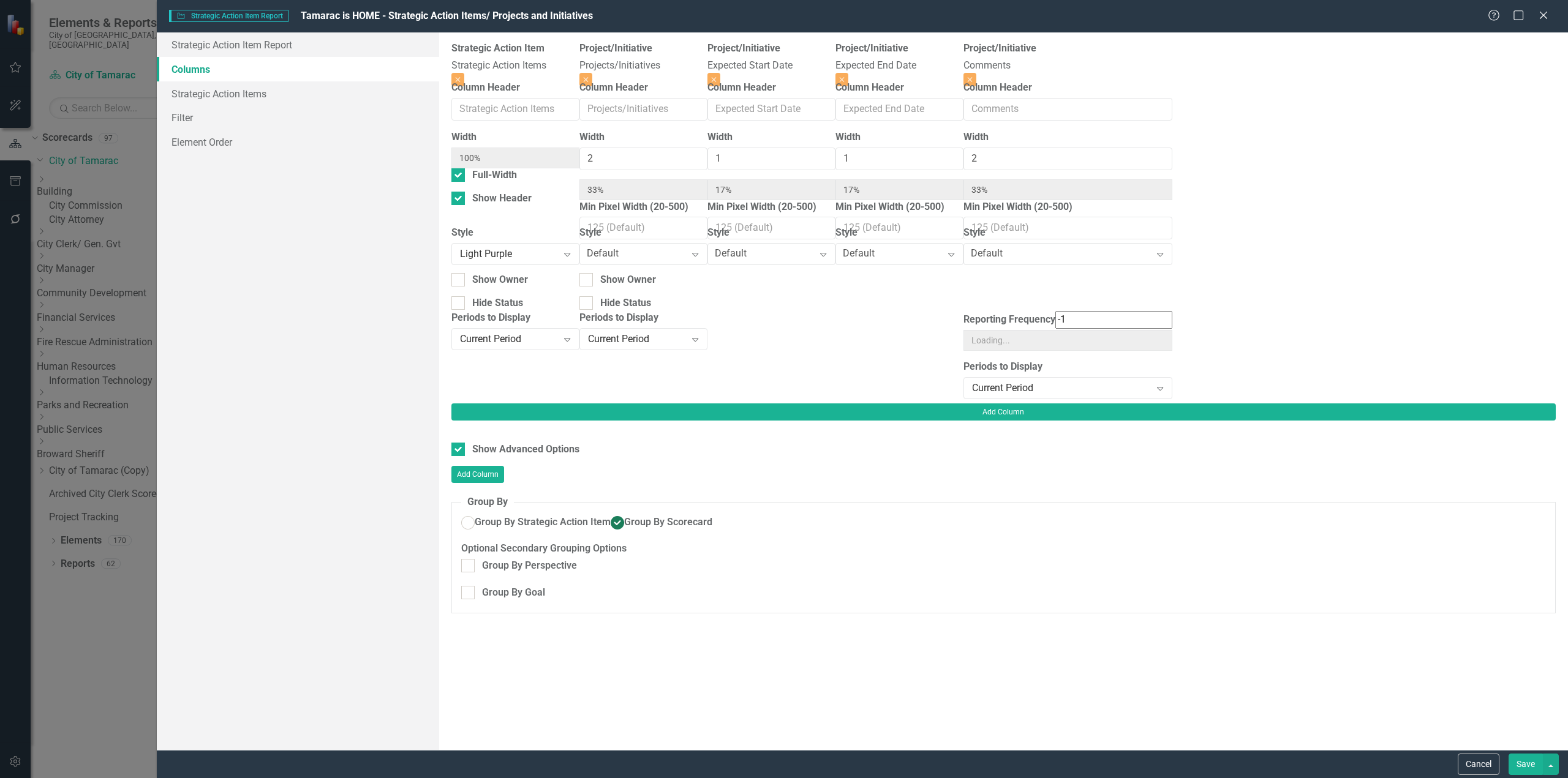
type input "33%"
type input "17%"
type input "33%"
click at [720, 73] on button "Close" at bounding box center [714, 80] width 13 height 14
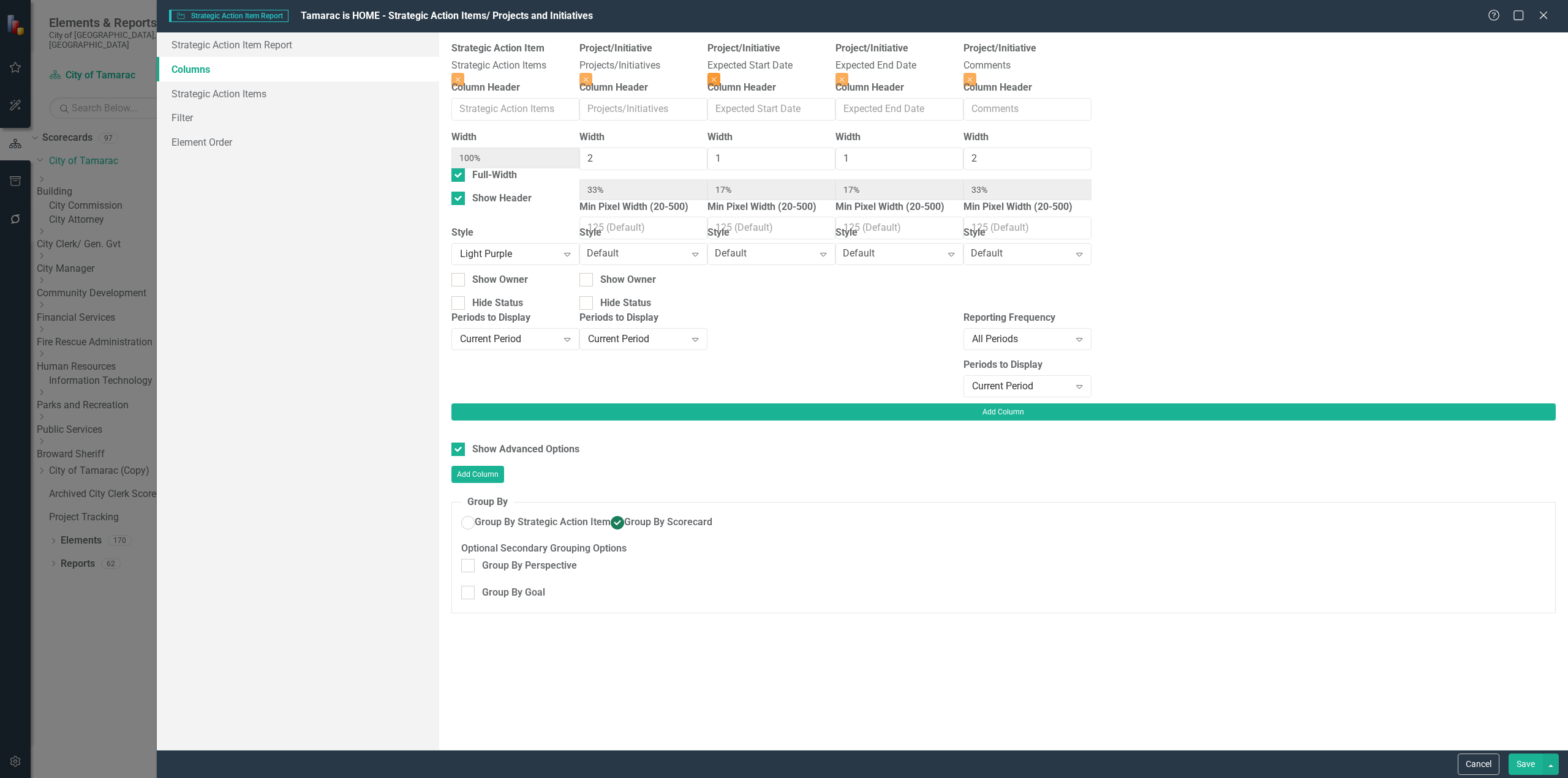
type input "40%"
type input "20%"
type input "40%"
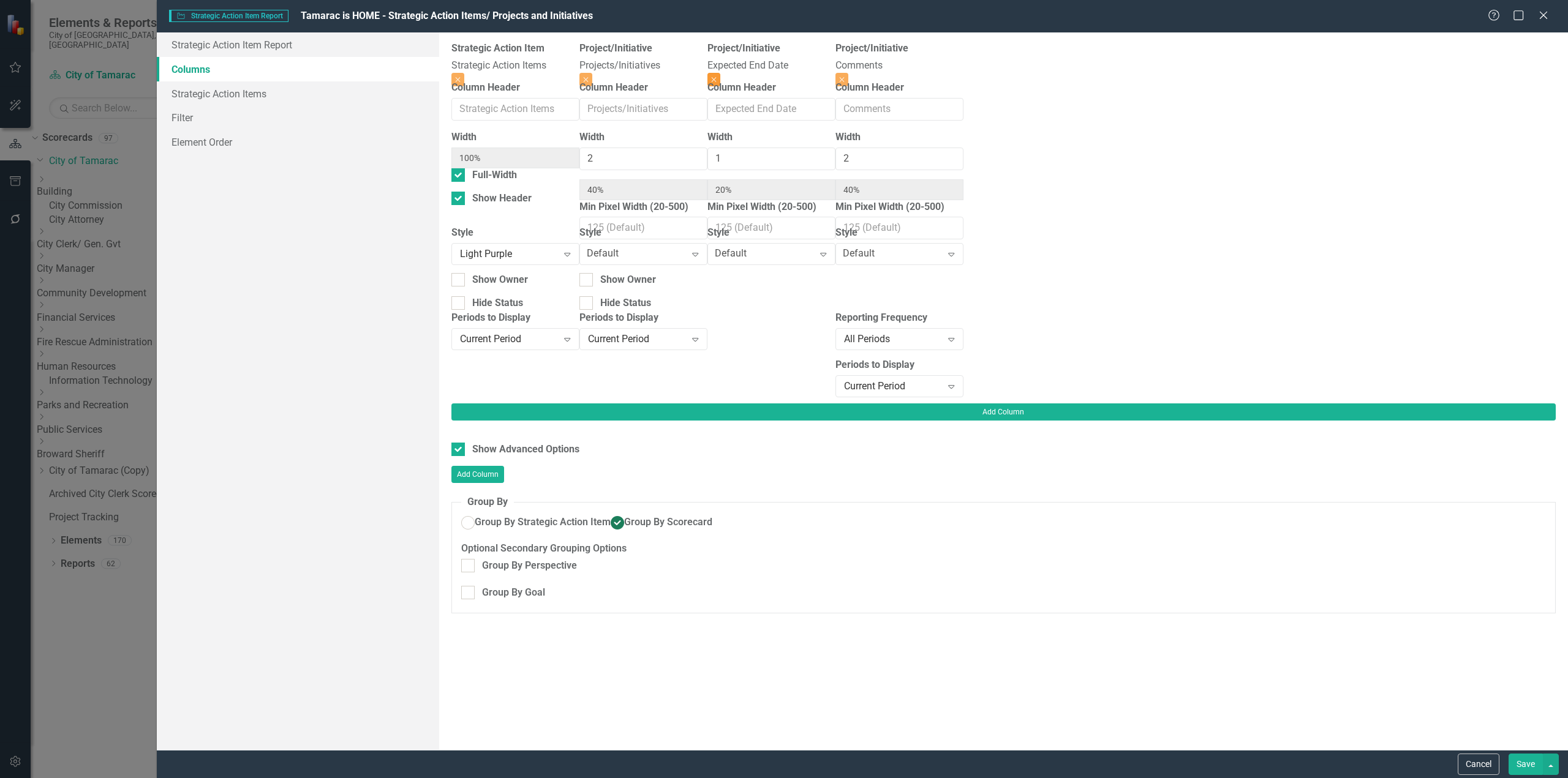
click at [720, 73] on button "Close" at bounding box center [714, 80] width 13 height 14
type input "50%"
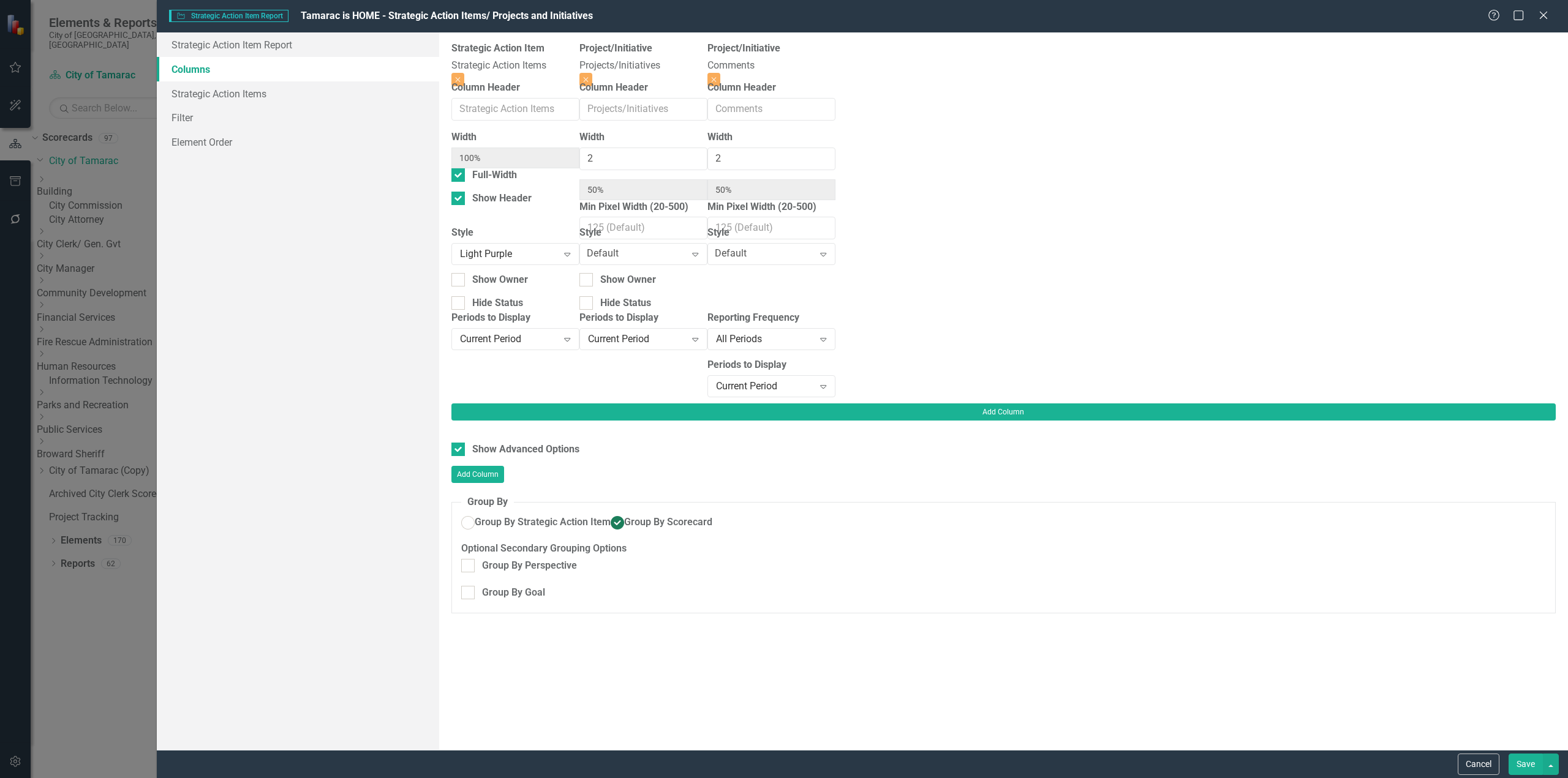
click at [1525, 762] on button "Save" at bounding box center [1525, 764] width 35 height 22
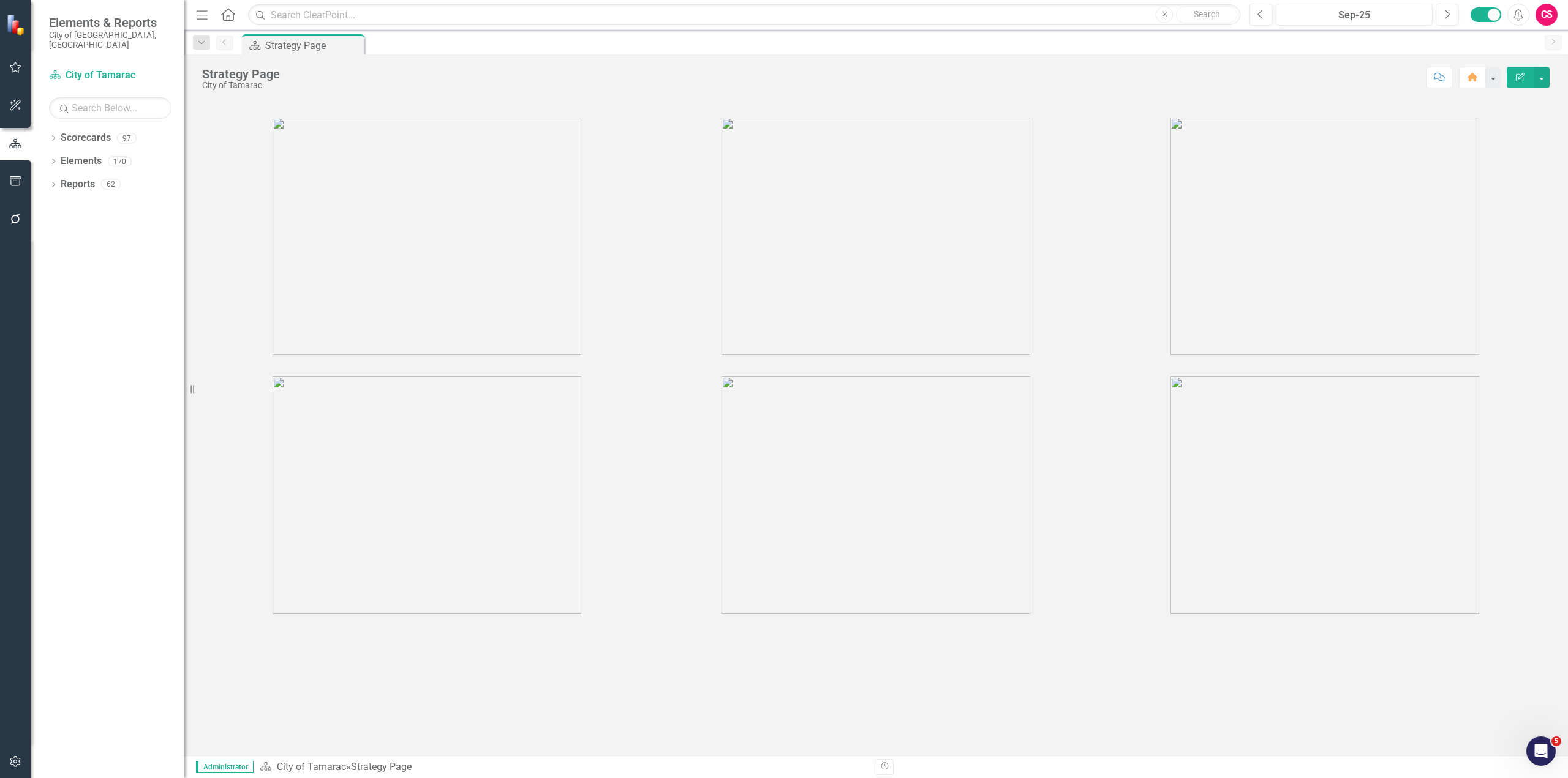
click at [449, 237] on img at bounding box center [427, 236] width 308 height 237
click at [471, 259] on img at bounding box center [427, 236] width 308 height 237
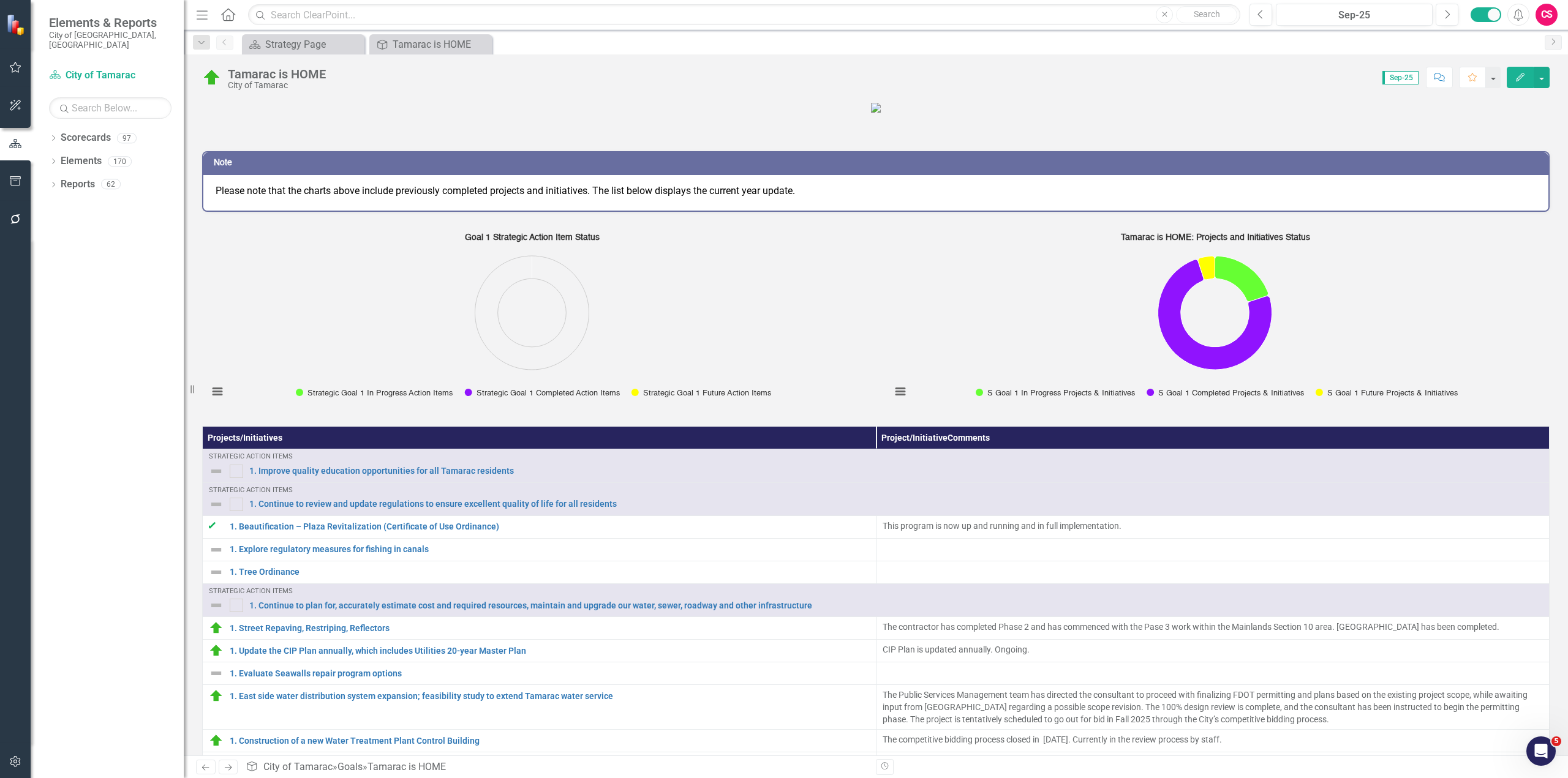
click at [1119, 449] on th "Project/Initiative Comments" at bounding box center [1212, 438] width 674 height 23
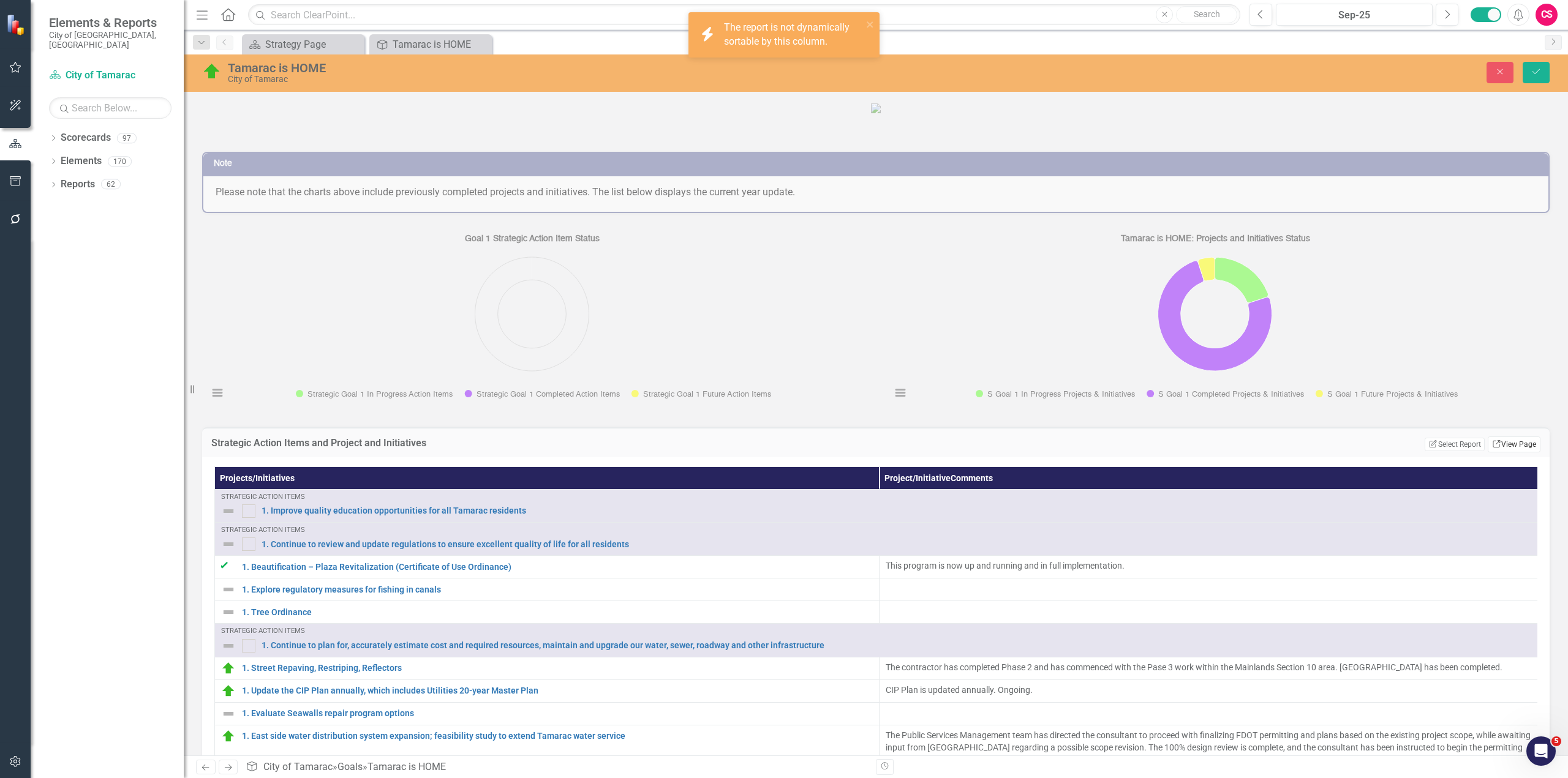
click at [1508, 452] on link "Link View Page" at bounding box center [1513, 445] width 52 height 16
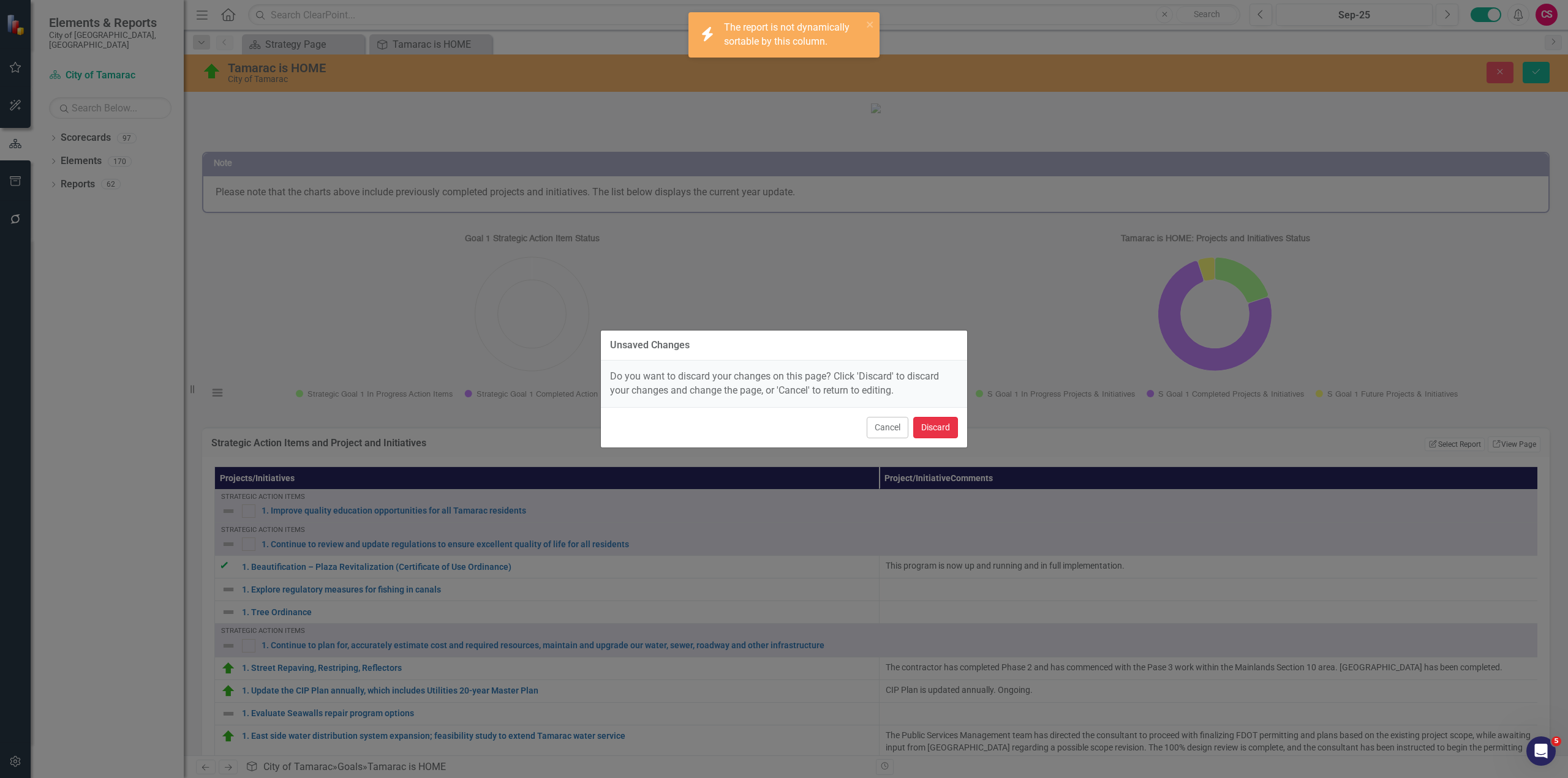
click at [943, 431] on button "Discard" at bounding box center [935, 427] width 45 height 22
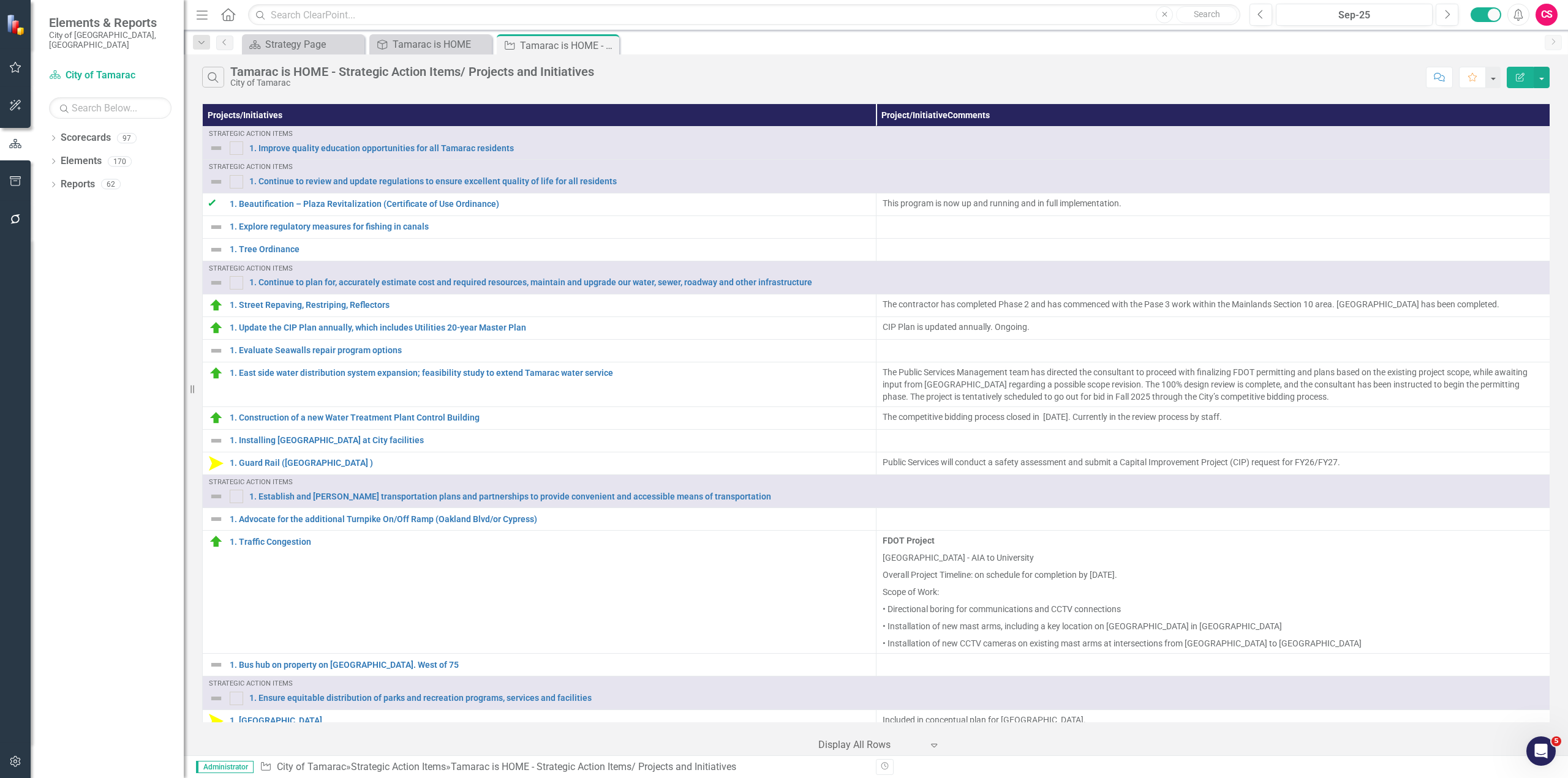
click at [1520, 81] on button "Edit Report" at bounding box center [1520, 77] width 27 height 22
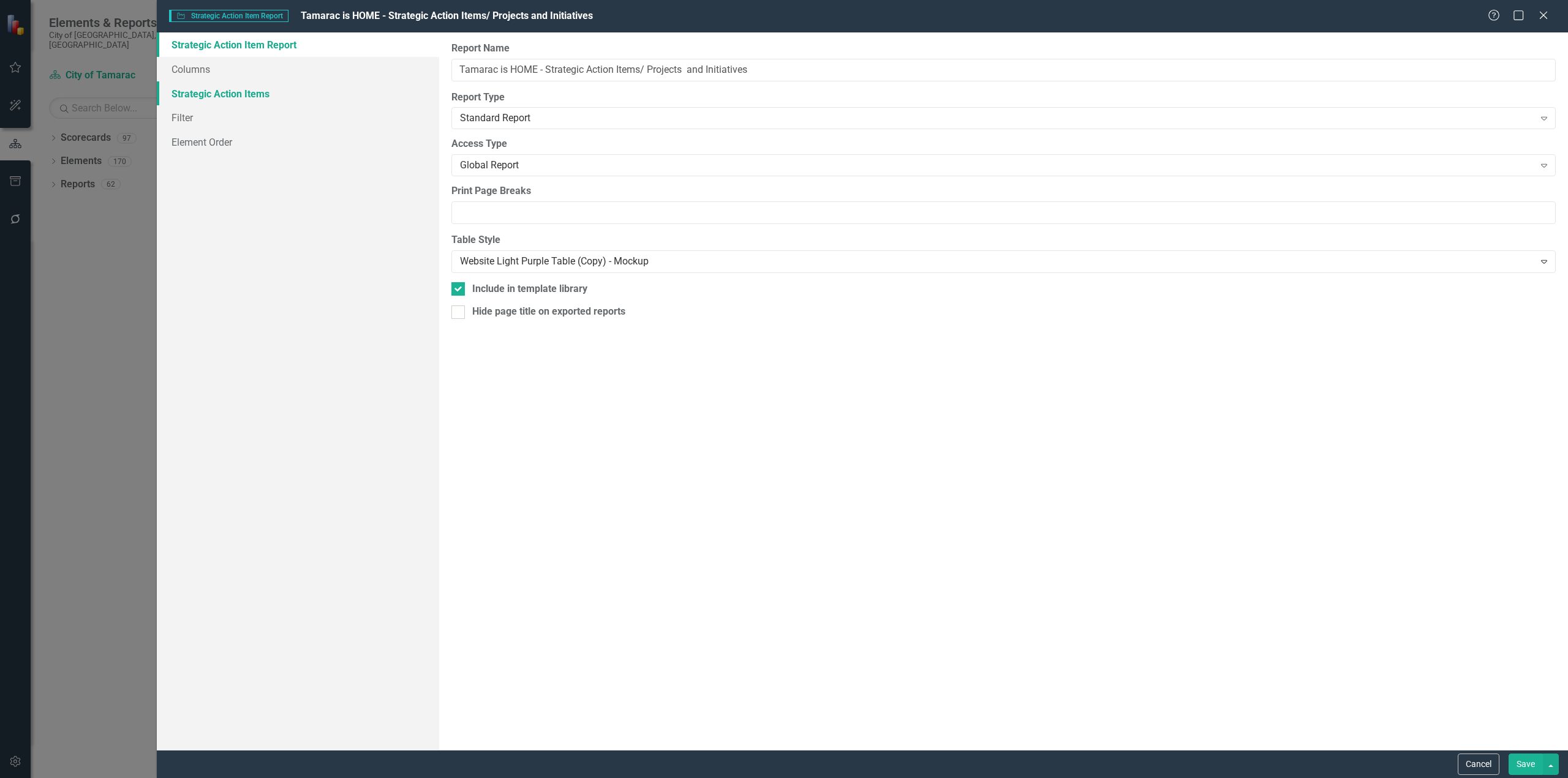
click at [228, 88] on link "Strategic Action Items" at bounding box center [298, 93] width 283 height 24
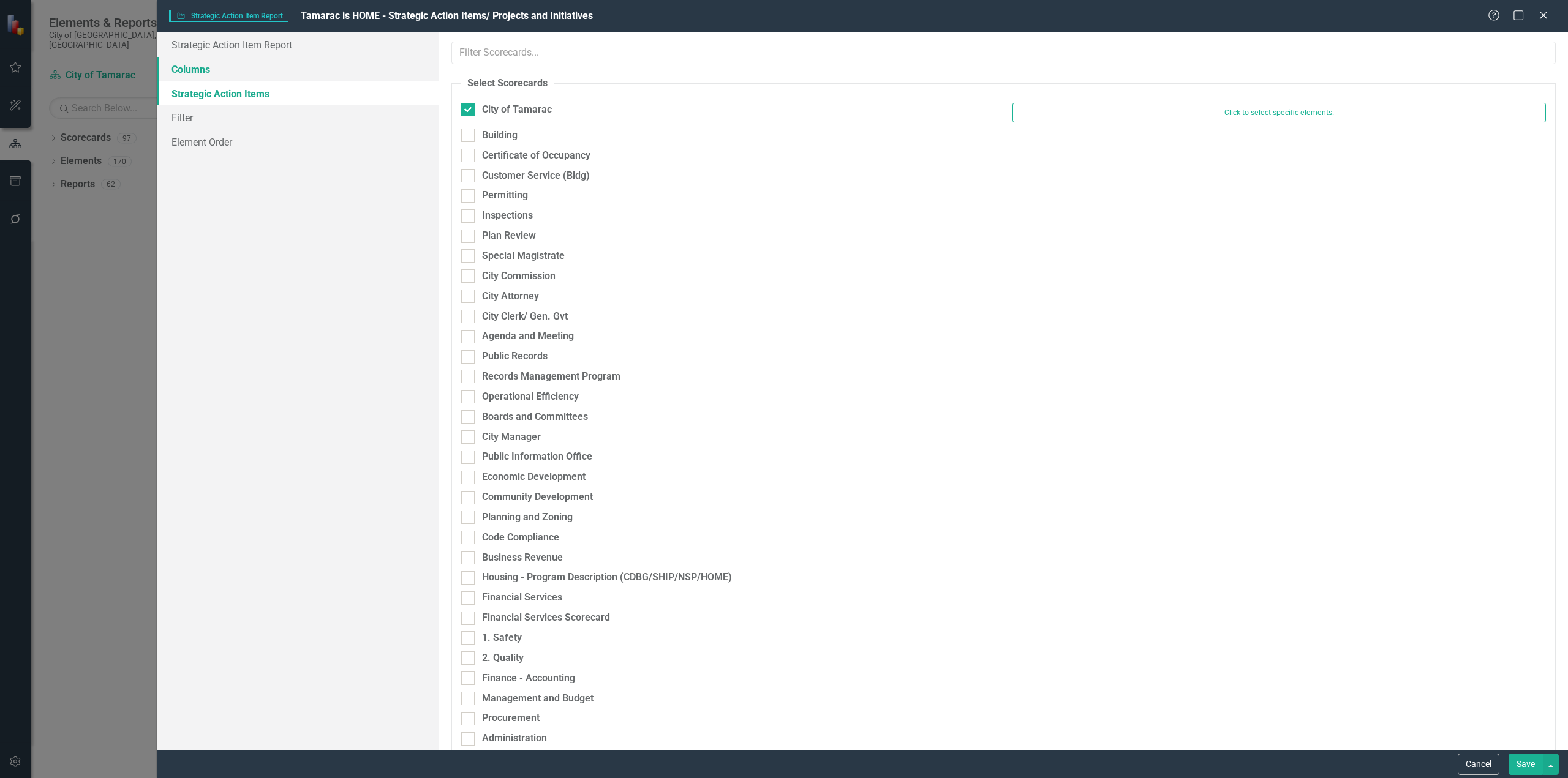
click at [227, 65] on link "Columns" at bounding box center [298, 69] width 283 height 24
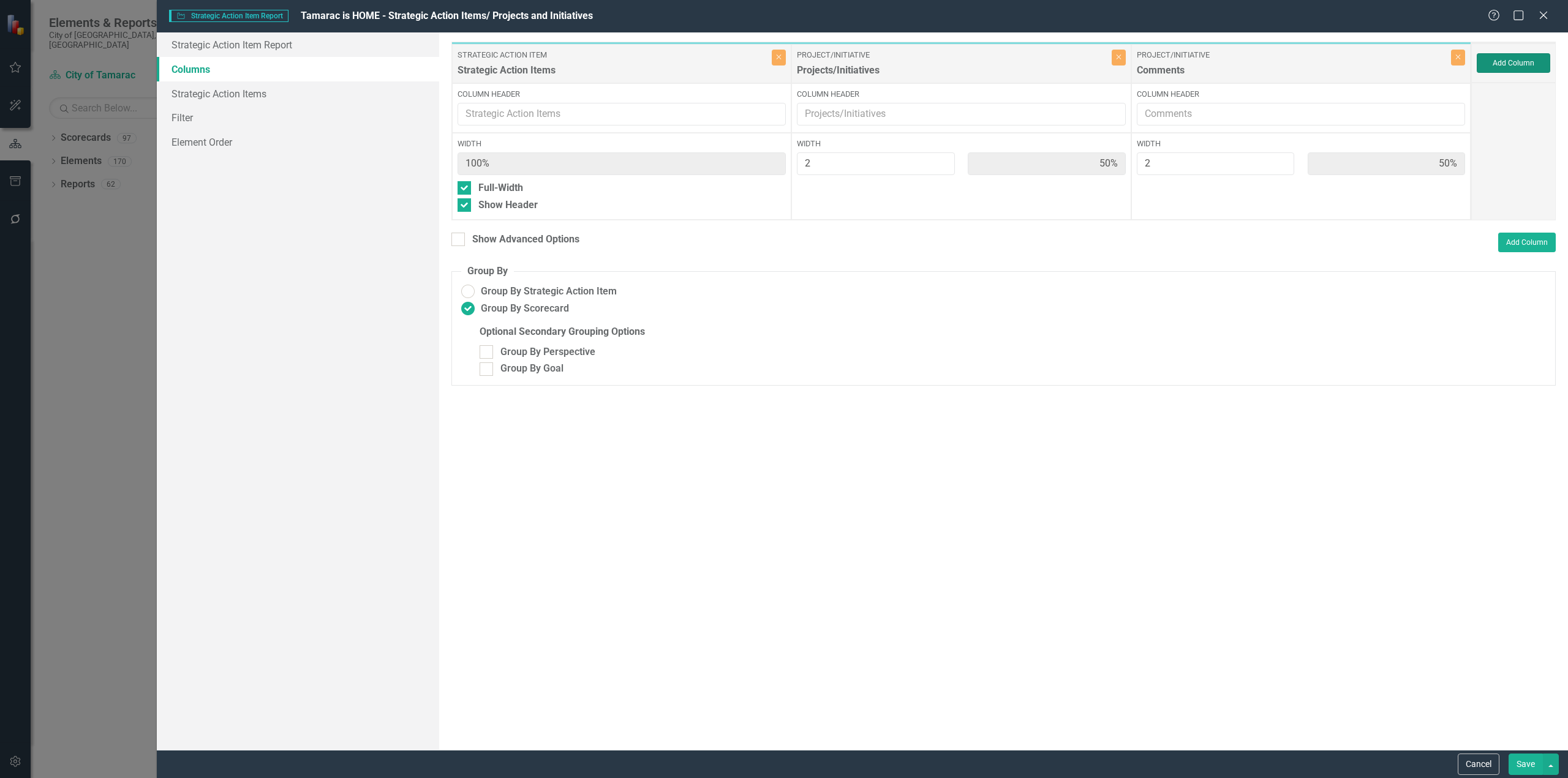
click at [1524, 65] on button "Add Column" at bounding box center [1513, 63] width 73 height 19
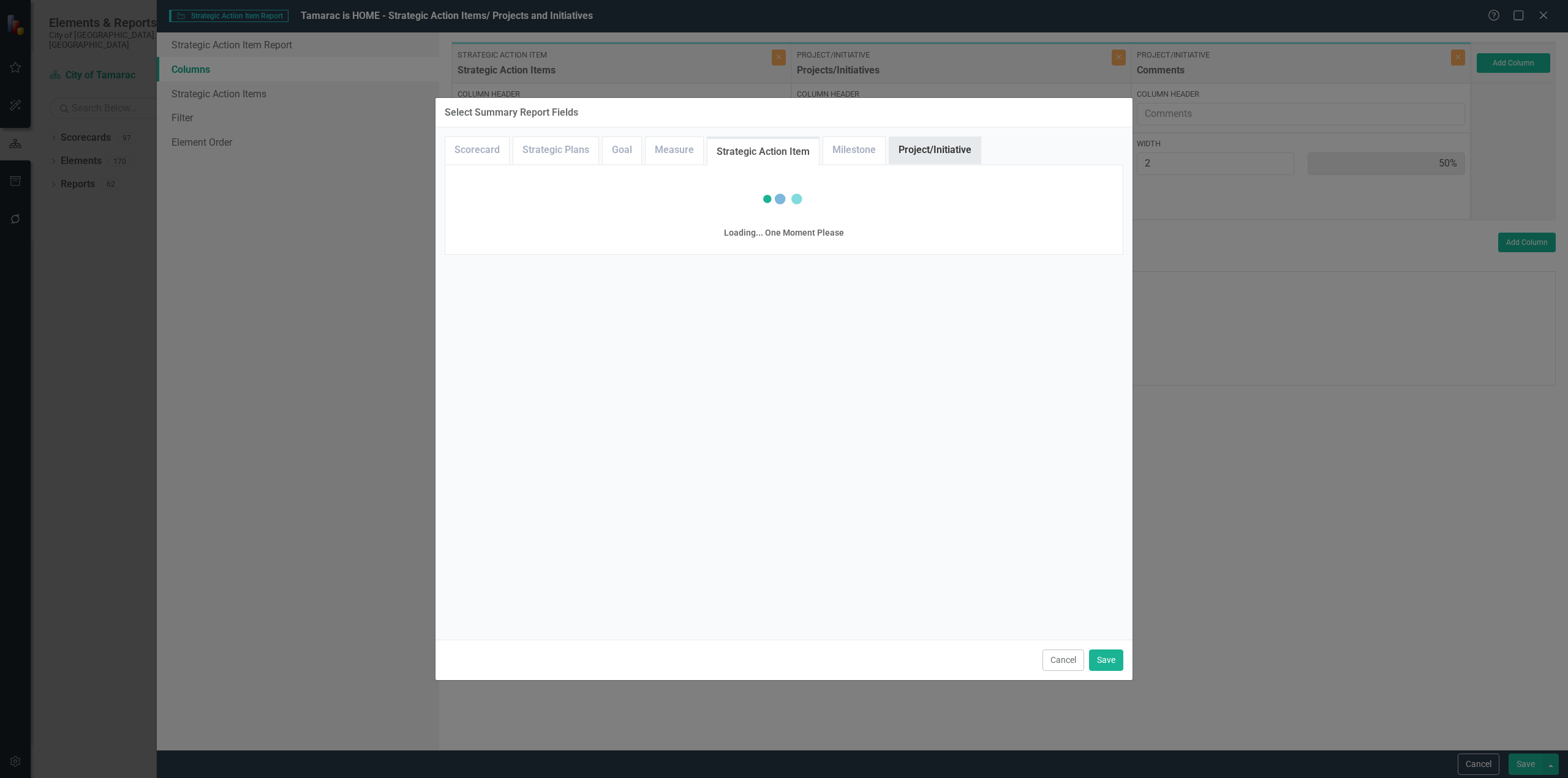
click at [947, 150] on link "Project/Initiative" at bounding box center [935, 150] width 91 height 27
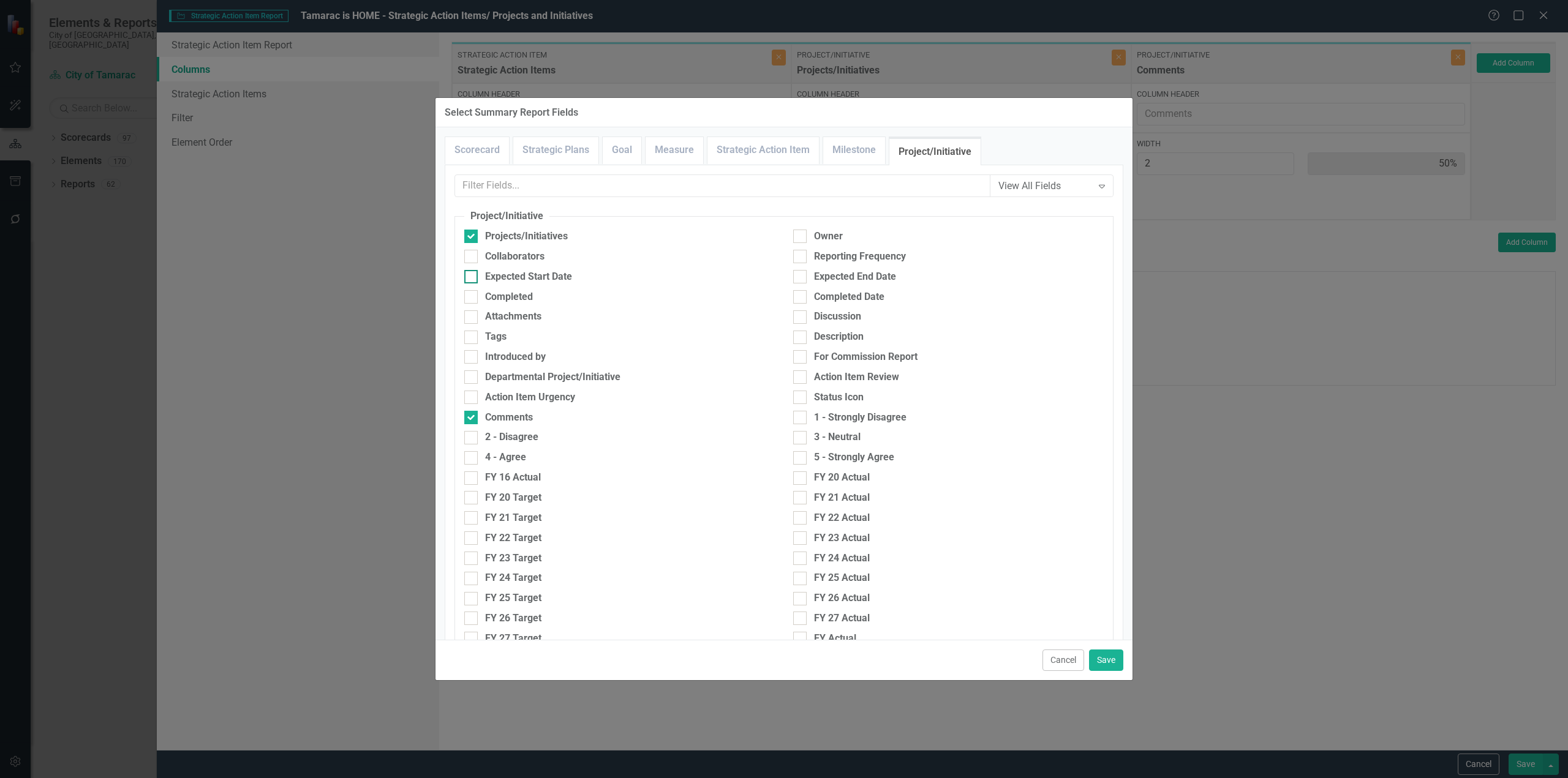
click at [469, 278] on input "Expected Start Date" at bounding box center [468, 274] width 8 height 8
checkbox input "true"
click at [800, 237] on div at bounding box center [799, 236] width 14 height 14
click at [800, 237] on input "Owner" at bounding box center [797, 233] width 8 height 8
checkbox input "true"
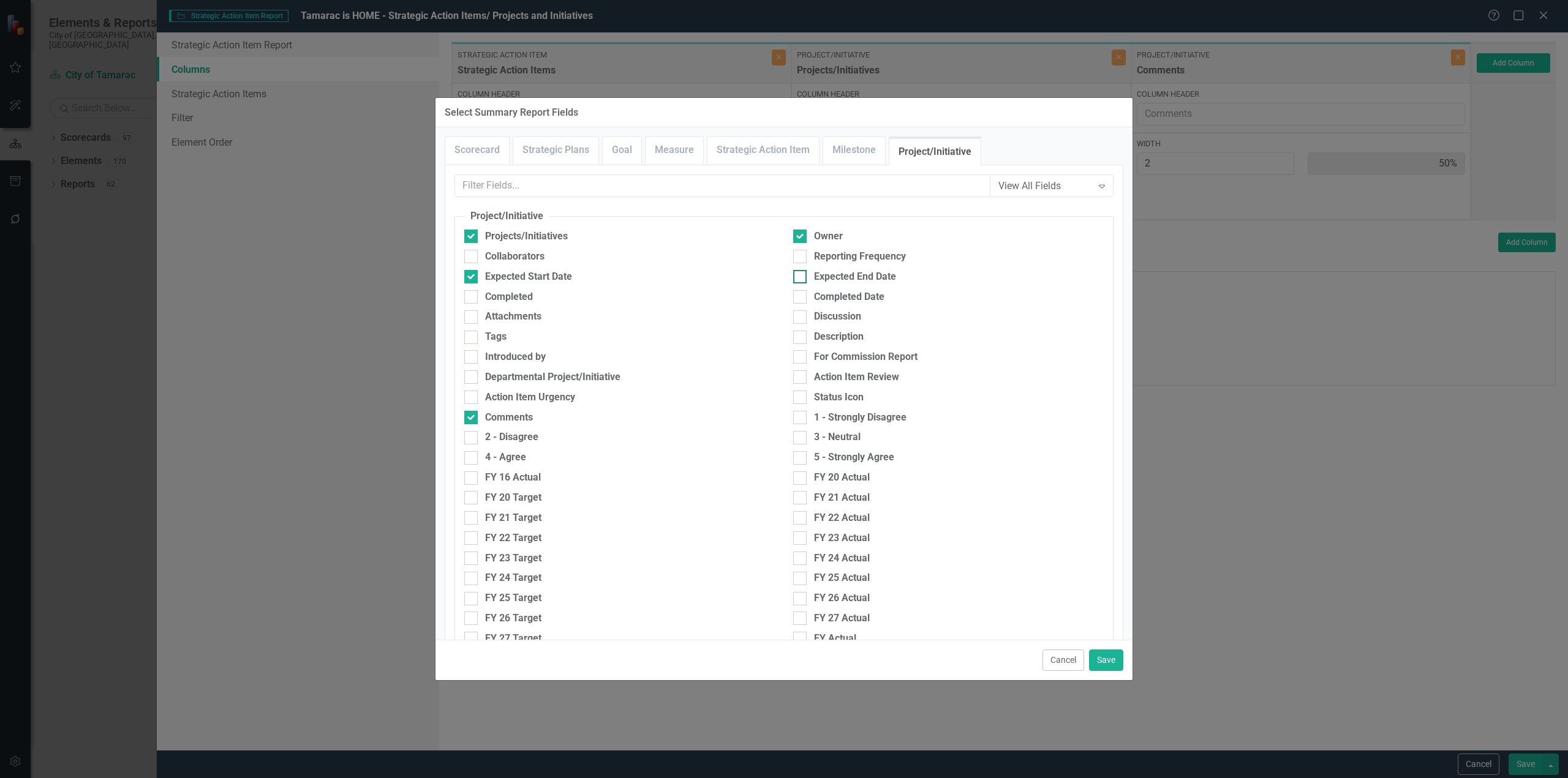
click at [795, 273] on input "Expected End Date" at bounding box center [797, 274] width 8 height 8
checkbox input "true"
click at [1111, 664] on button "Save" at bounding box center [1106, 660] width 35 height 22
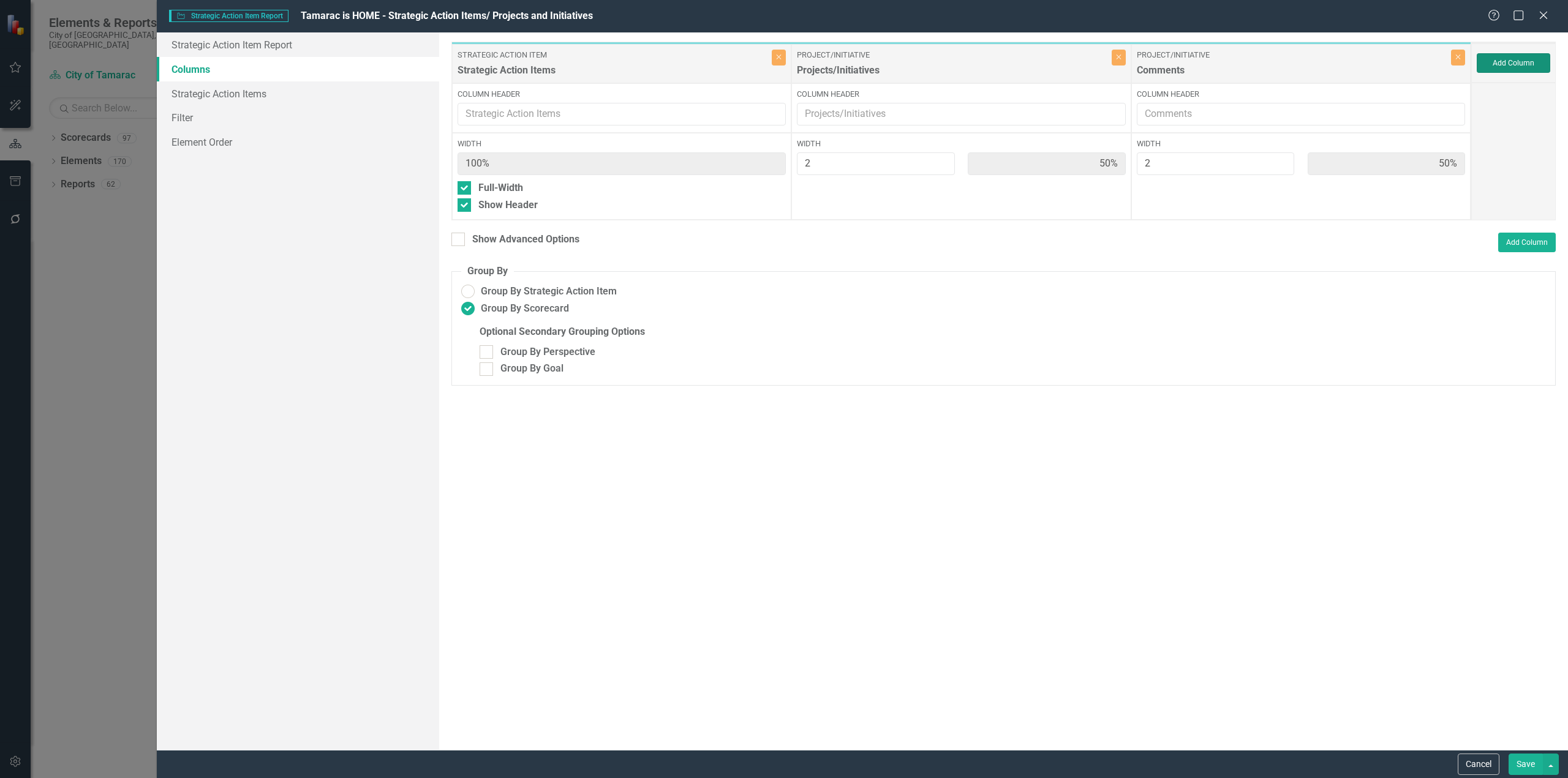
type input "29%"
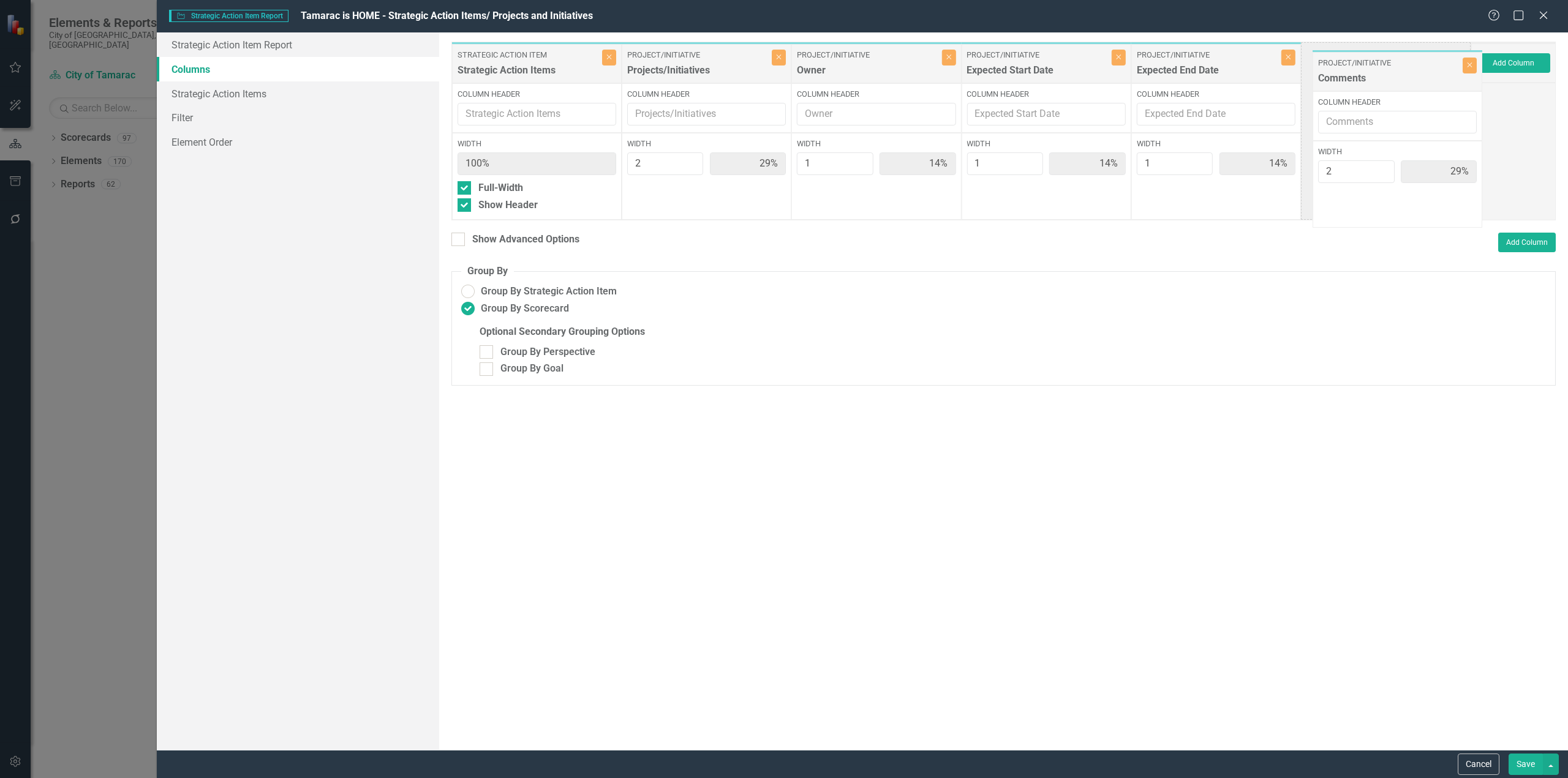
drag, startPoint x: 894, startPoint y: 68, endPoint x: 1415, endPoint y: 76, distance: 521.1
click at [1415, 76] on div "Strategic Action Item Strategic Action Items Close Column Header Width 100% Ful…" at bounding box center [961, 131] width 1020 height 179
click at [1521, 759] on button "Save" at bounding box center [1525, 764] width 35 height 22
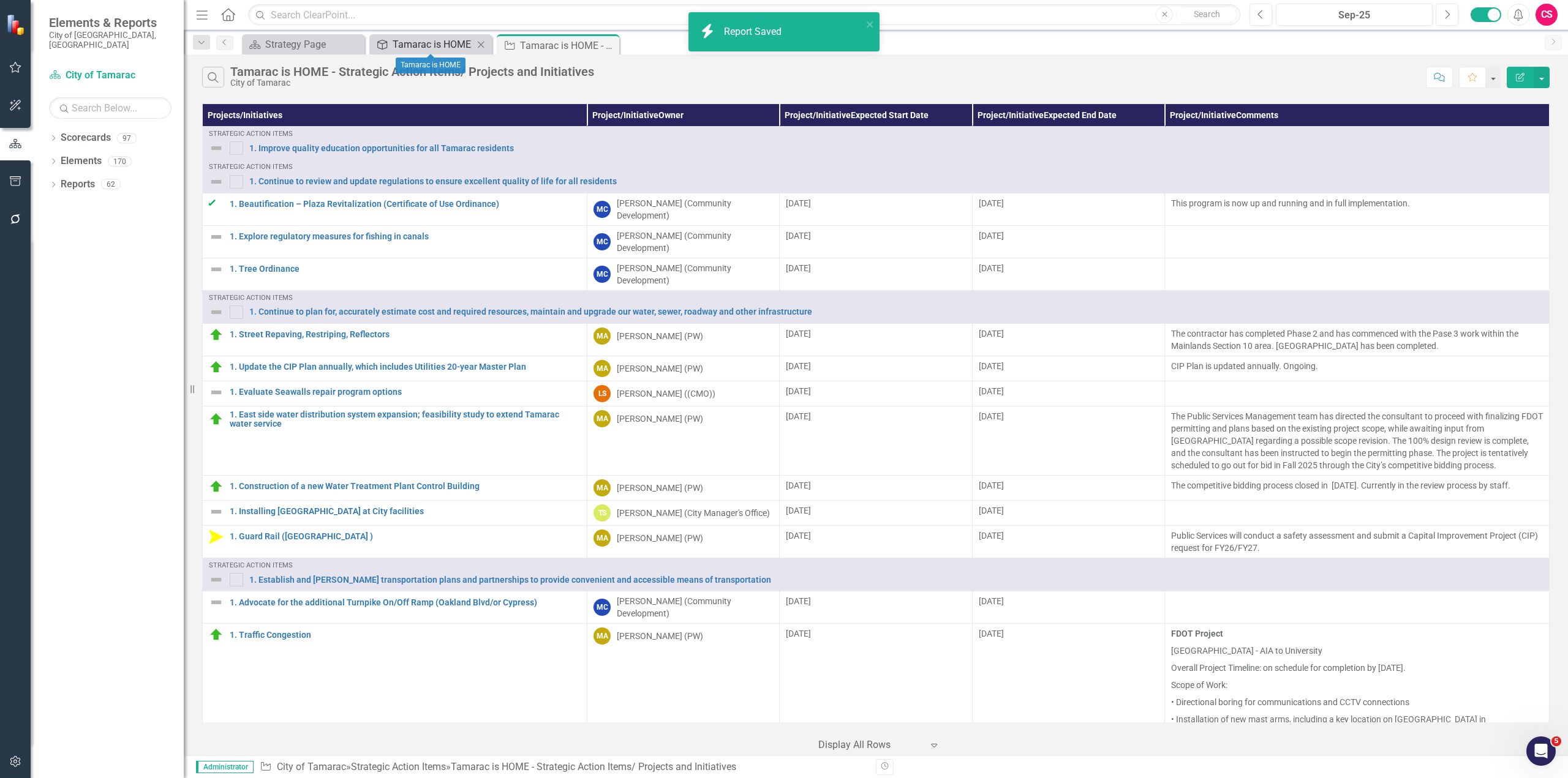
click at [444, 44] on div "Tamarac is HOME" at bounding box center [433, 44] width 80 height 15
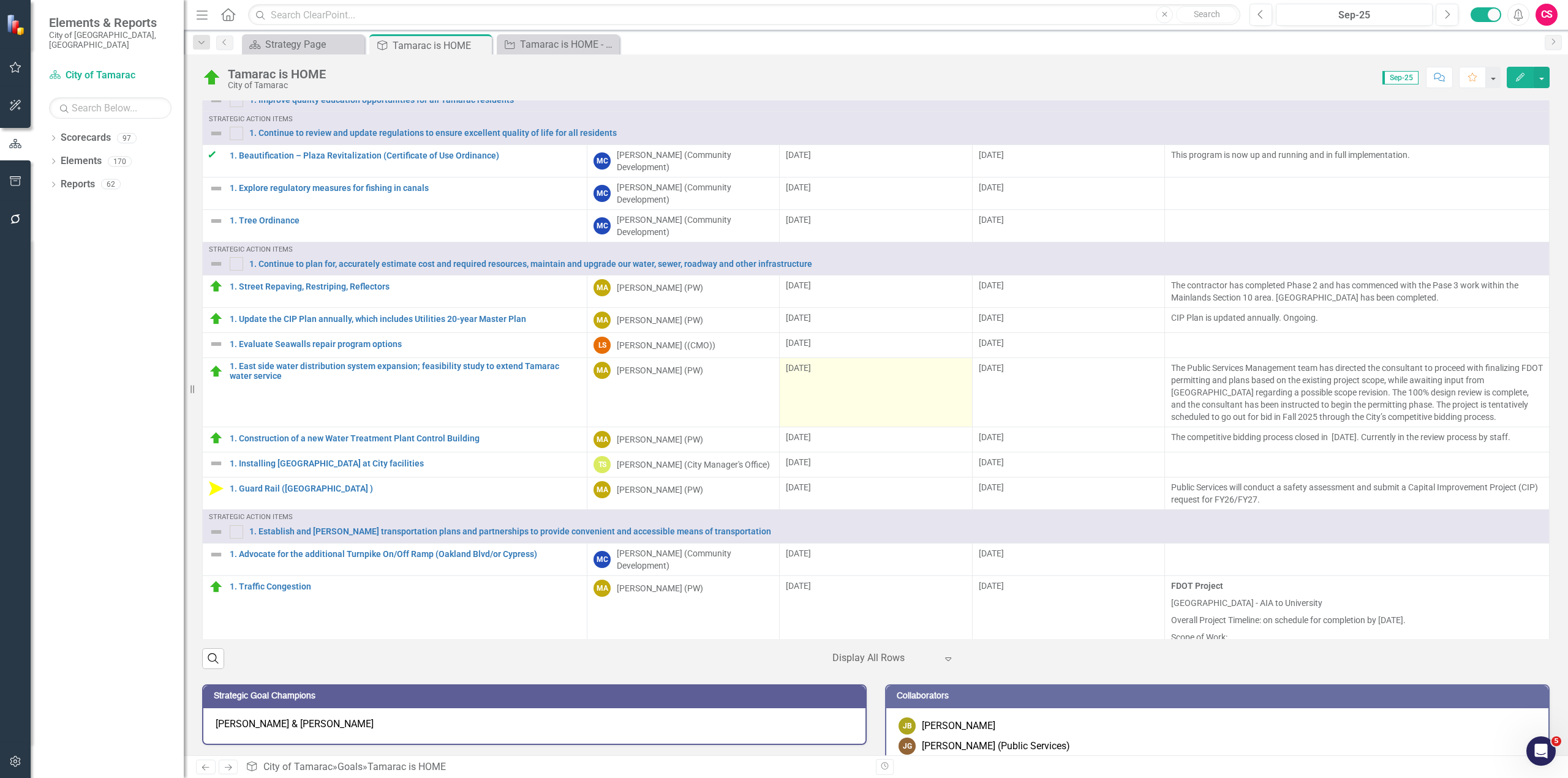
scroll to position [539, 0]
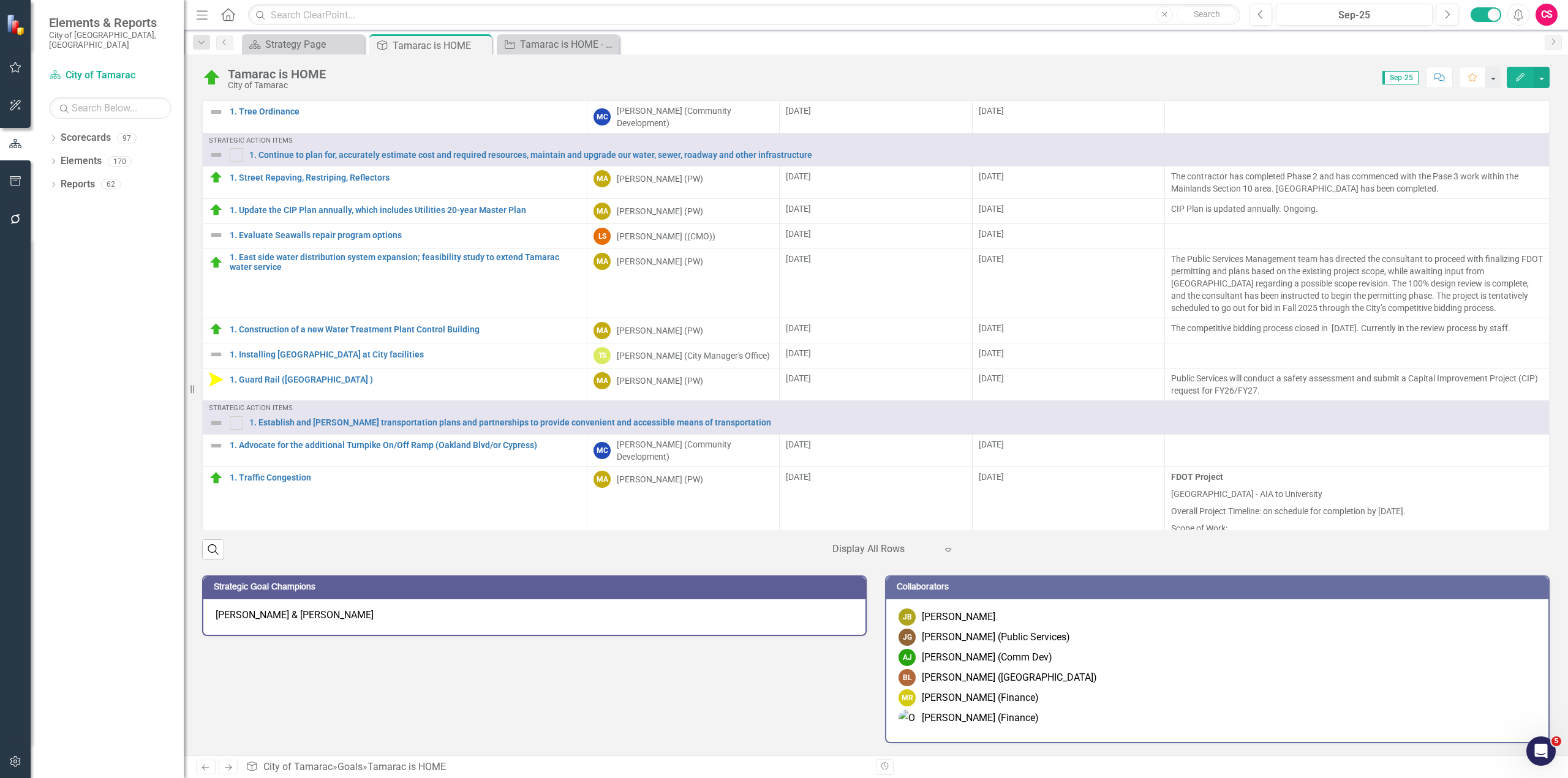
click at [1141, 714] on div "[PERSON_NAME] (Finance)" at bounding box center [1217, 718] width 638 height 17
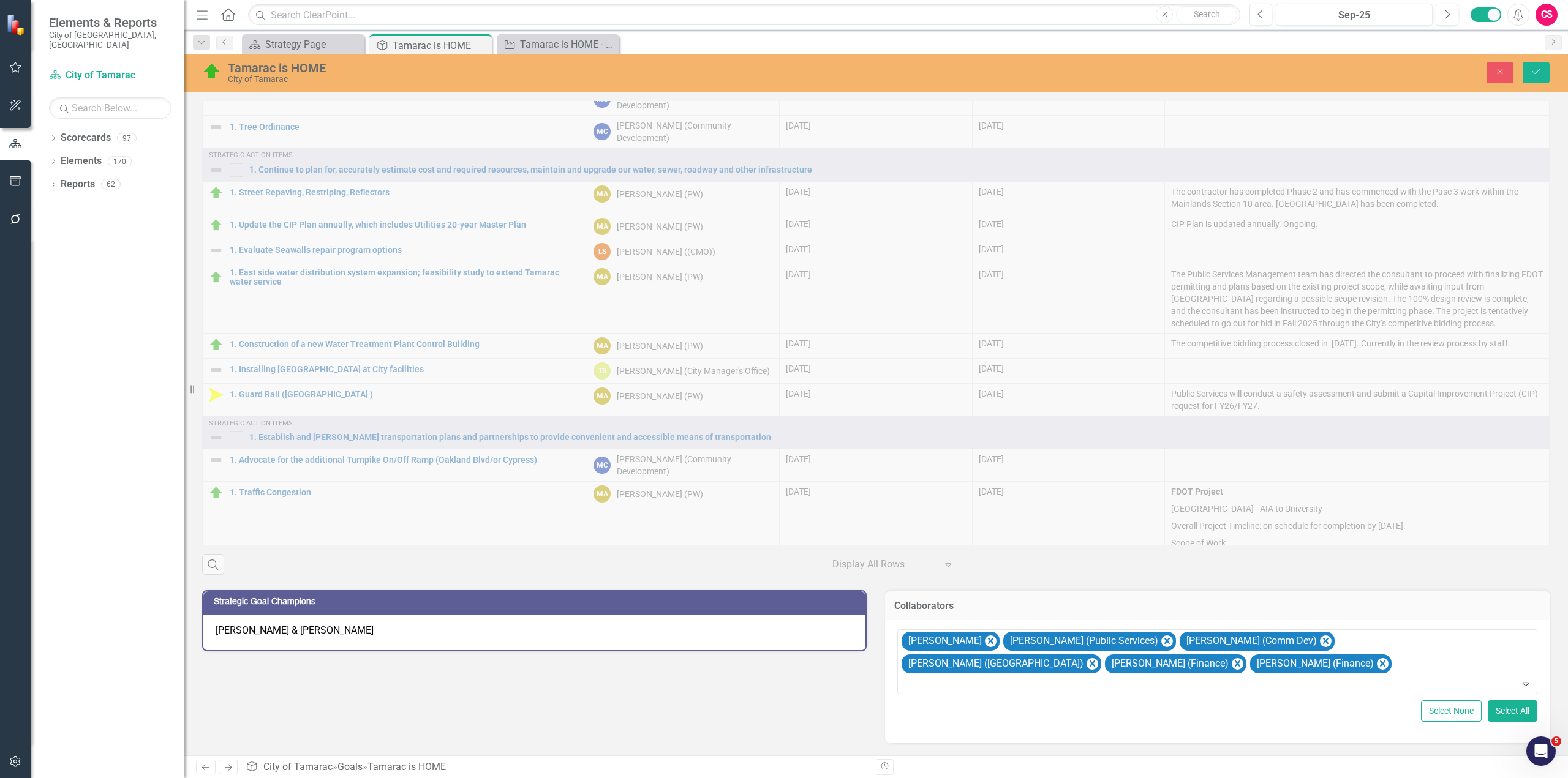
scroll to position [525, 0]
click at [1546, 77] on button "Save" at bounding box center [1536, 72] width 27 height 22
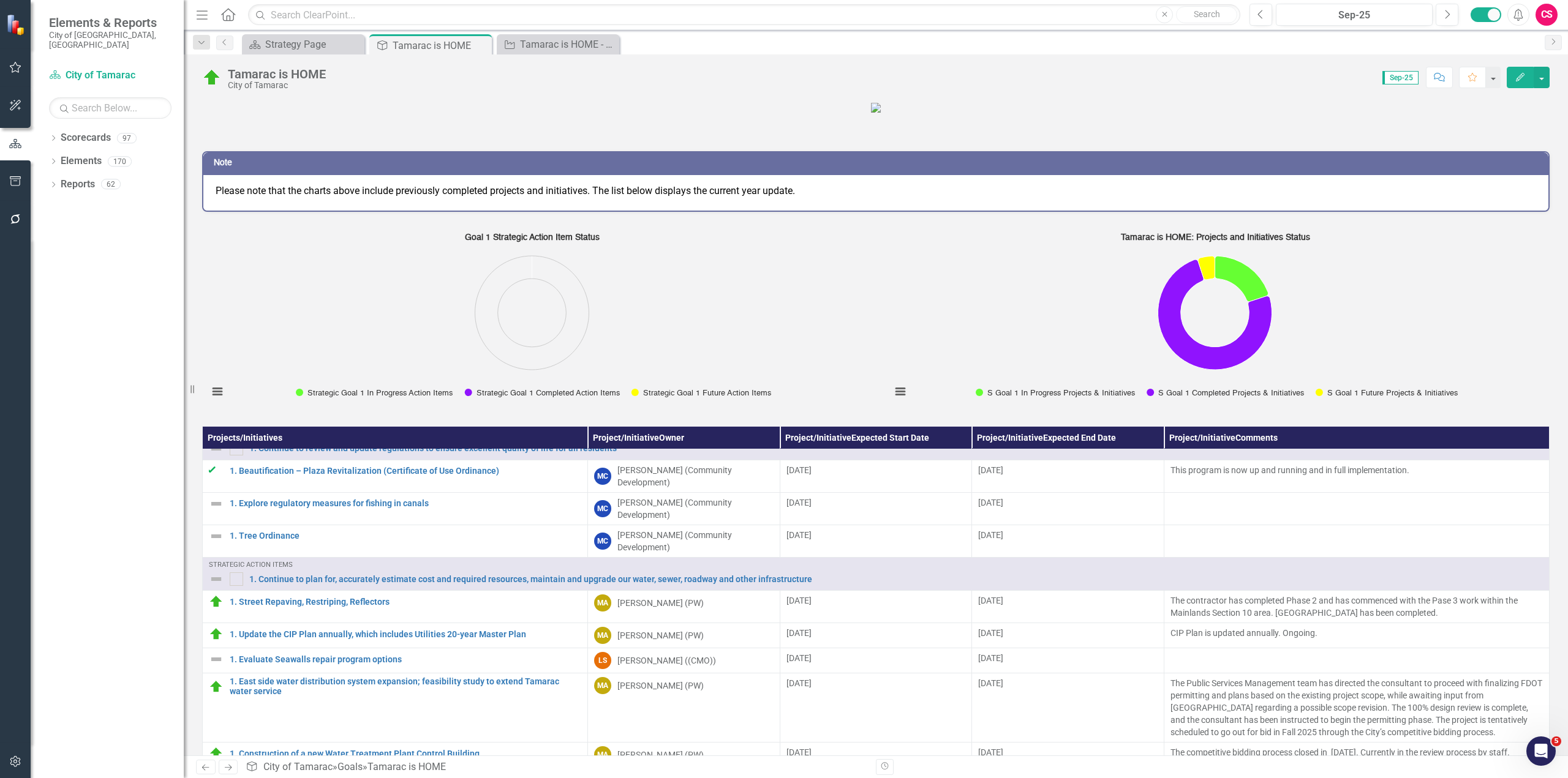
scroll to position [0, 0]
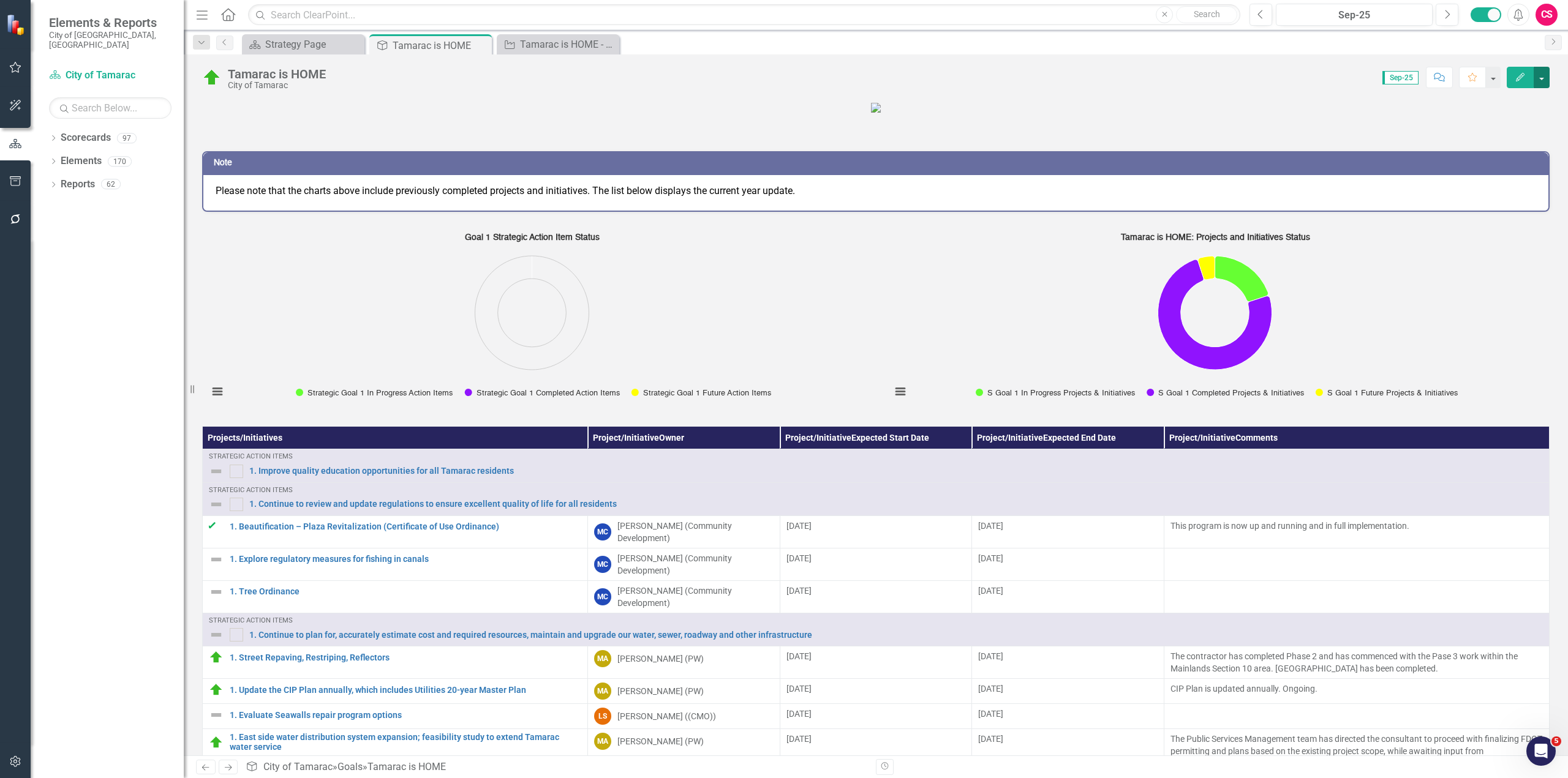
click at [1544, 79] on button "button" at bounding box center [1541, 77] width 16 height 22
click at [1503, 193] on link "PDF Export to PDF" at bounding box center [1499, 195] width 99 height 23
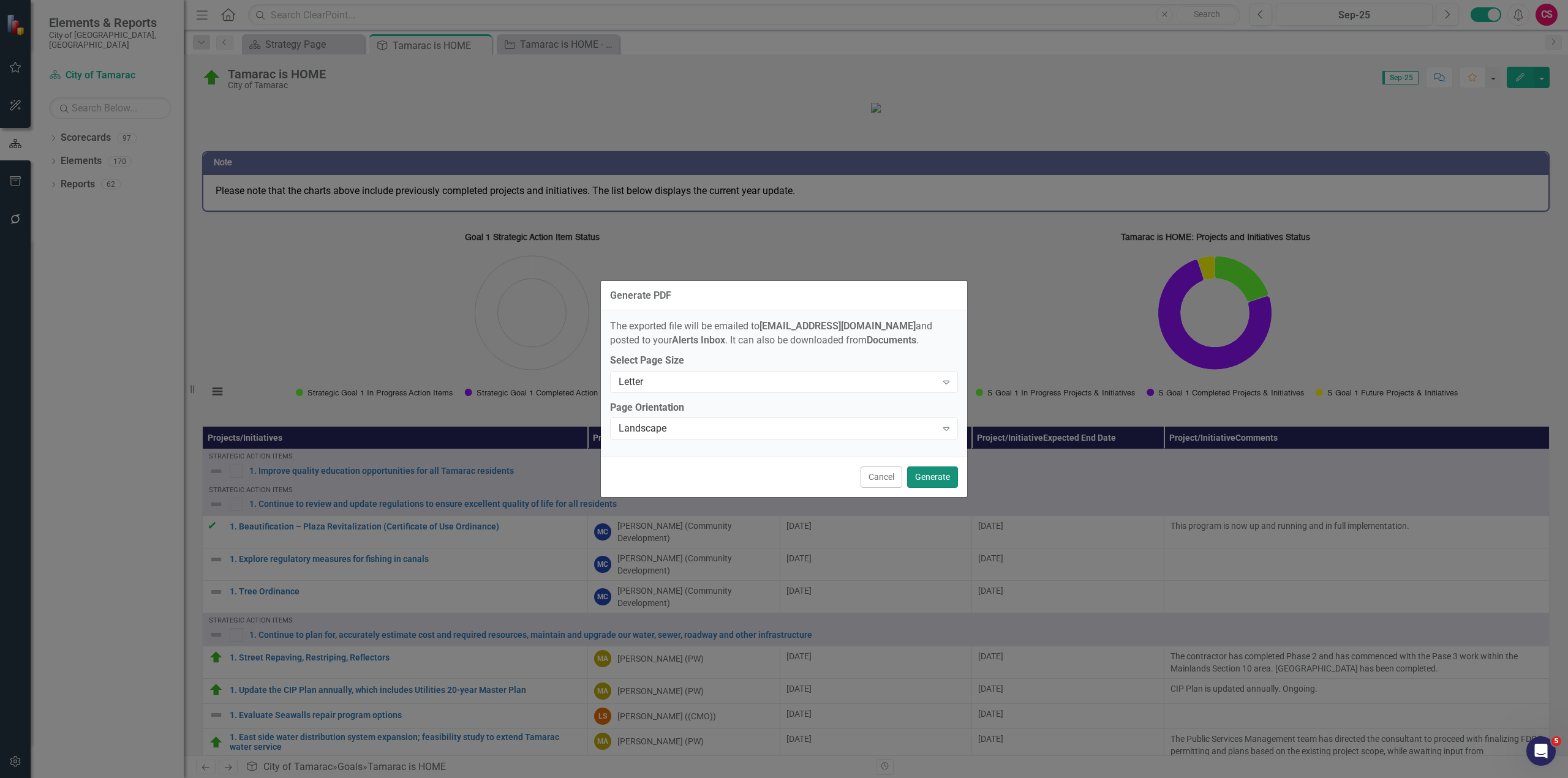
click at [935, 478] on button "Generate" at bounding box center [932, 477] width 51 height 22
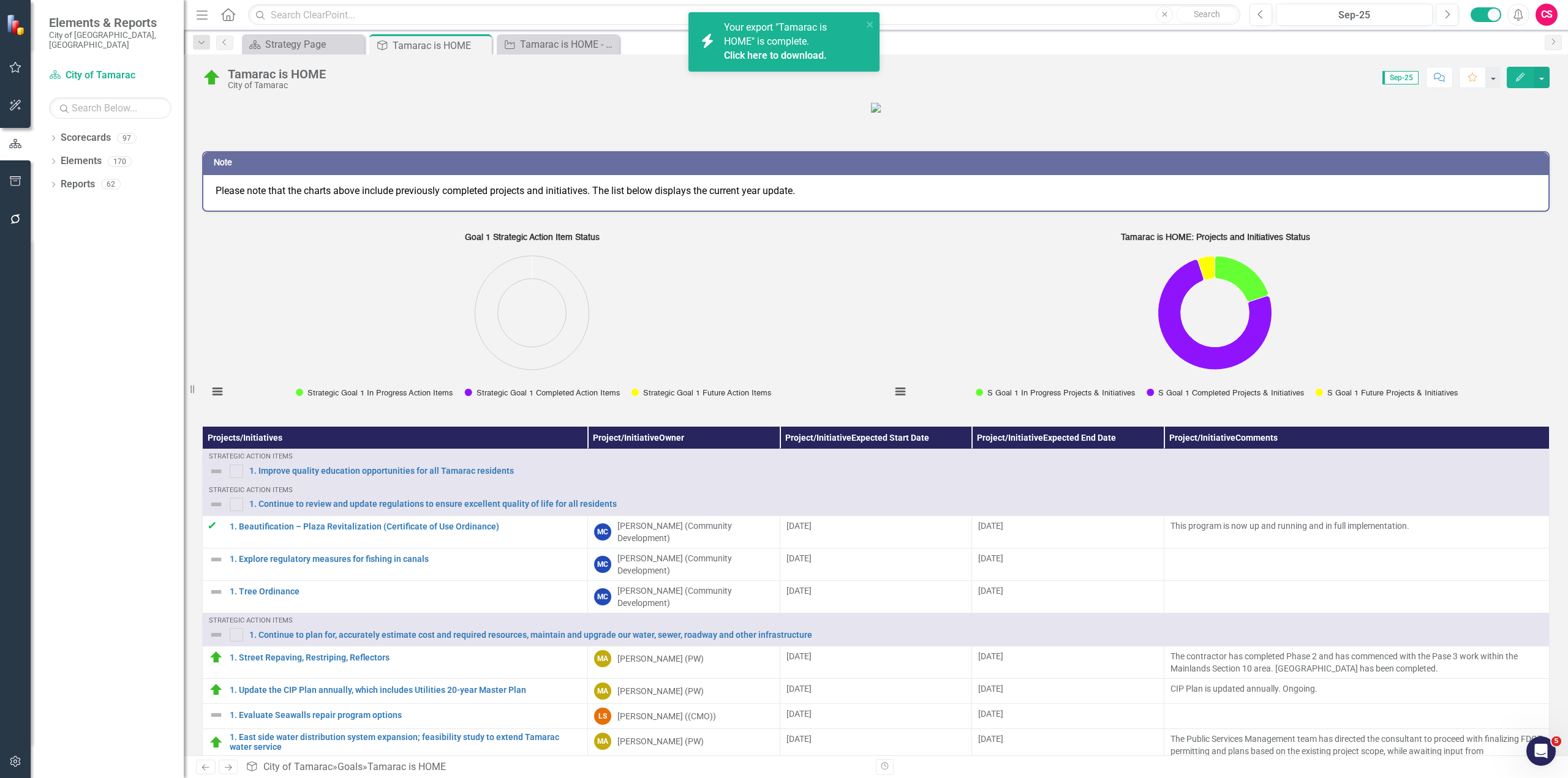
click at [791, 56] on link "Click here to download." at bounding box center [775, 56] width 103 height 11
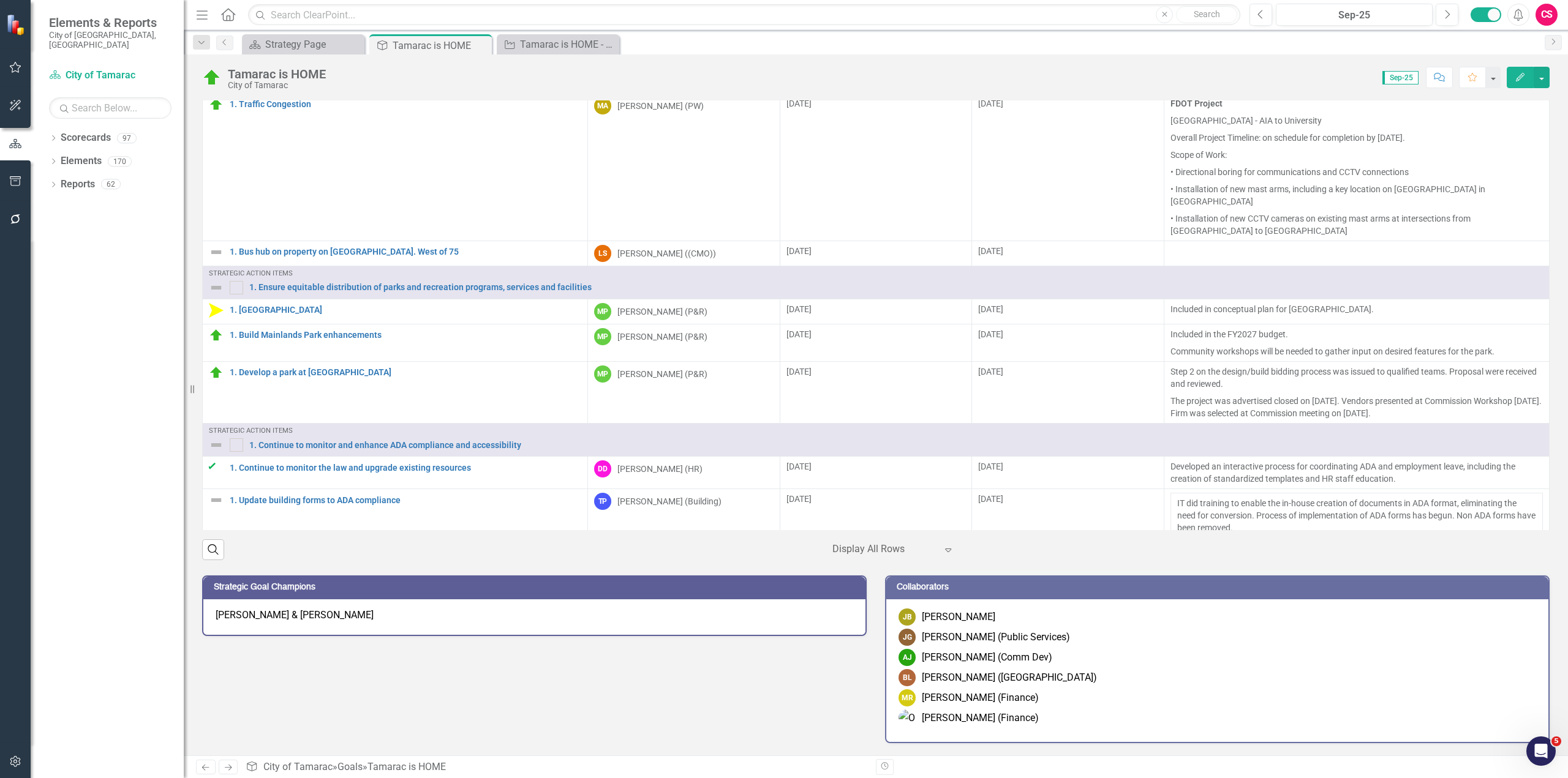
scroll to position [539, 0]
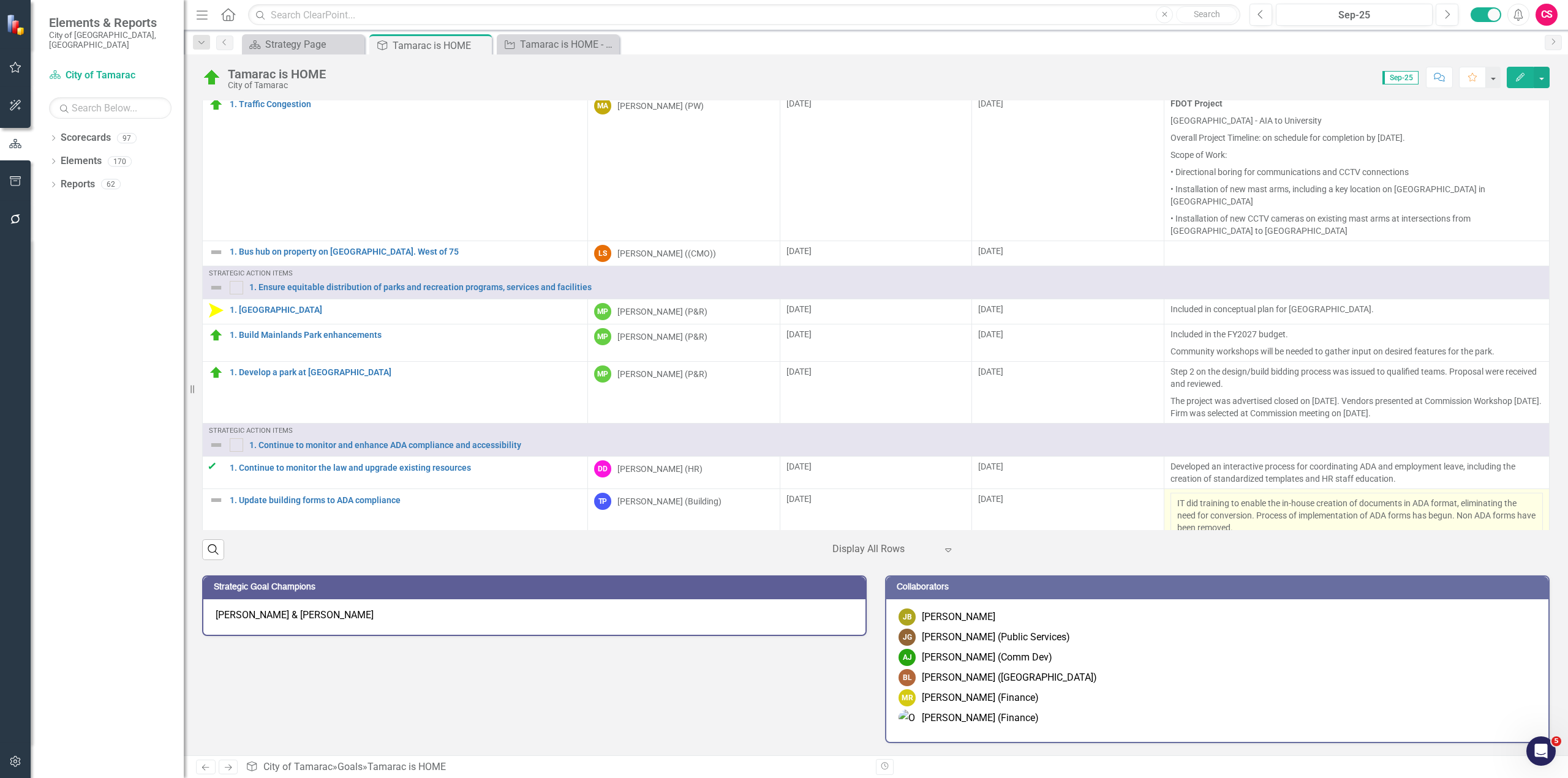
click at [1267, 503] on p "IT did training to enable the in-house creation of documents in ADA format, eli…" at bounding box center [1356, 516] width 359 height 37
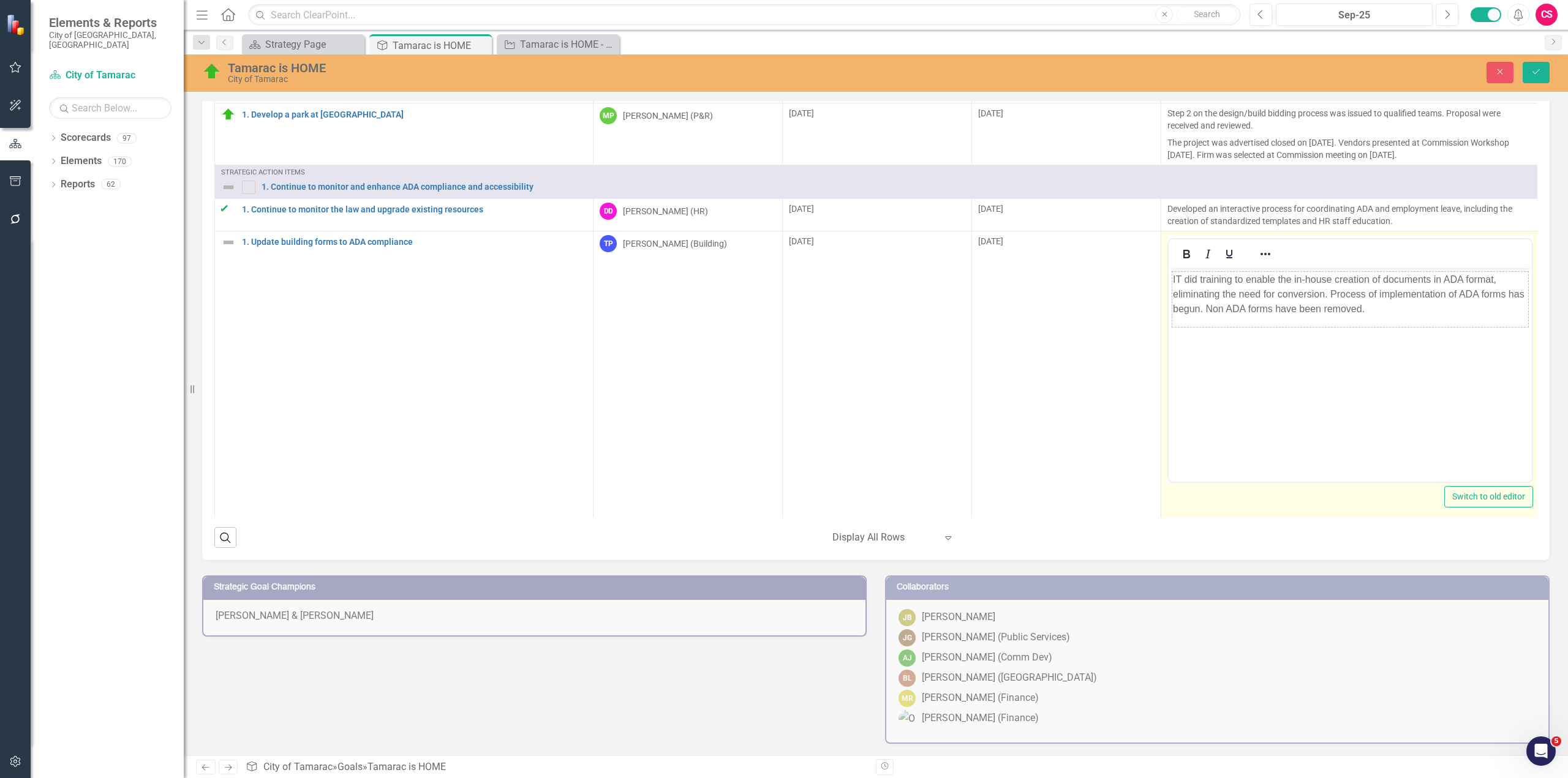
scroll to position [591, 0]
click at [1265, 247] on icon "Reveal or hide additional toolbar items" at bounding box center [1265, 254] width 14 height 14
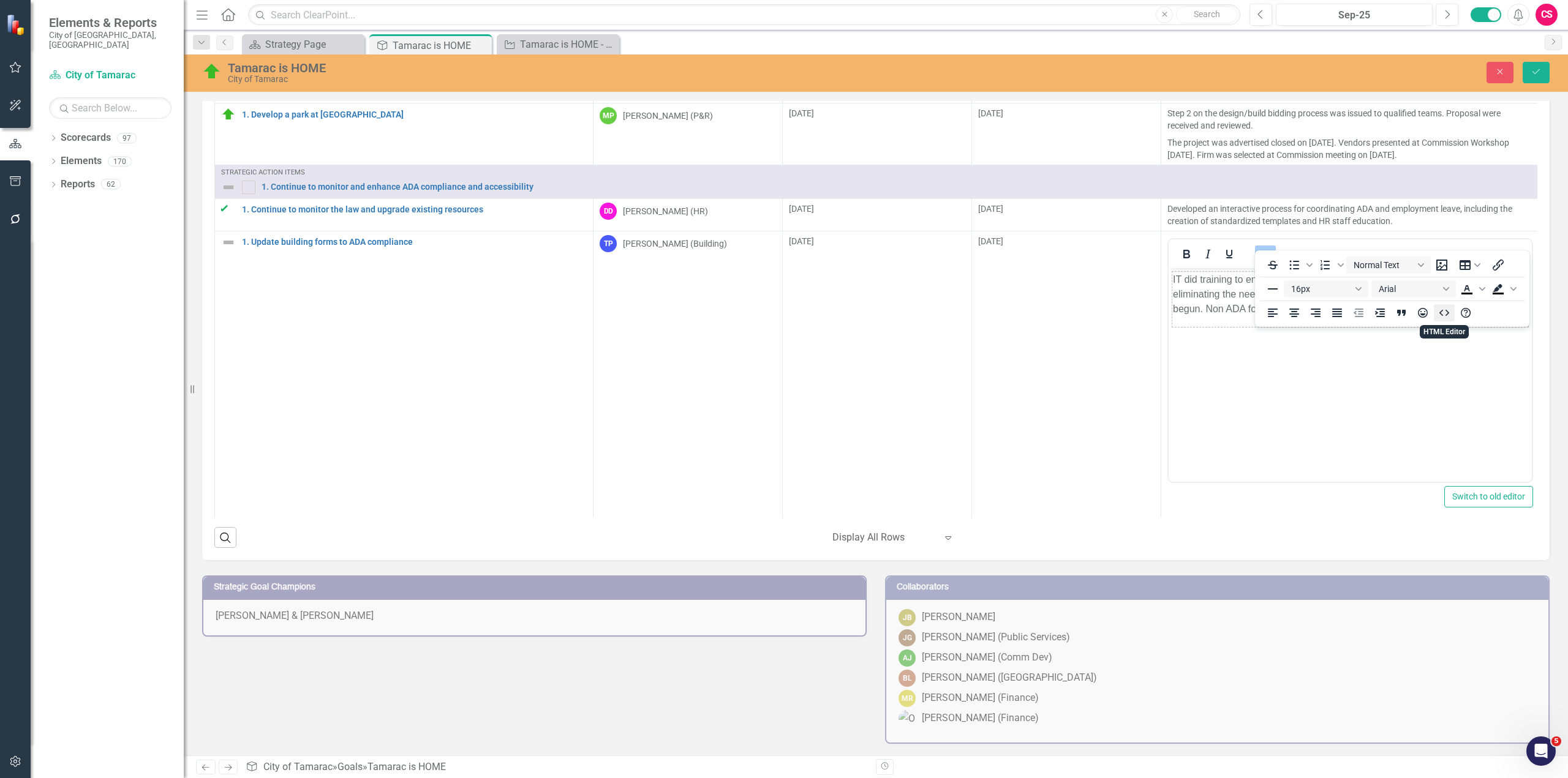
click at [1446, 317] on icon "HTML Editor" at bounding box center [1444, 313] width 14 height 14
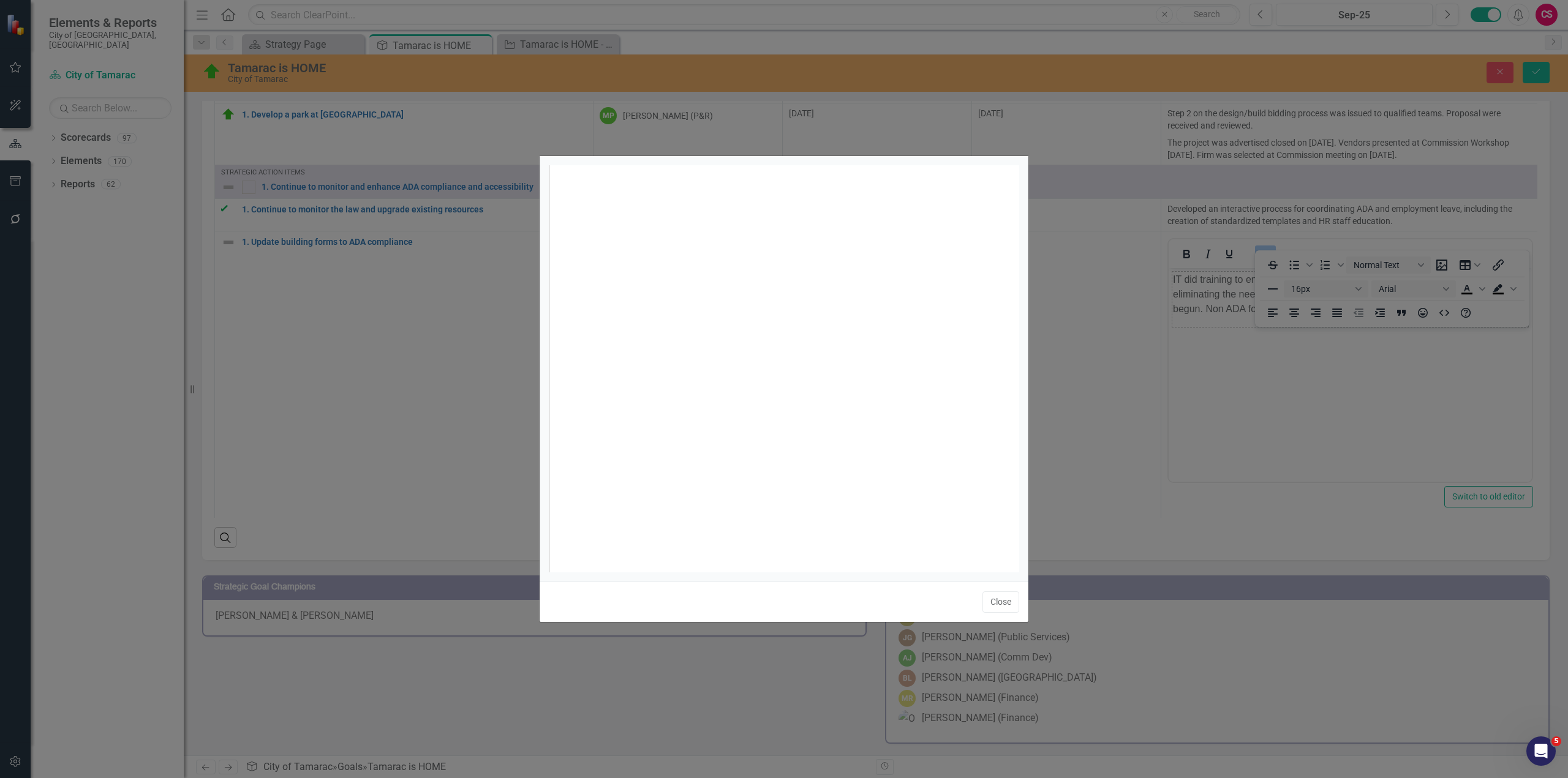
scroll to position [5, 0]
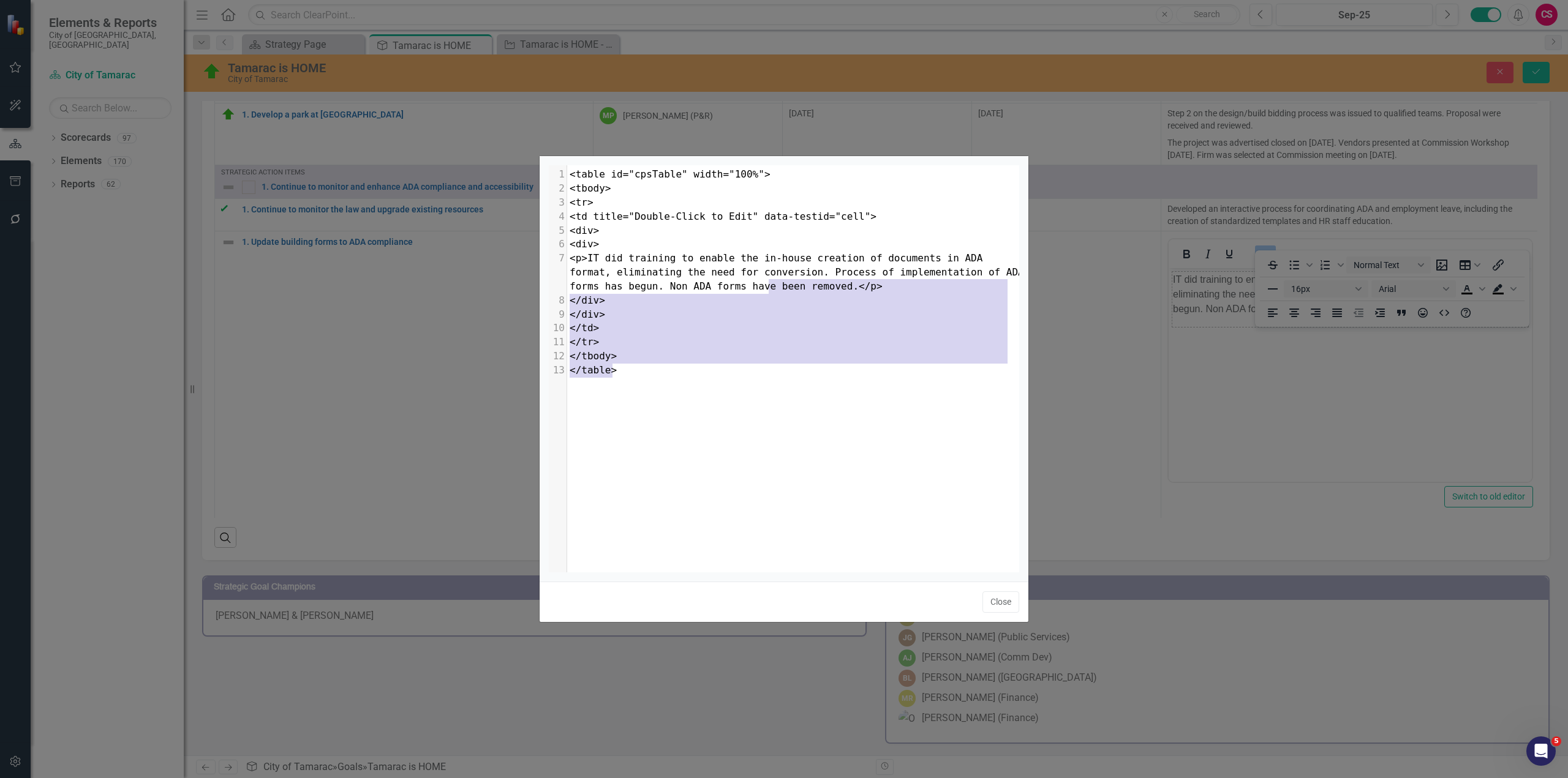
type textarea "</p> </div> </div> </td> </tr> </tbody> </table>"
drag, startPoint x: 635, startPoint y: 375, endPoint x: 780, endPoint y: 283, distance: 171.7
click at [780, 283] on div "1 <table id="cpsTable" width="100%"> 2 <tbody> 3 <tr> 4 <td title="Double-Click…" at bounding box center [798, 272] width 461 height 210
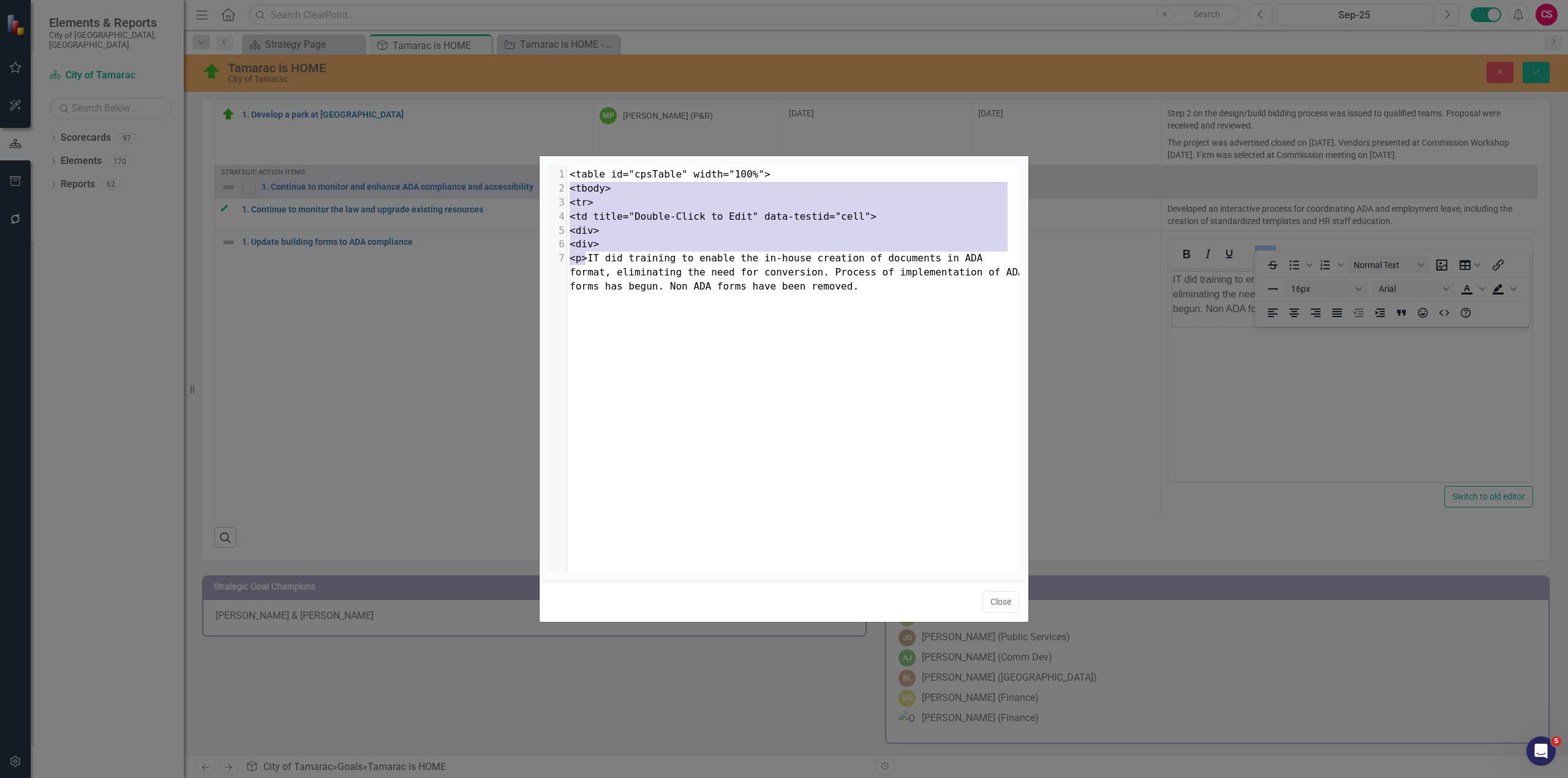
type textarea "<table id="cpsTable" width="100%"> <tbody> <tr> <td title="Double-Click to Edit…"
drag, startPoint x: 584, startPoint y: 258, endPoint x: 547, endPoint y: 144, distance: 119.9
click at [547, 144] on div "<table id="cpsTable" width="100%"> <tbody> <tr> <td title="Double-Click to Edit…" at bounding box center [784, 389] width 490 height 778
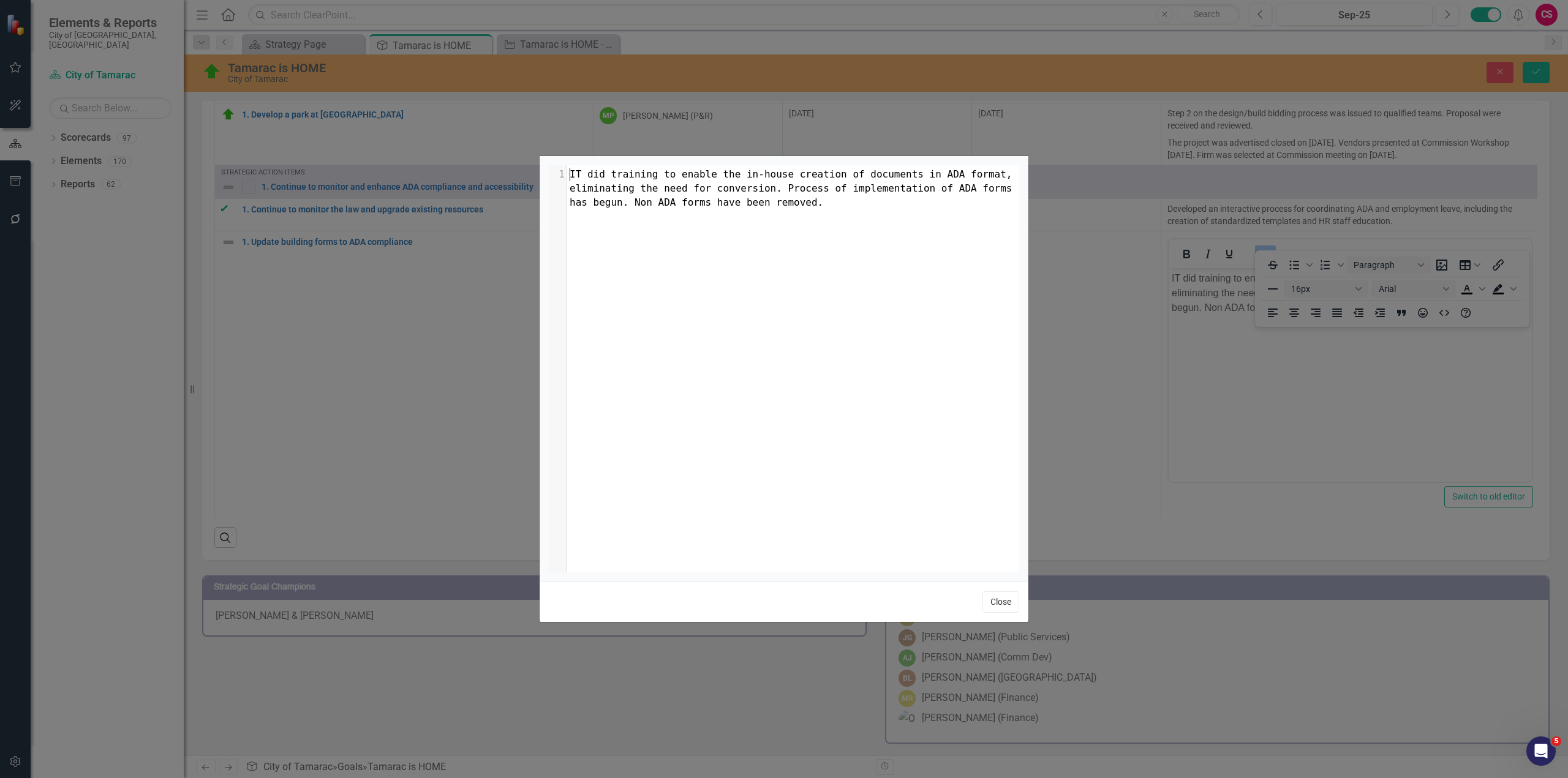
click at [1004, 605] on button "Close" at bounding box center [1001, 602] width 37 height 22
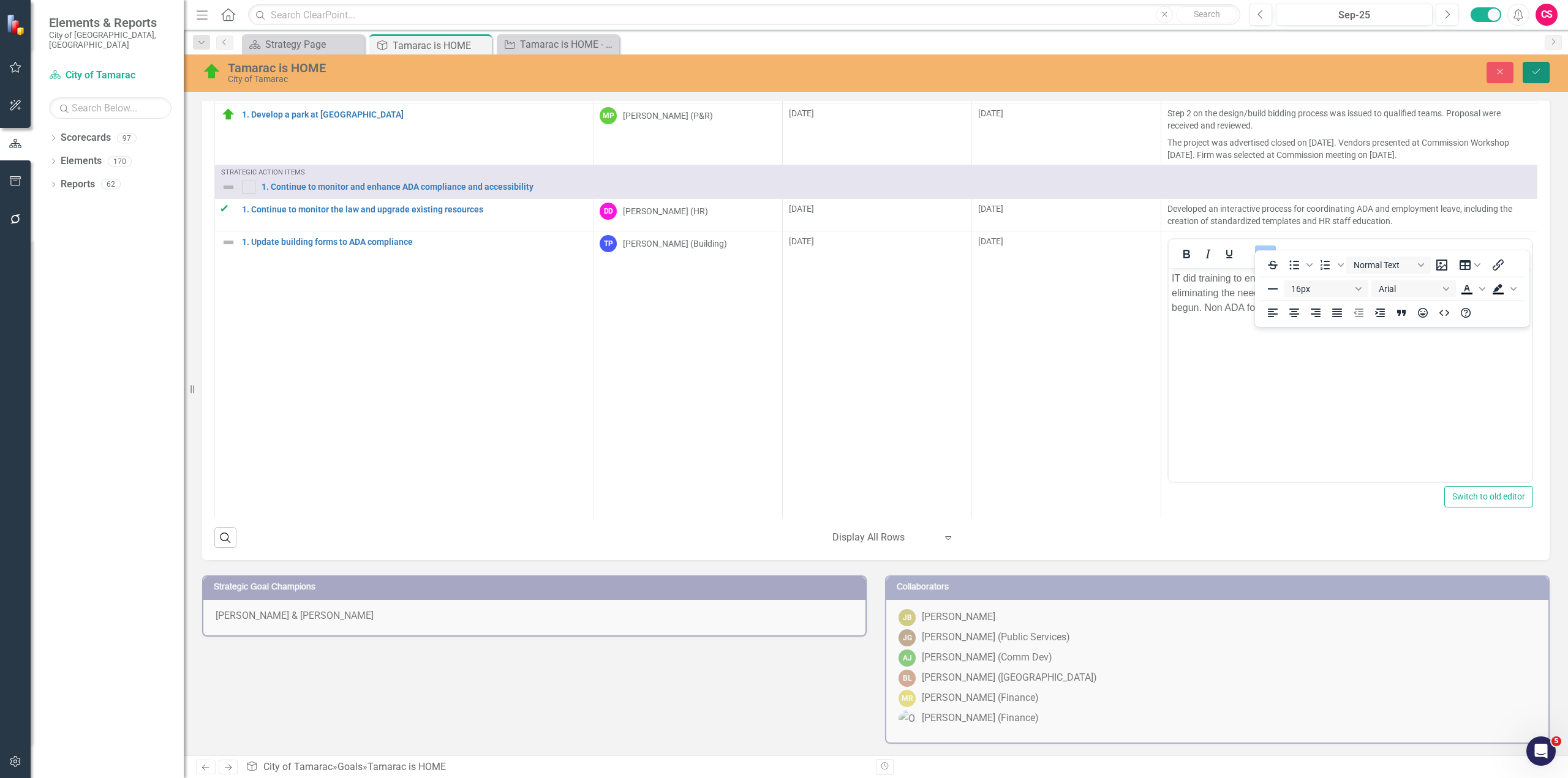
click at [1541, 71] on icon "Save" at bounding box center [1536, 72] width 11 height 9
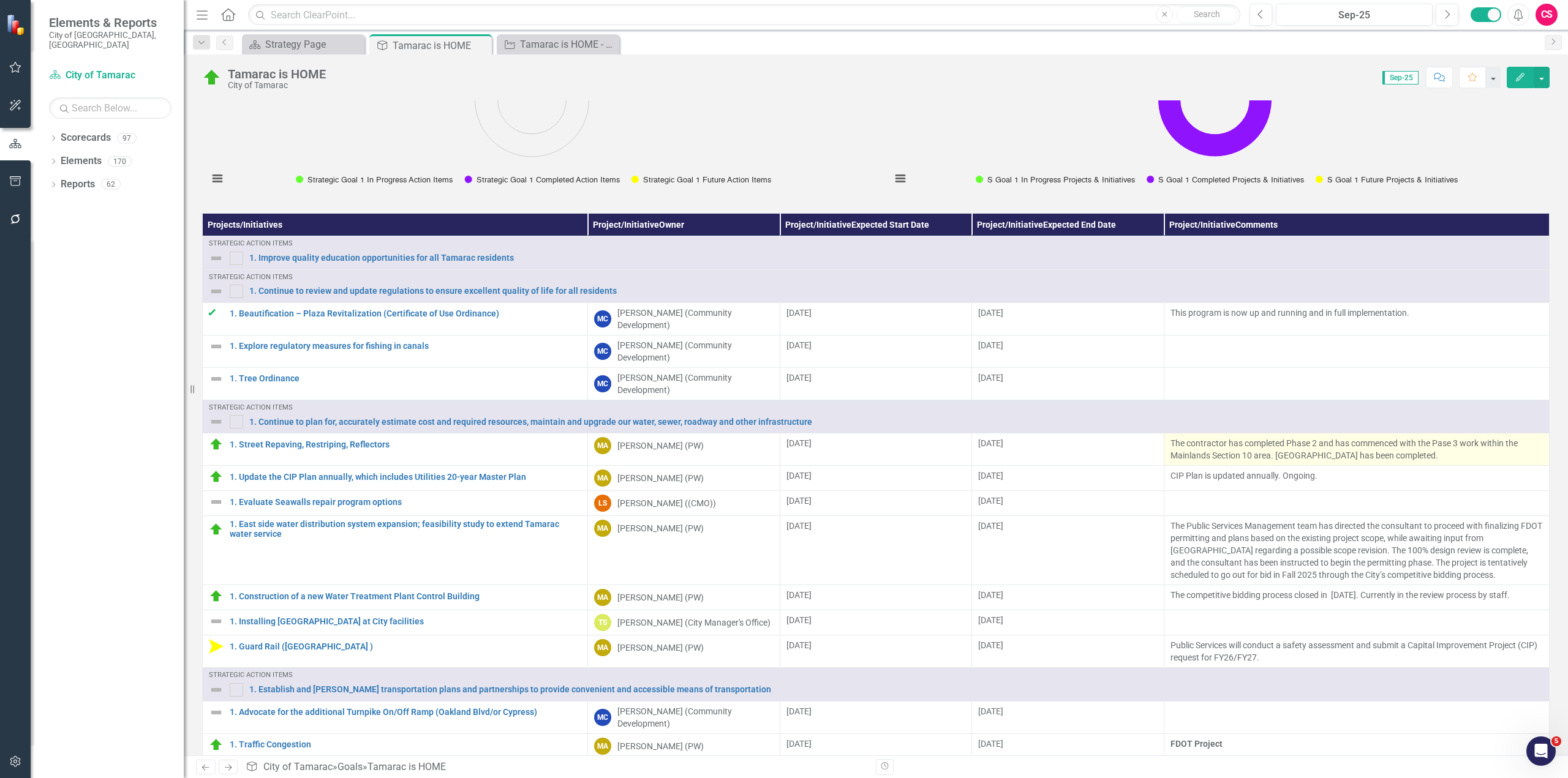
scroll to position [165, 0]
